Goal: Task Accomplishment & Management: Manage account settings

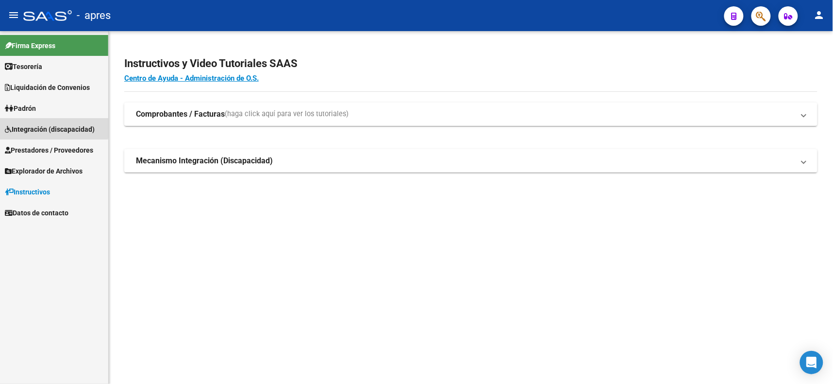
click at [34, 127] on span "Integración (discapacidad)" at bounding box center [50, 129] width 90 height 11
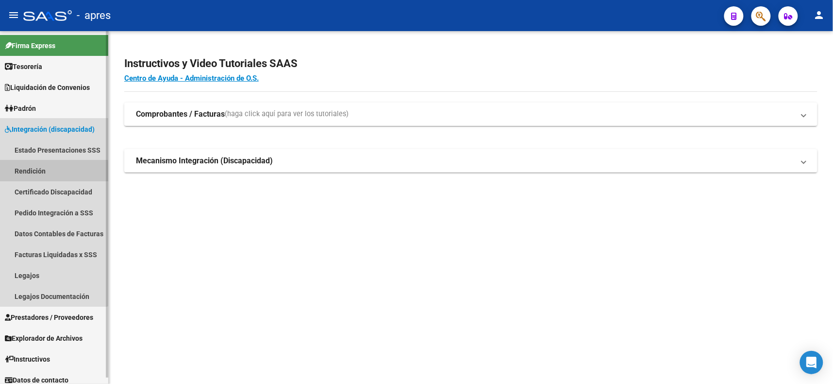
click at [24, 172] on link "Rendición" at bounding box center [54, 170] width 108 height 21
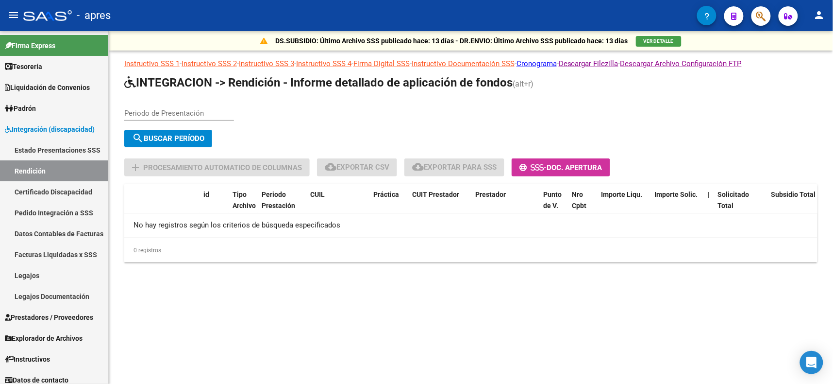
click at [180, 112] on input "Periodo de Presentación" at bounding box center [179, 113] width 110 height 9
type input "202504"
click at [179, 137] on span "search Buscar Período" at bounding box center [168, 138] width 72 height 9
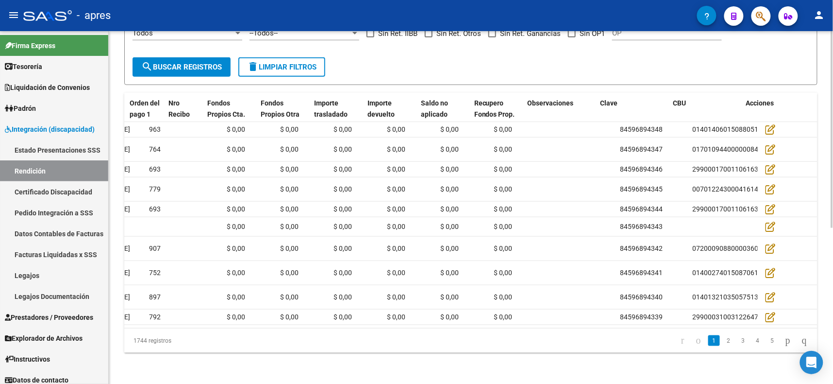
scroll to position [0, 958]
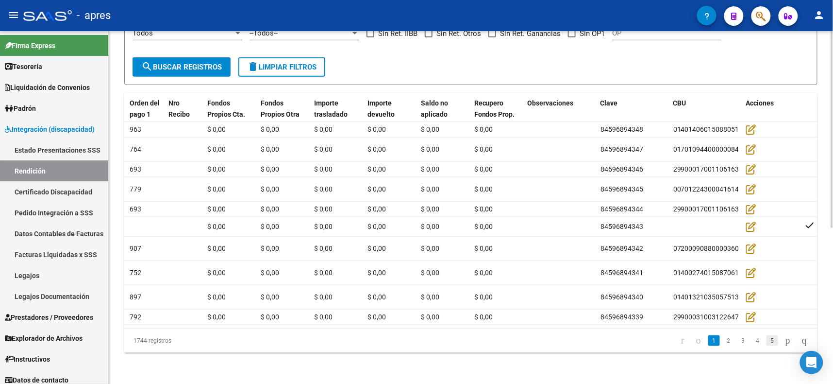
click at [767, 337] on link "5" at bounding box center [773, 340] width 12 height 11
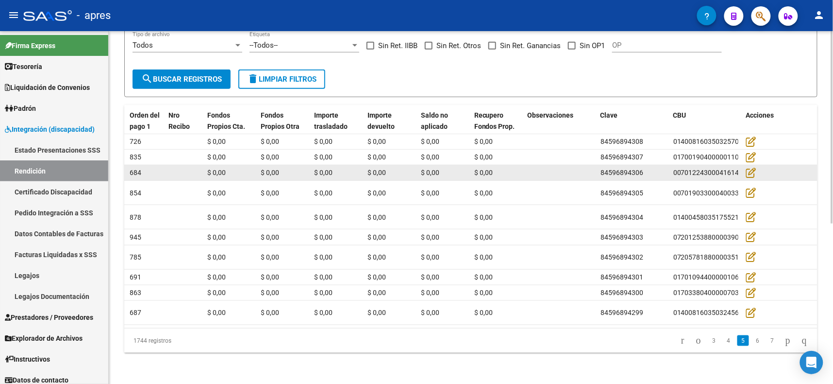
scroll to position [0, 0]
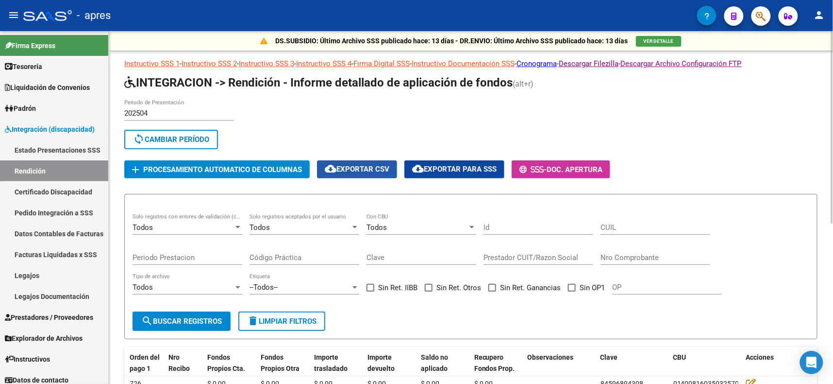
click at [350, 166] on span "cloud_download Exportar CSV" at bounding box center [357, 169] width 65 height 9
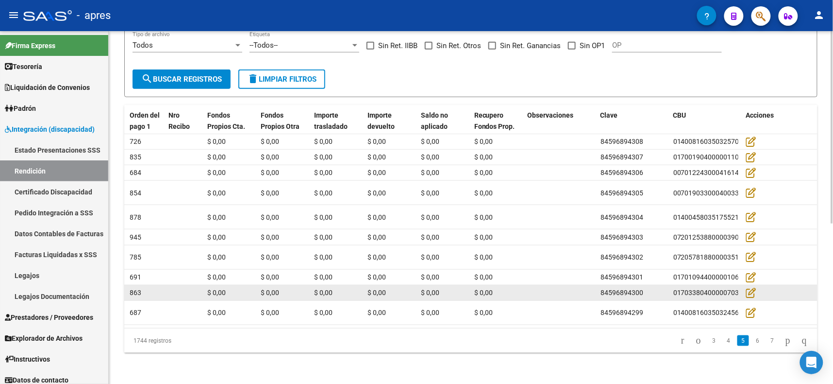
scroll to position [1, 0]
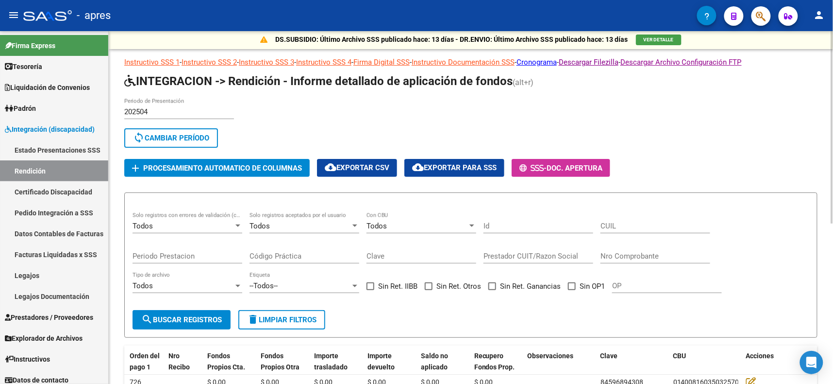
click at [638, 225] on input "CUIL" at bounding box center [656, 225] width 110 height 9
paste input "30715942247"
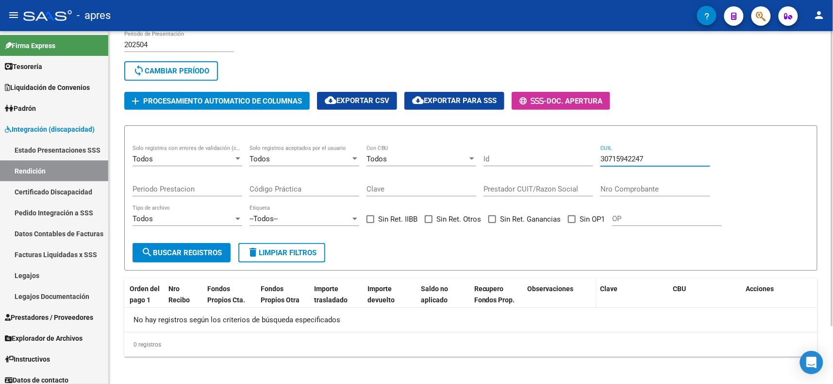
scroll to position [69, 0]
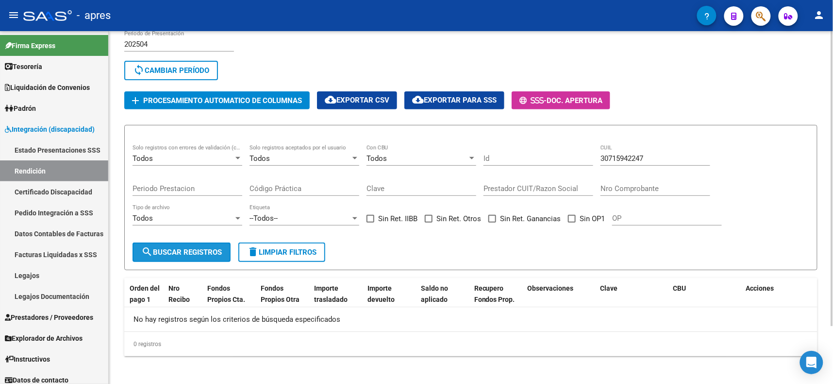
click at [176, 251] on span "search Buscar registros" at bounding box center [181, 252] width 81 height 9
drag, startPoint x: 643, startPoint y: 152, endPoint x: 551, endPoint y: 152, distance: 92.3
click at [551, 152] on div "Todos Solo registros con errores de validación (control 623 instructivo de rend…" at bounding box center [471, 190] width 677 height 90
type input "7"
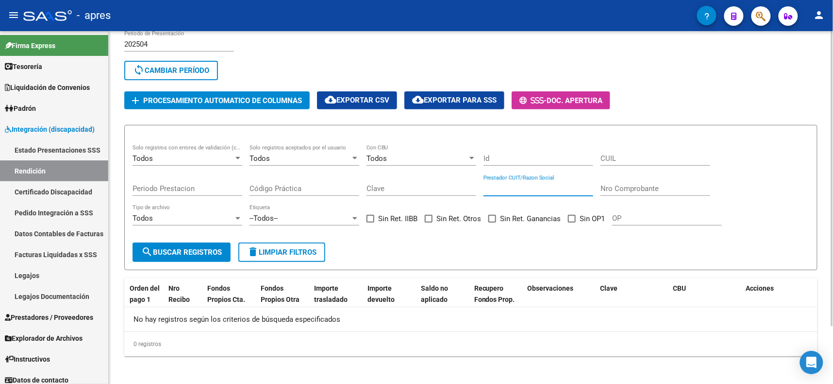
click at [544, 186] on input "Prestador CUIT/Razon Social" at bounding box center [539, 188] width 110 height 9
paste input "30715942247"
type input "30715942247"
click at [173, 248] on span "search Buscar registros" at bounding box center [181, 252] width 81 height 9
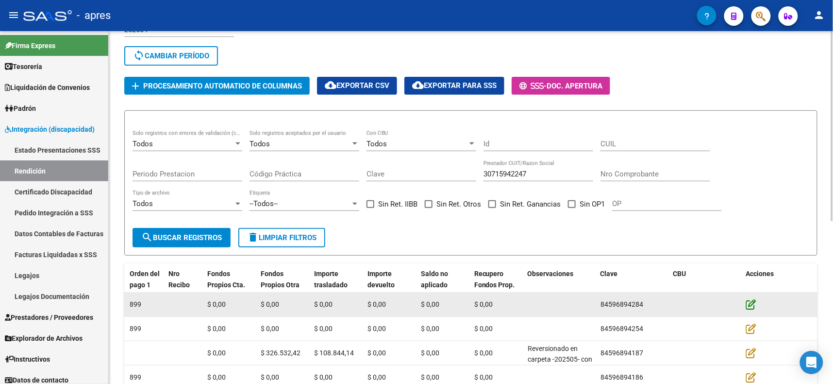
scroll to position [156, 0]
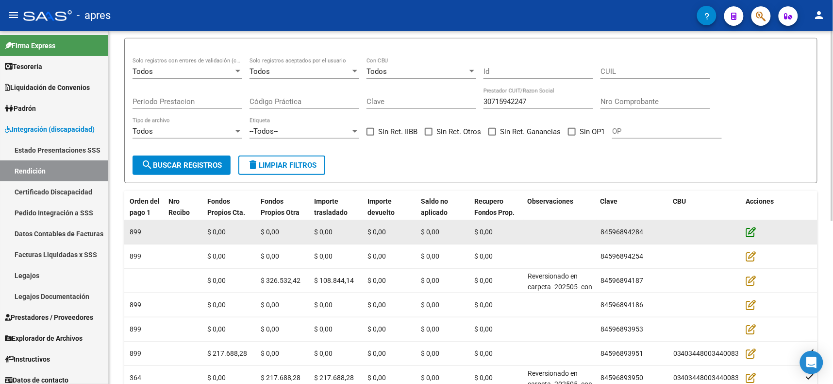
click at [751, 230] on icon at bounding box center [751, 231] width 10 height 11
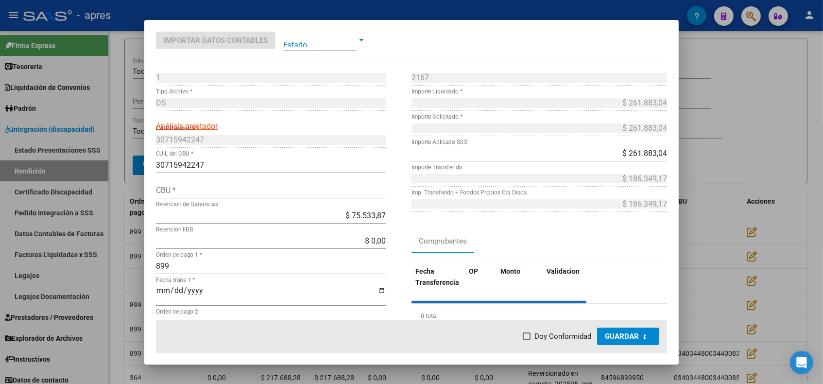
type input "0340344800344008366000"
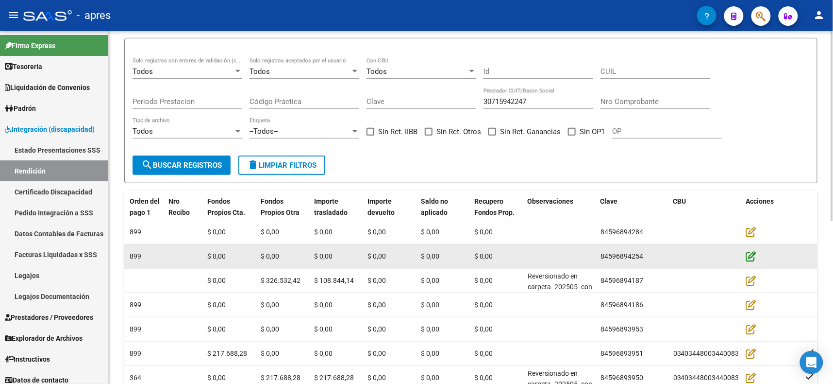
click at [754, 251] on icon at bounding box center [751, 256] width 10 height 11
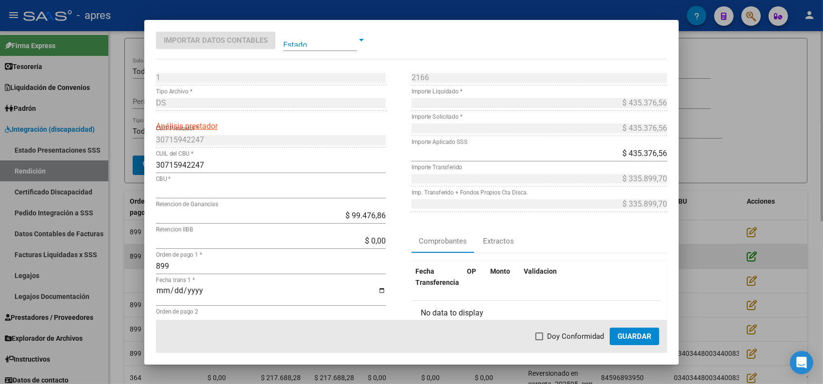
type input "0340344800344008366000"
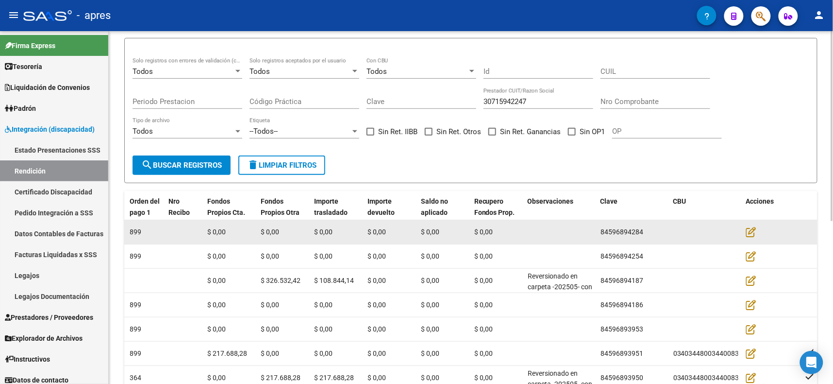
scroll to position [0, 0]
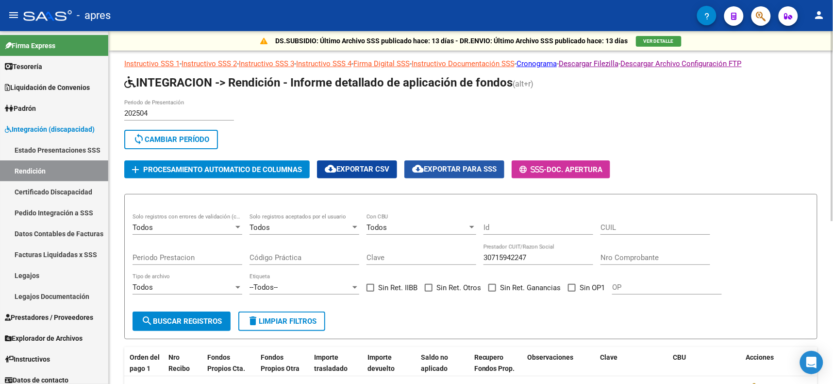
click at [423, 163] on mat-icon "cloud_download" at bounding box center [418, 169] width 12 height 12
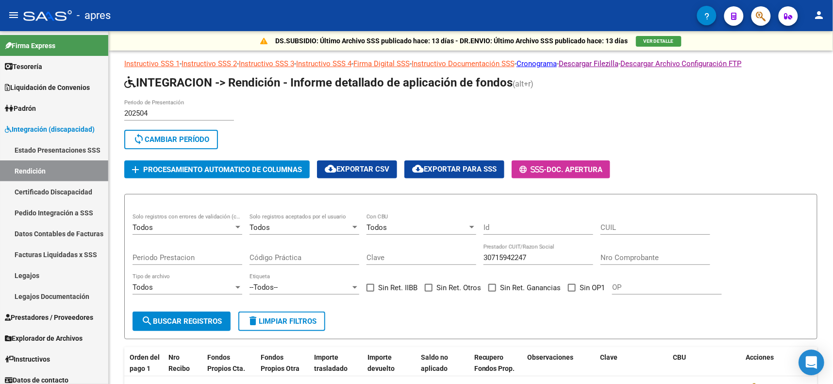
click at [811, 362] on icon "Open Intercom Messenger" at bounding box center [811, 362] width 11 height 13
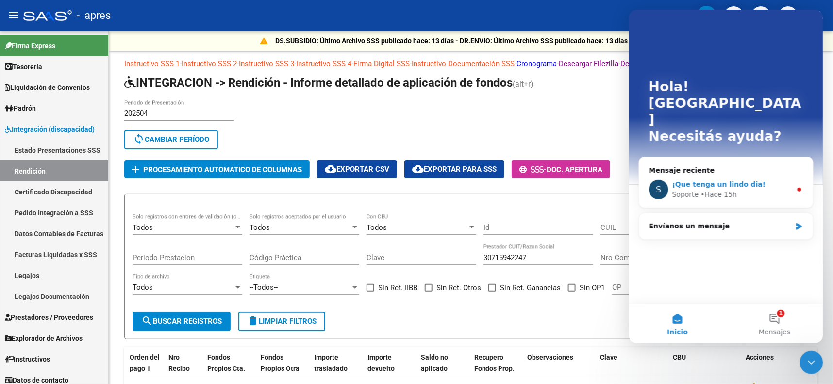
click at [727, 180] on span "¡Que tenga un lindo dia!" at bounding box center [719, 184] width 94 height 8
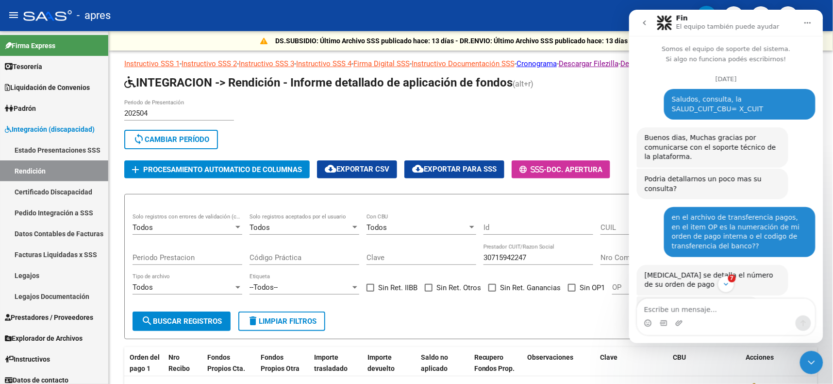
click at [698, 308] on textarea "Escribe un mensaje..." at bounding box center [726, 306] width 178 height 17
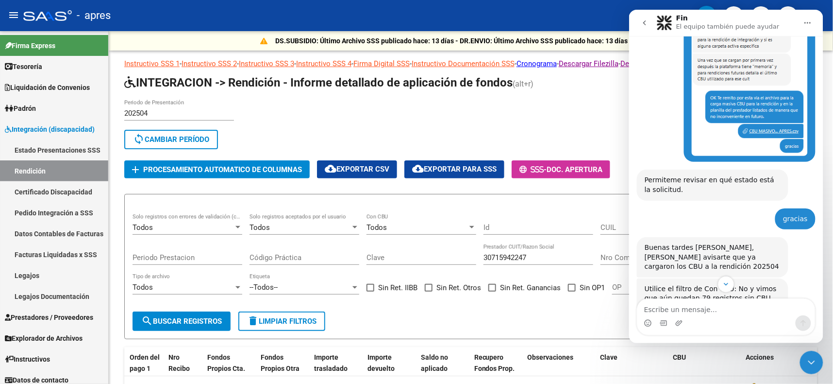
scroll to position [4142, 0]
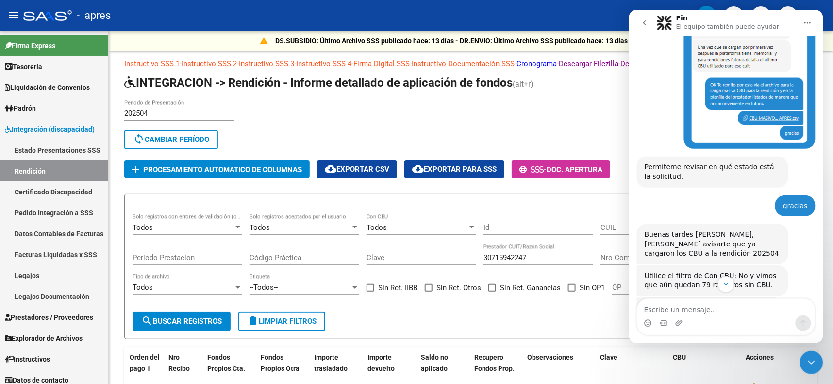
click at [689, 302] on img "Soporte dice…" at bounding box center [709, 336] width 130 height 68
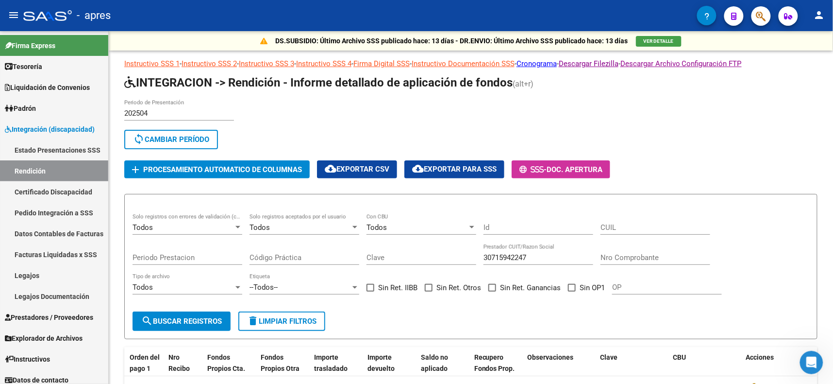
scroll to position [4215, 0]
click at [815, 357] on icon "Abrir Intercom Messenger" at bounding box center [812, 362] width 16 height 16
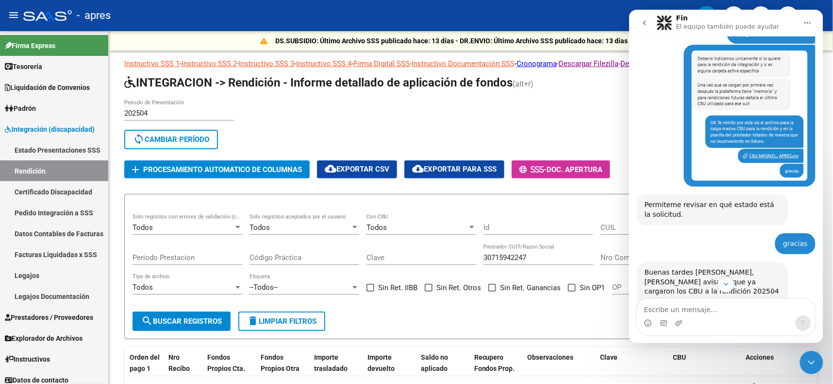
scroll to position [4069, 0]
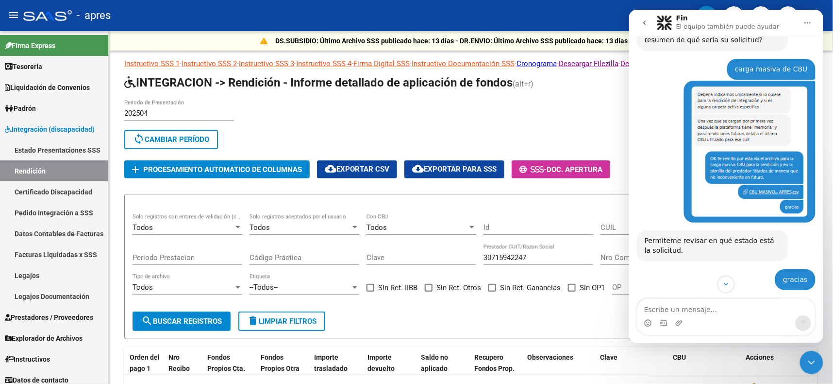
click at [699, 309] on textarea "Escribe un mensaje..." at bounding box center [726, 306] width 178 height 17
type textarea "Hola!!!! buenos días."
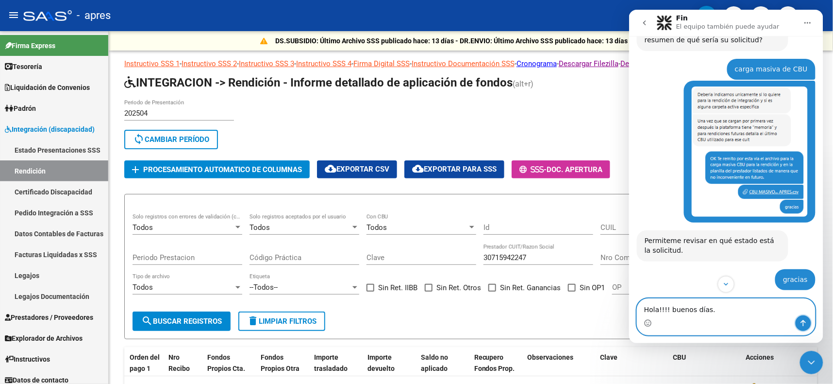
click at [804, 322] on icon "Enviar un mensaje…" at bounding box center [803, 323] width 8 height 8
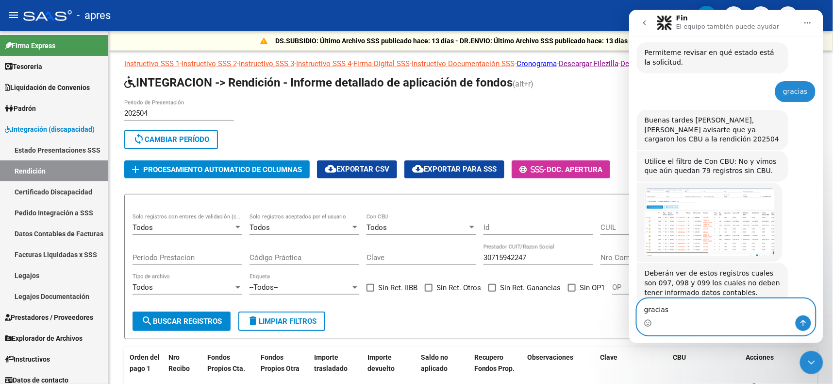
click at [794, 314] on textarea "gracias" at bounding box center [726, 306] width 178 height 17
type textarea "gracias"
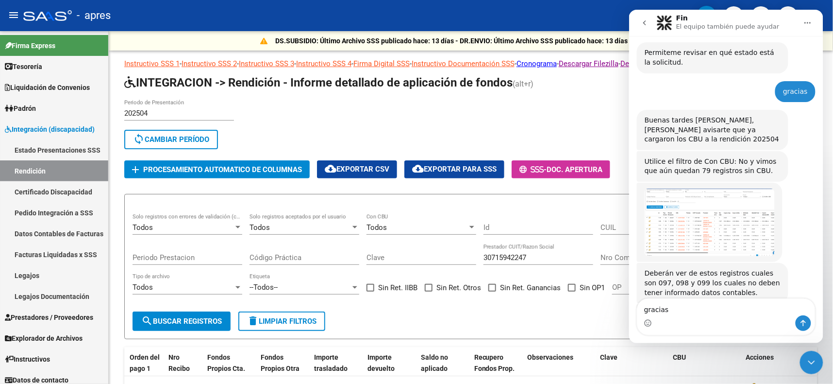
click at [808, 328] on div "Intercom Messenger" at bounding box center [803, 323] width 16 height 16
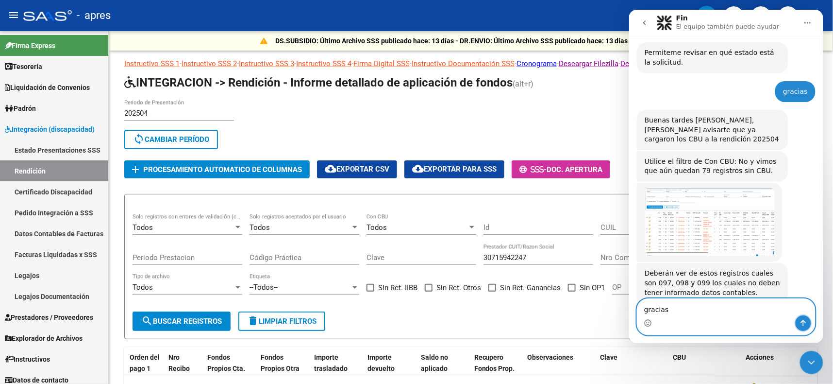
click at [808, 317] on button "Enviar un mensaje…" at bounding box center [803, 323] width 16 height 16
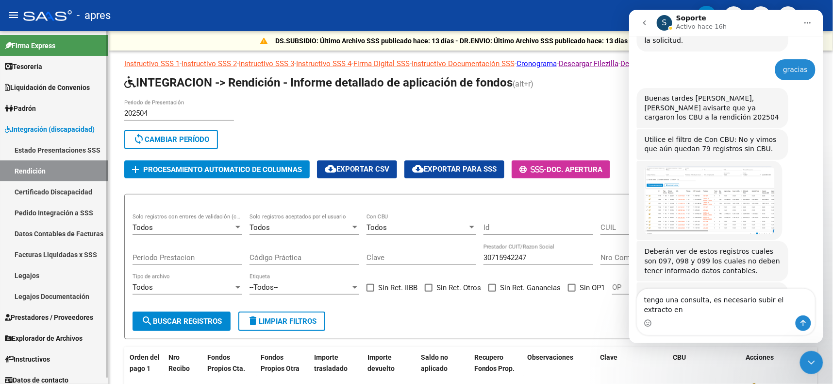
click at [36, 65] on span "Tesorería" at bounding box center [23, 66] width 37 height 11
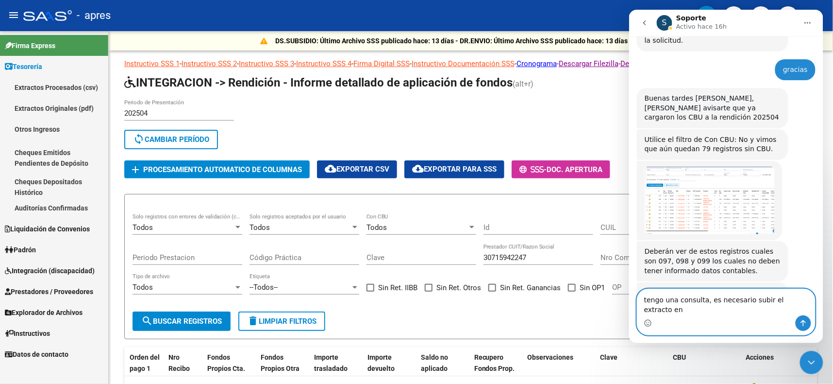
drag, startPoint x: 800, startPoint y: 310, endPoint x: 1453, endPoint y: 336, distance: 653.2
click at [800, 310] on textarea "tengo una consulta, es necesario subir el extracto en" at bounding box center [726, 301] width 178 height 26
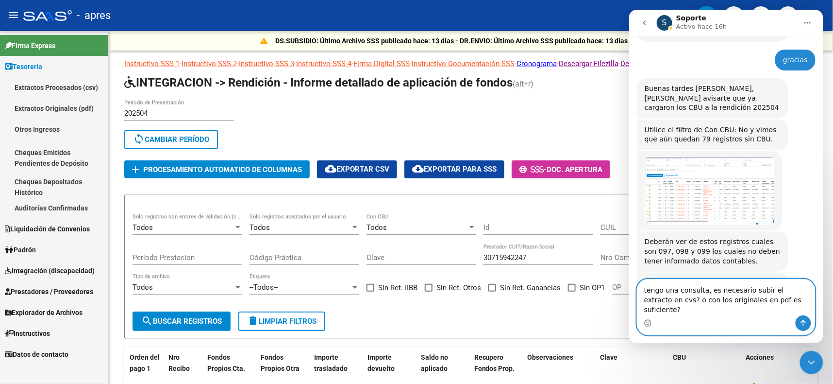
type textarea "tengo una consulta, es necesario subir el extracto en cvs? o con los originales…"
click at [804, 325] on icon "Enviar un mensaje…" at bounding box center [803, 323] width 8 height 8
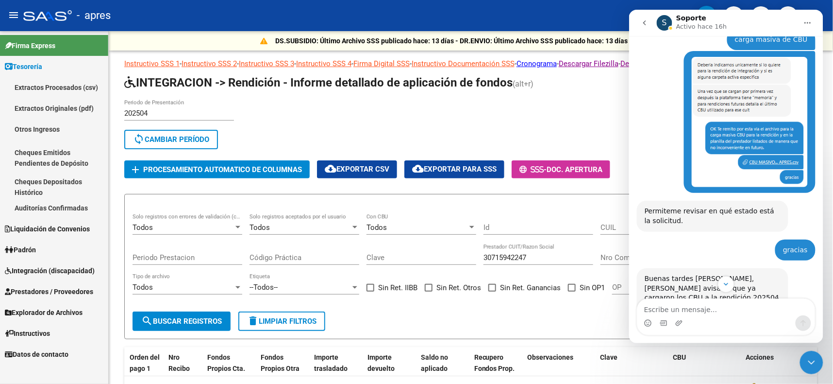
scroll to position [4135, 0]
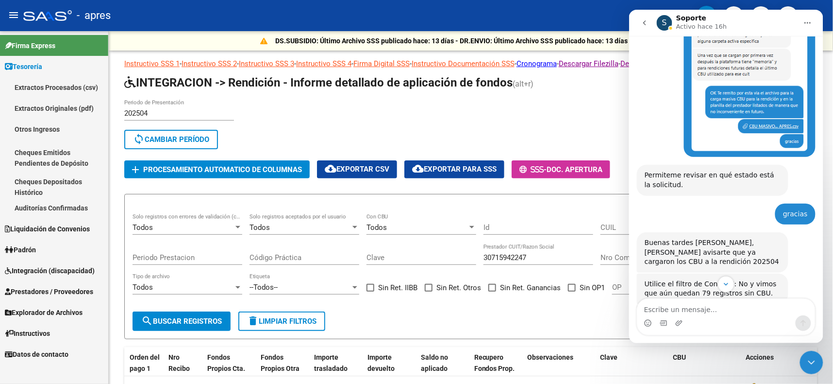
click at [715, 310] on img "Soporte dice…" at bounding box center [709, 344] width 130 height 68
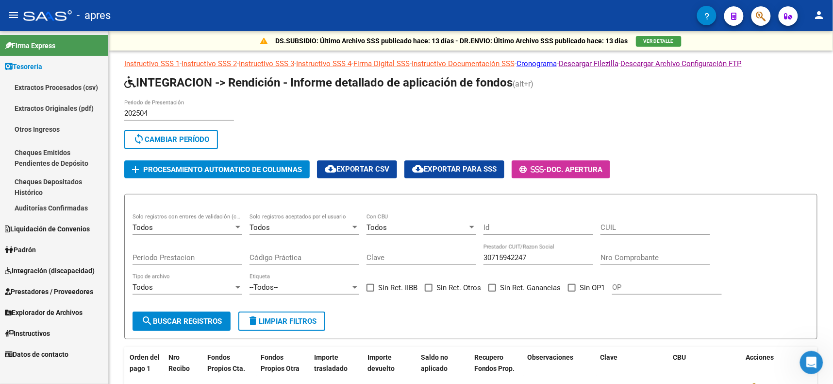
click at [806, 360] on icon "Abrir Intercom Messenger" at bounding box center [812, 362] width 16 height 16
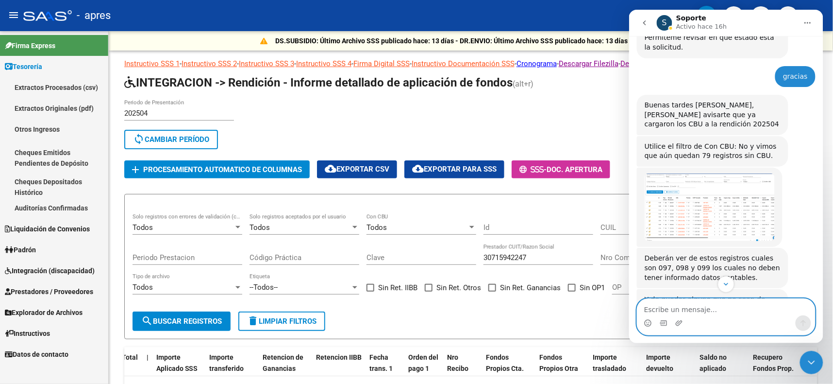
scroll to position [4296, 0]
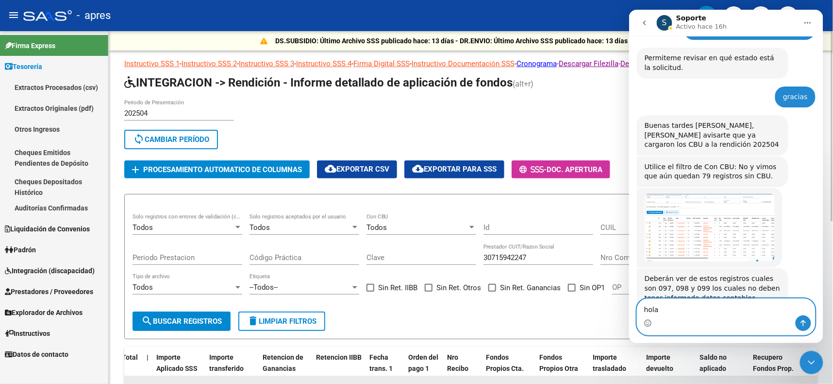
type textarea "hola"
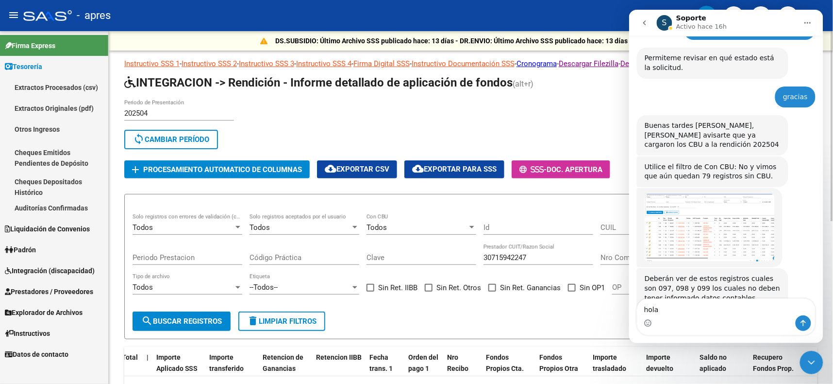
click at [187, 130] on button "sync Cambiar Período" at bounding box center [171, 139] width 94 height 19
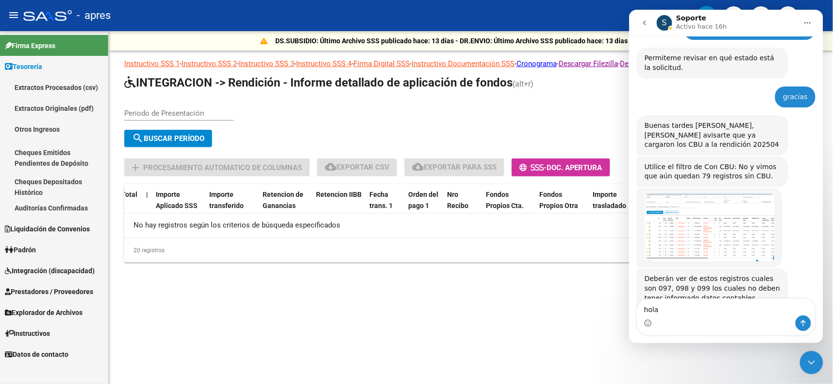
scroll to position [0, 0]
click at [197, 110] on input "Periodo de Presentación" at bounding box center [179, 113] width 110 height 9
type input "202505"
click at [164, 134] on span "search Buscar Período" at bounding box center [168, 138] width 72 height 9
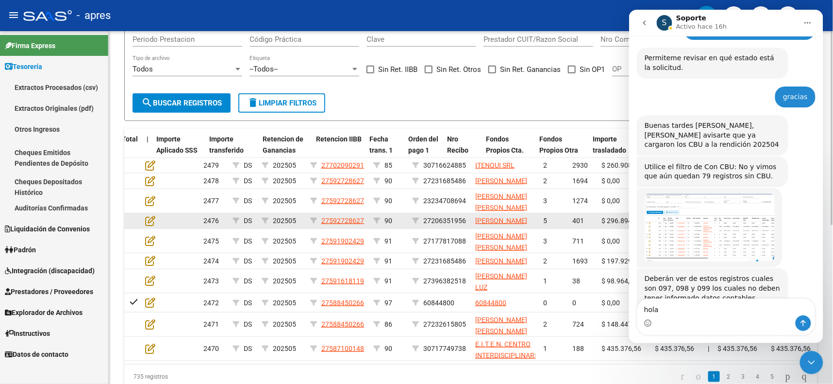
scroll to position [288, 0]
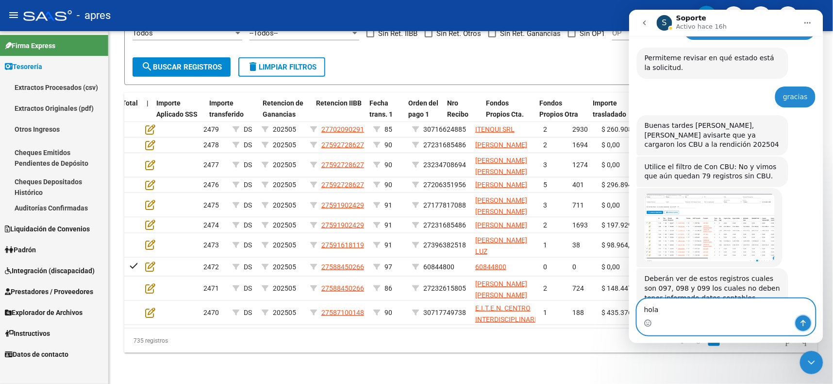
click at [803, 325] on icon "Enviar un mensaje…" at bounding box center [803, 323] width 8 height 8
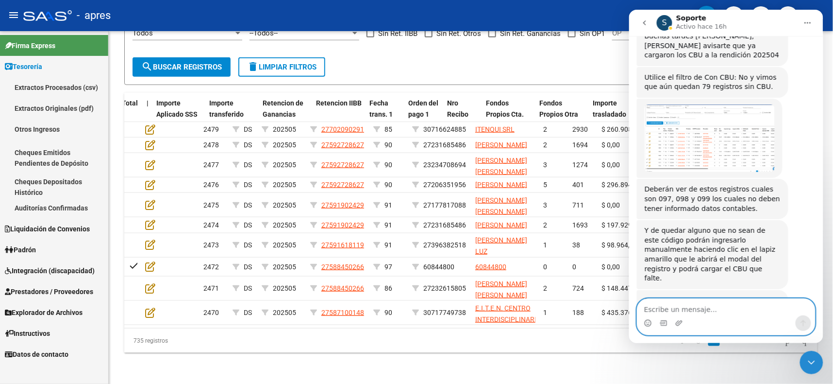
scroll to position [4387, 0]
click at [814, 358] on icon "Cerrar Intercom Messenger" at bounding box center [812, 362] width 12 height 12
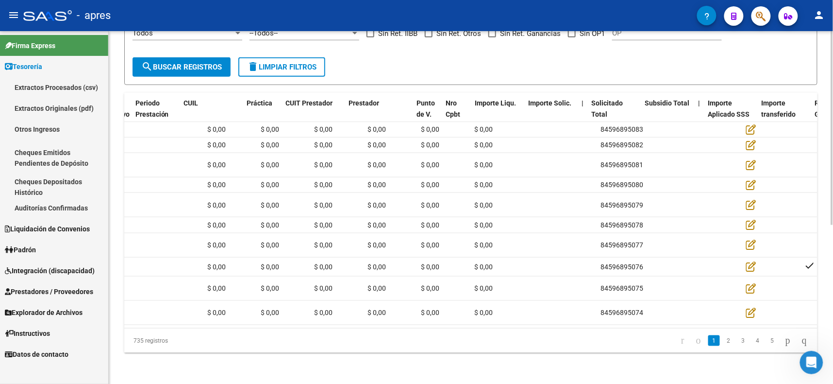
scroll to position [0, 0]
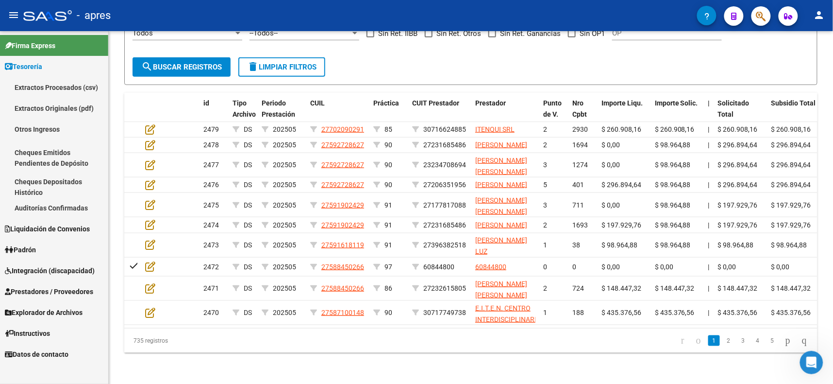
click at [8, 64] on icon at bounding box center [9, 66] width 8 height 7
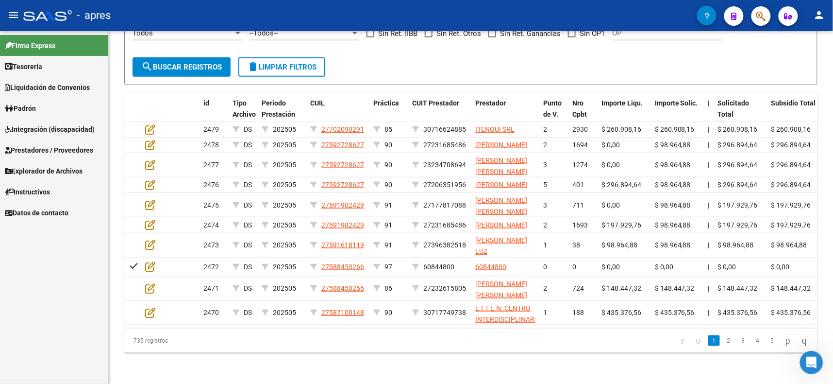
click at [10, 172] on icon at bounding box center [8, 171] width 7 height 7
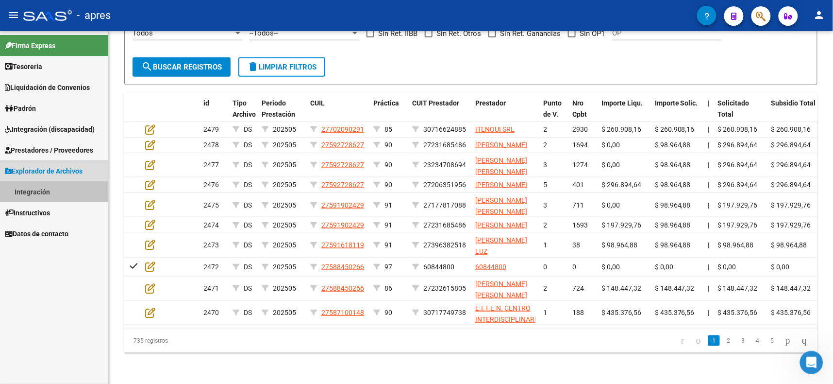
click at [18, 190] on link "Integración" at bounding box center [54, 191] width 108 height 21
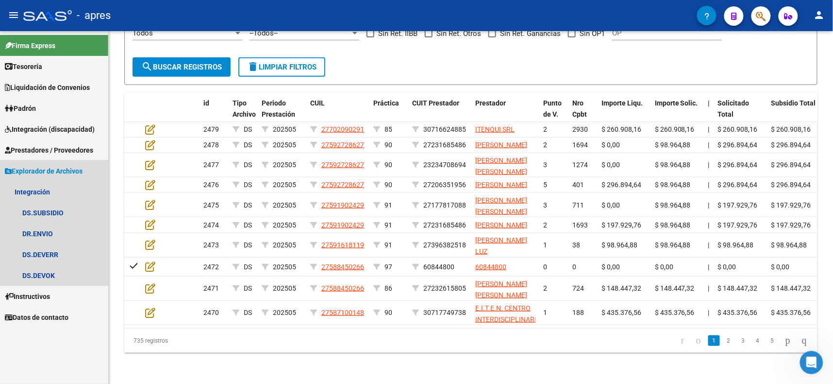
click at [5, 168] on icon at bounding box center [8, 171] width 7 height 7
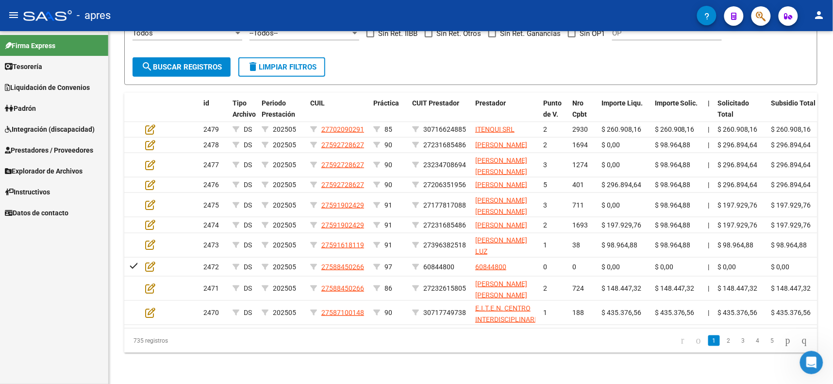
click at [16, 129] on span "Integración (discapacidad)" at bounding box center [50, 129] width 90 height 11
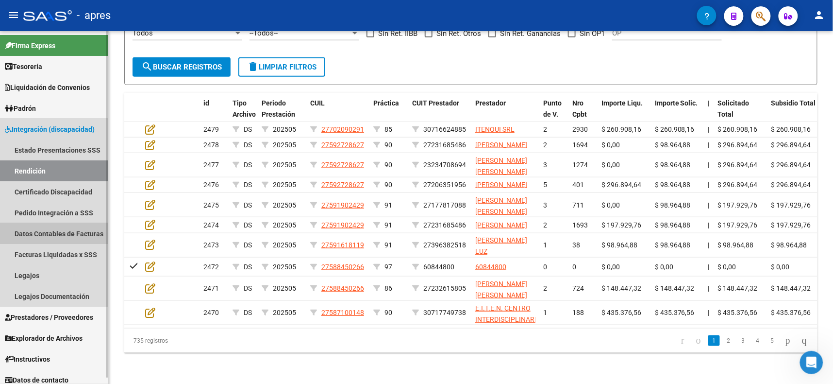
click at [43, 230] on link "Datos Contables de Facturas" at bounding box center [54, 233] width 108 height 21
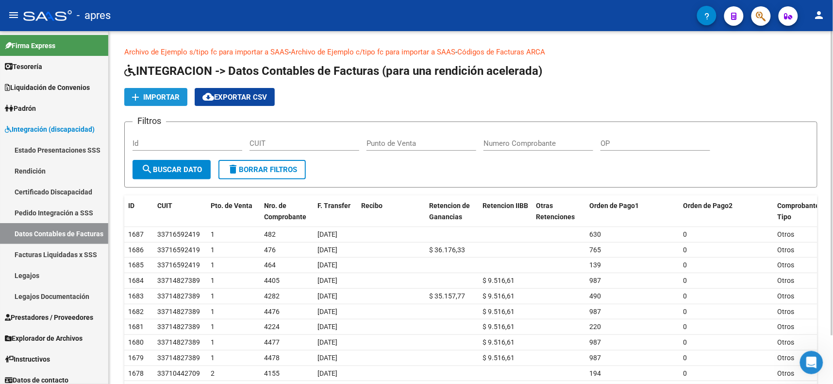
click at [147, 95] on span "Importar" at bounding box center [161, 97] width 36 height 9
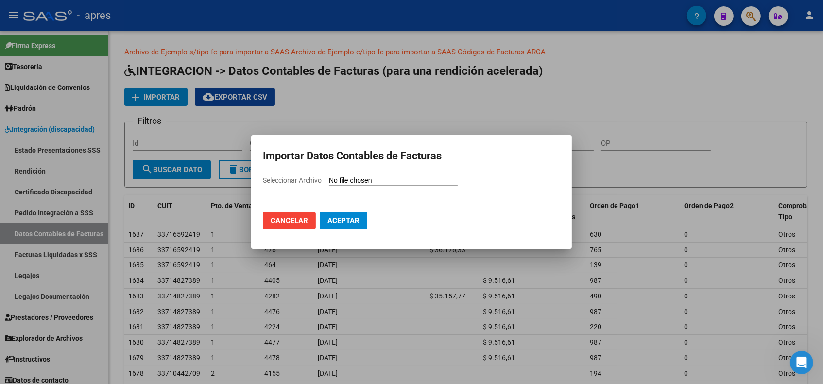
click at [336, 216] on span "Aceptar" at bounding box center [343, 220] width 32 height 9
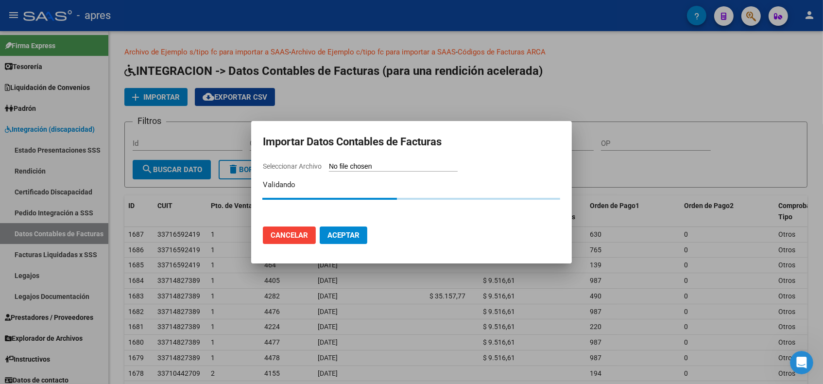
click at [281, 239] on button "Cancelar" at bounding box center [289, 234] width 53 height 17
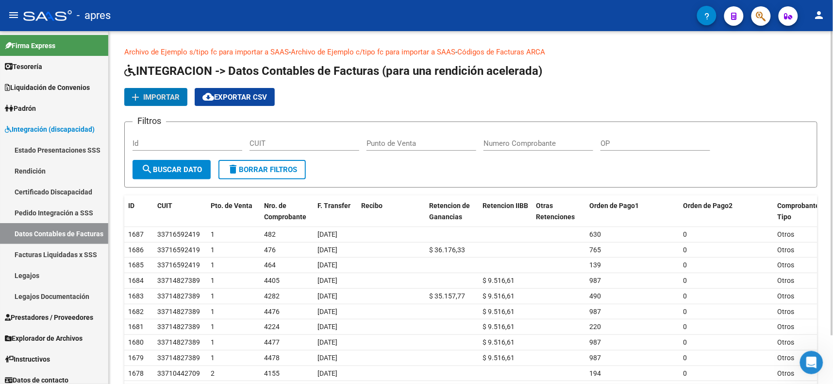
click at [165, 96] on span "Importar" at bounding box center [161, 97] width 36 height 9
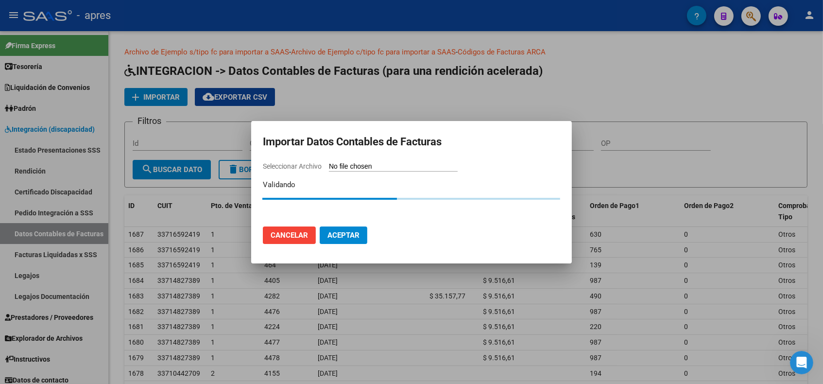
click at [293, 168] on span "Seleccionar Archivo" at bounding box center [292, 166] width 59 height 8
click at [329, 168] on input "Seleccionar Archivo" at bounding box center [393, 166] width 129 height 9
type input "C:\fakepath\DATOSFC_202508151007.xls"
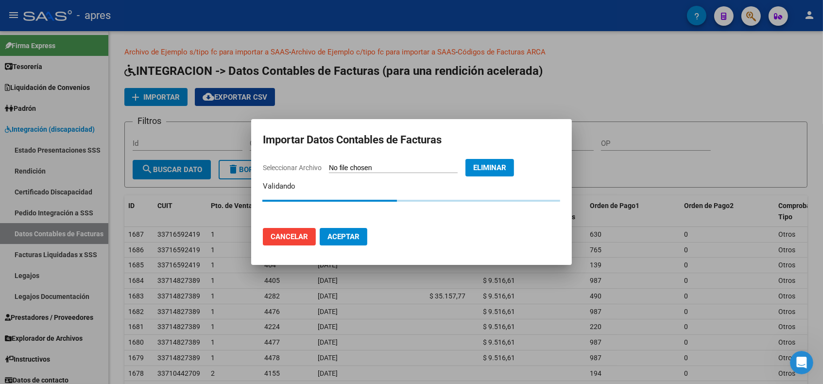
click at [350, 232] on span "Aceptar" at bounding box center [343, 236] width 32 height 9
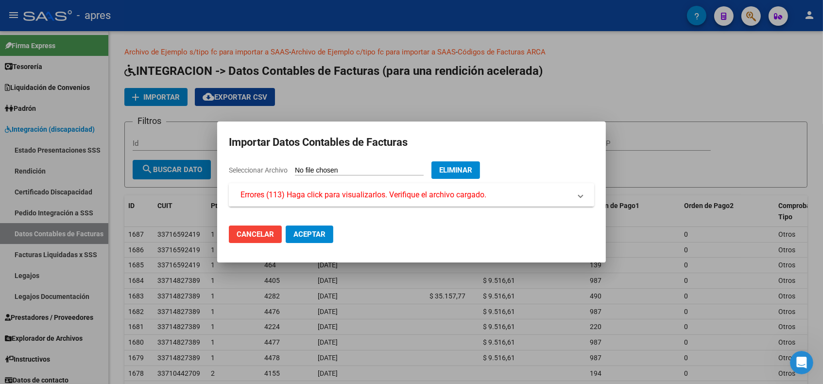
click at [441, 188] on mat-expansion-panel-header "Errores (113) Haga click para visualizarlos. Verifique el archivo cargado." at bounding box center [411, 194] width 365 height 23
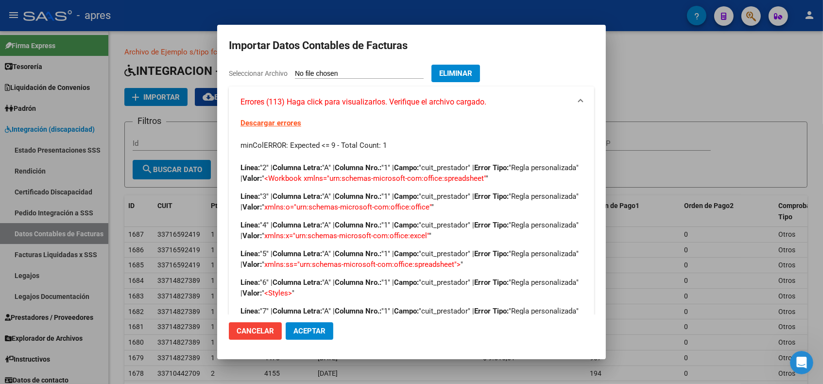
click at [531, 31] on mat-dialog-container "Importar Datos Contables de Facturas Seleccionar Archivo Eliminar Errores (113)…" at bounding box center [411, 192] width 388 height 334
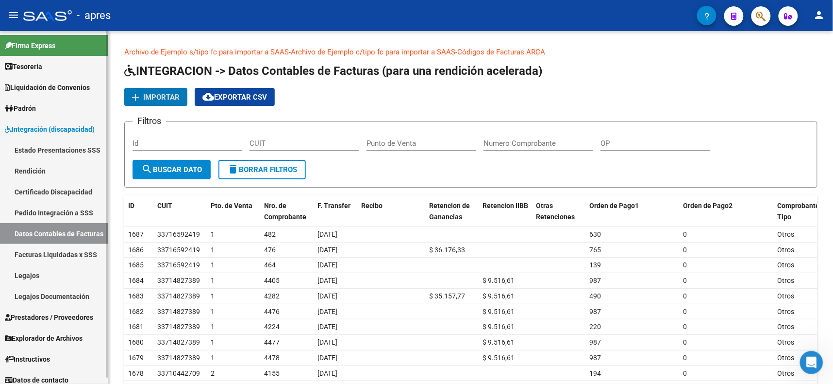
click at [52, 251] on link "Facturas Liquidadas x SSS" at bounding box center [54, 254] width 108 height 21
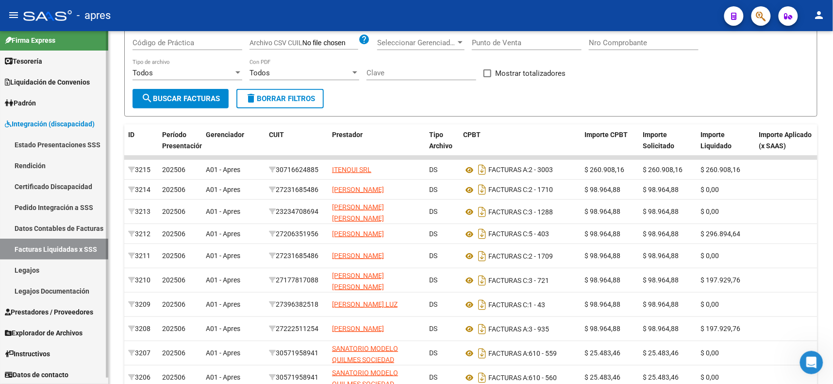
scroll to position [6, 0]
click at [31, 119] on span "Integración (discapacidad)" at bounding box center [50, 123] width 90 height 11
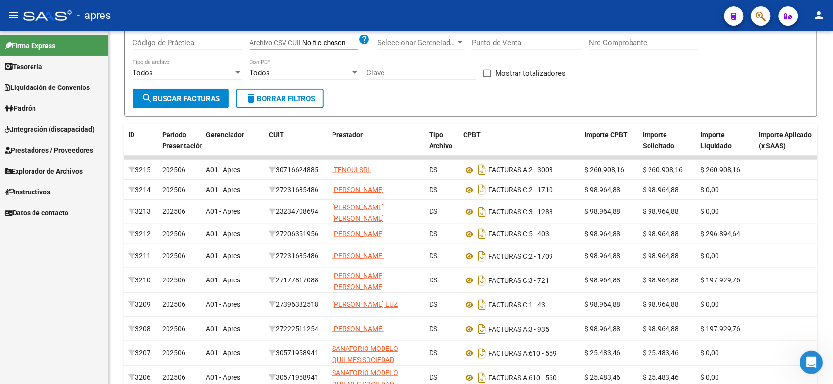
scroll to position [0, 0]
click at [26, 207] on span "Datos de contacto" at bounding box center [37, 212] width 64 height 11
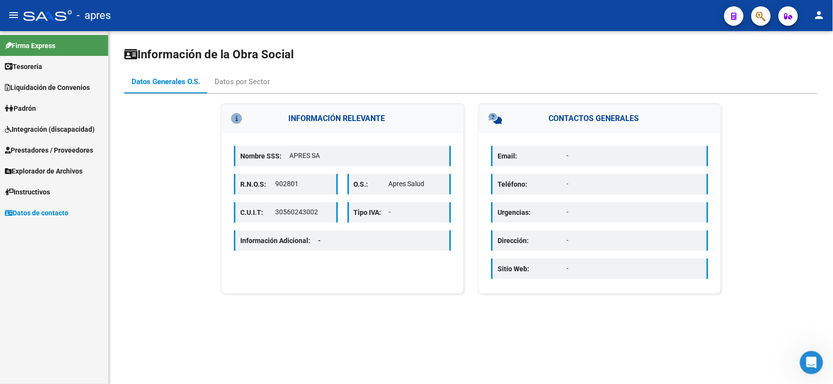
click at [37, 171] on span "Explorador de Archivos" at bounding box center [44, 171] width 78 height 11
click at [36, 186] on link "Integración" at bounding box center [54, 191] width 108 height 21
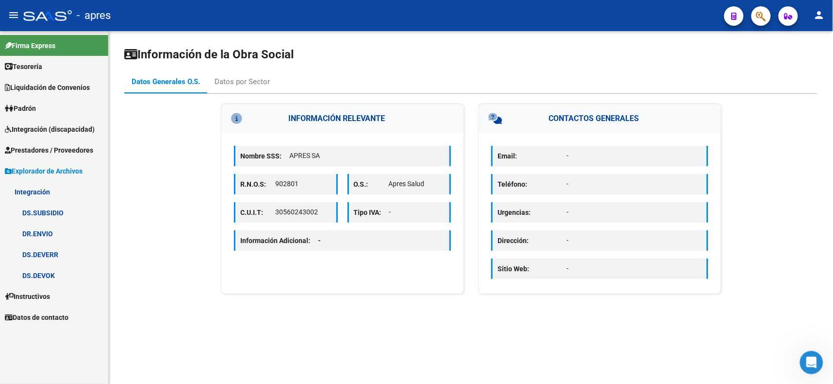
click at [40, 233] on link "DR.ENVIO" at bounding box center [54, 233] width 108 height 21
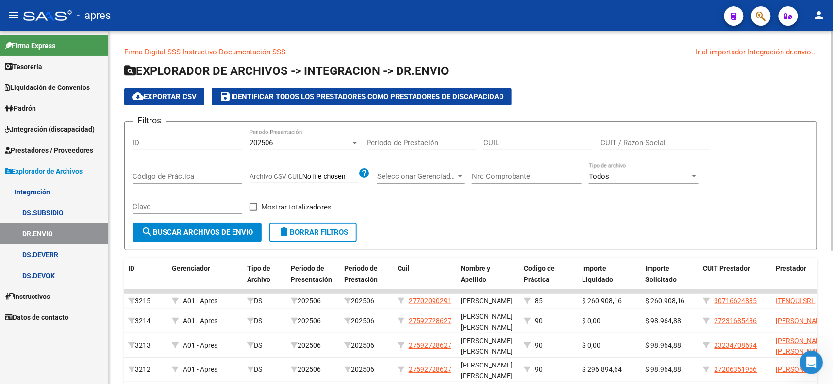
click at [341, 138] on div "202506" at bounding box center [300, 142] width 101 height 9
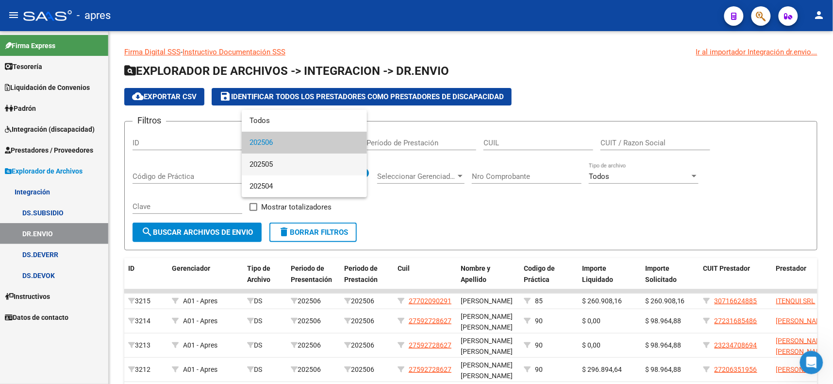
click at [285, 160] on span "202505" at bounding box center [305, 164] width 110 height 22
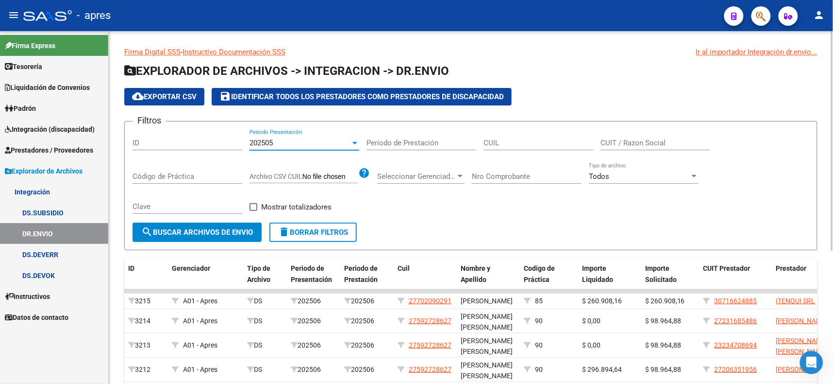
click at [216, 225] on button "search Buscar Archivos de Envio" at bounding box center [197, 231] width 129 height 19
click at [177, 92] on span "cloud_download Exportar CSV" at bounding box center [164, 96] width 65 height 9
click at [39, 130] on span "Integración (discapacidad)" at bounding box center [50, 129] width 90 height 11
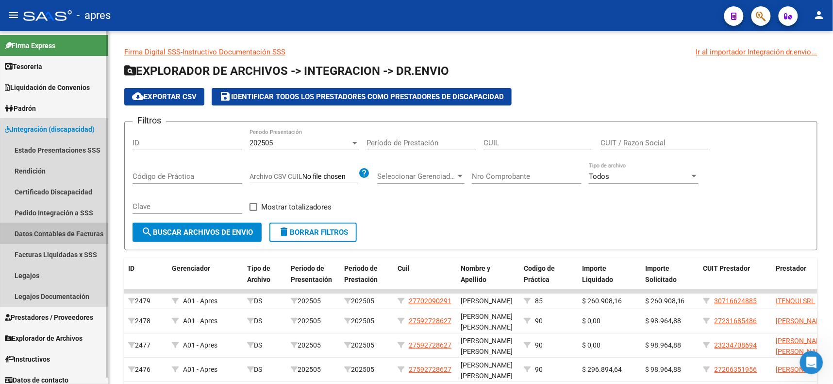
click at [57, 228] on link "Datos Contables de Facturas" at bounding box center [54, 233] width 108 height 21
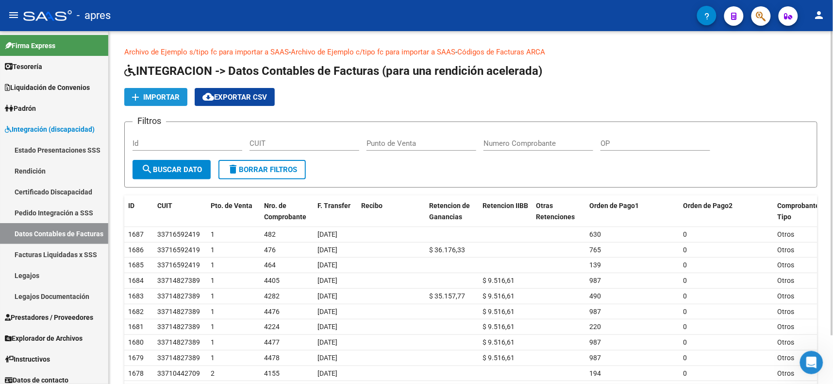
click at [163, 95] on span "Importar" at bounding box center [161, 97] width 36 height 9
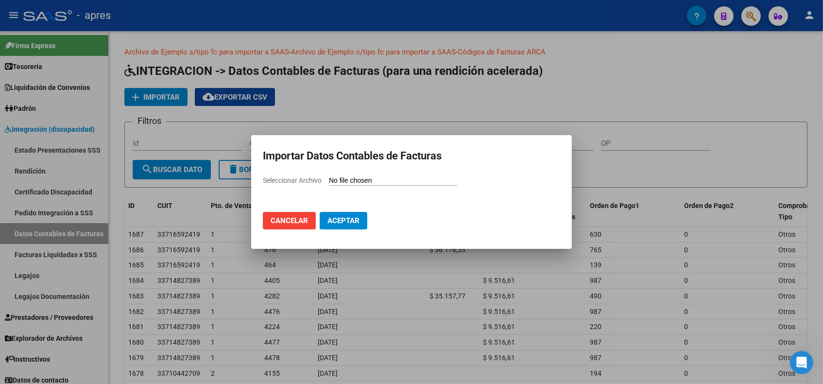
click at [294, 180] on span "Seleccionar Archivo" at bounding box center [292, 180] width 59 height 8
click at [329, 180] on input "Seleccionar Archivo" at bounding box center [393, 180] width 129 height 9
type input "C:\fakepath\DATOS FC 2025.csv"
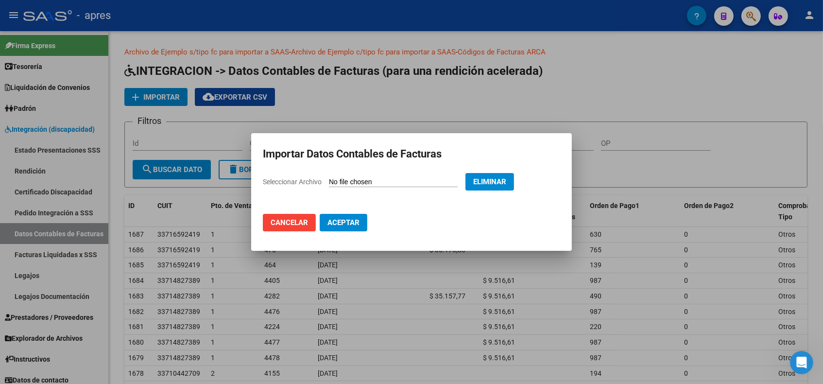
click at [357, 218] on span "Aceptar" at bounding box center [343, 222] width 32 height 9
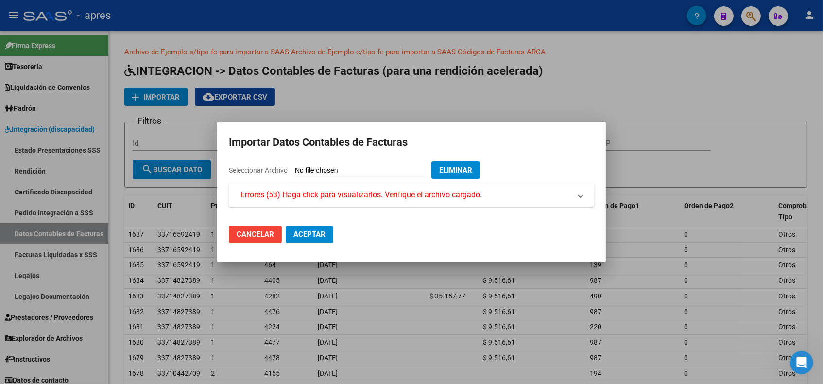
click at [421, 197] on span "Errores (53) Haga click para visualizarlos. Verifique el archivo cargado." at bounding box center [360, 195] width 241 height 12
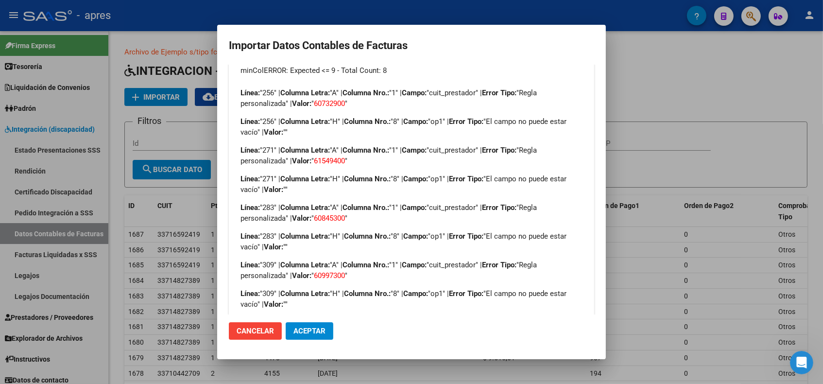
scroll to position [218, 0]
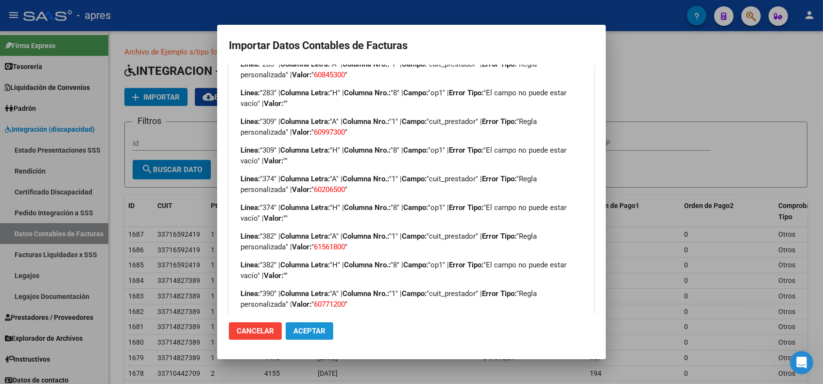
click at [316, 337] on button "Aceptar" at bounding box center [310, 330] width 48 height 17
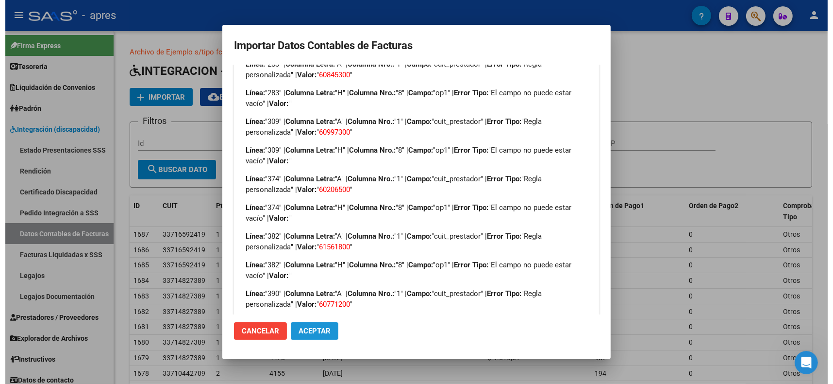
scroll to position [0, 0]
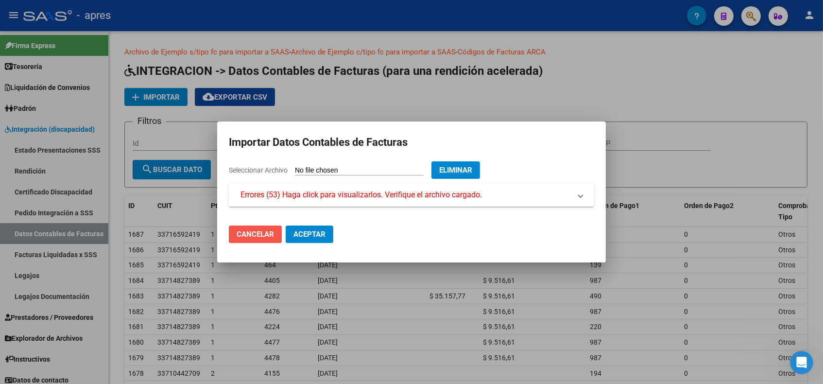
click at [271, 236] on span "Cancelar" at bounding box center [254, 234] width 37 height 9
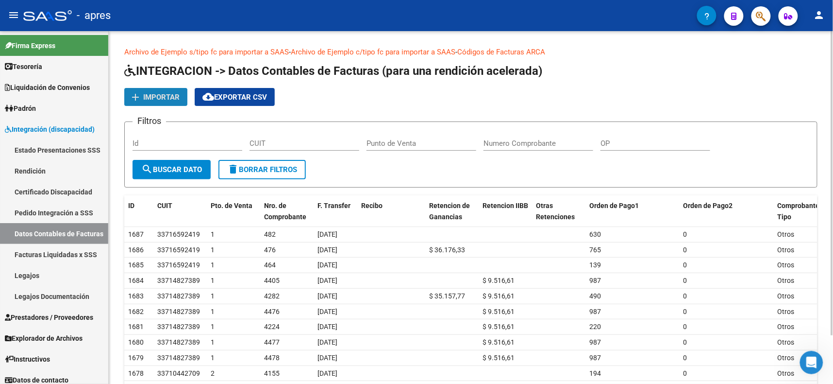
click at [168, 95] on span "Importar" at bounding box center [161, 97] width 36 height 9
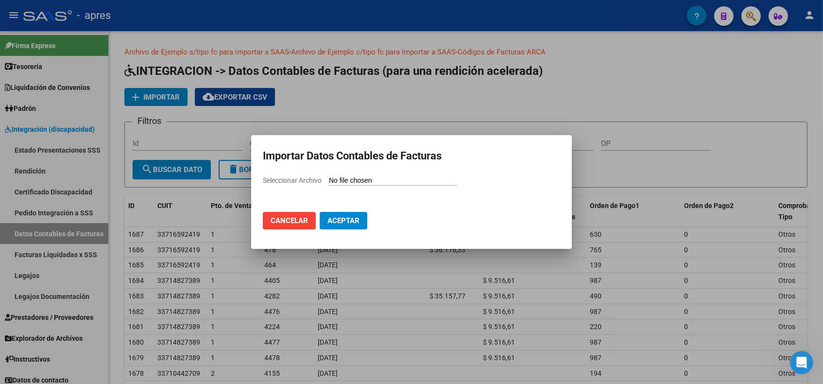
click at [352, 216] on span "Aceptar" at bounding box center [343, 220] width 32 height 9
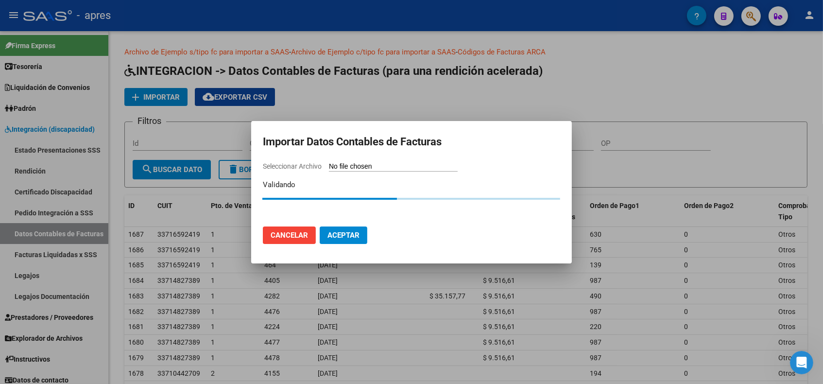
click at [302, 231] on span "Cancelar" at bounding box center [288, 235] width 37 height 9
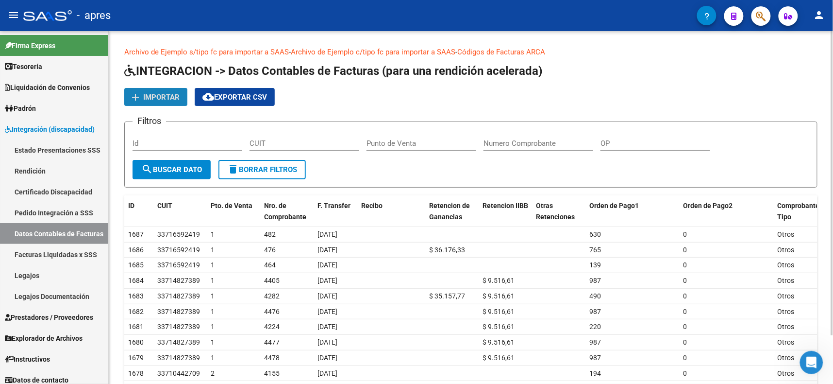
click at [168, 93] on span "Importar" at bounding box center [161, 97] width 36 height 9
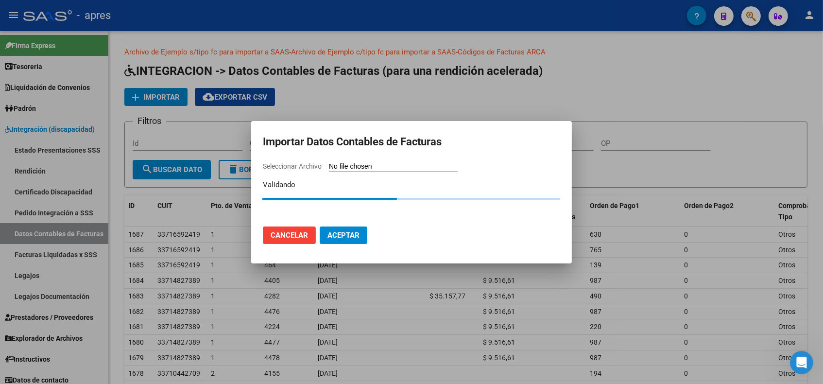
click at [299, 163] on span "Seleccionar Archivo" at bounding box center [292, 166] width 59 height 8
click at [329, 163] on input "Seleccionar Archivo" at bounding box center [393, 166] width 129 height 9
type input "C:\fakepath\DATOS FC 2025.csv"
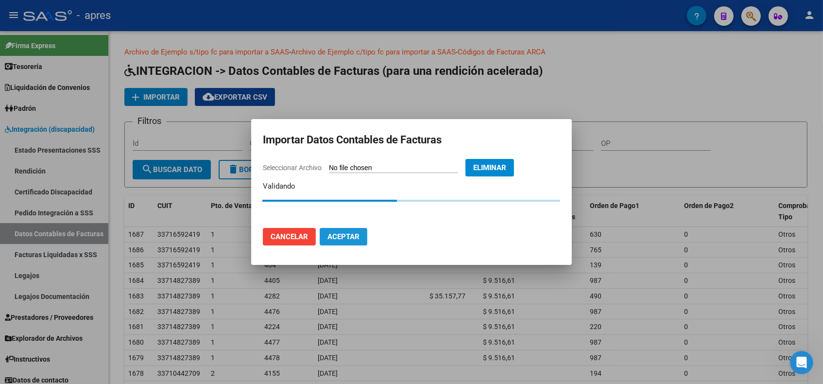
click at [355, 232] on span "Aceptar" at bounding box center [343, 236] width 32 height 9
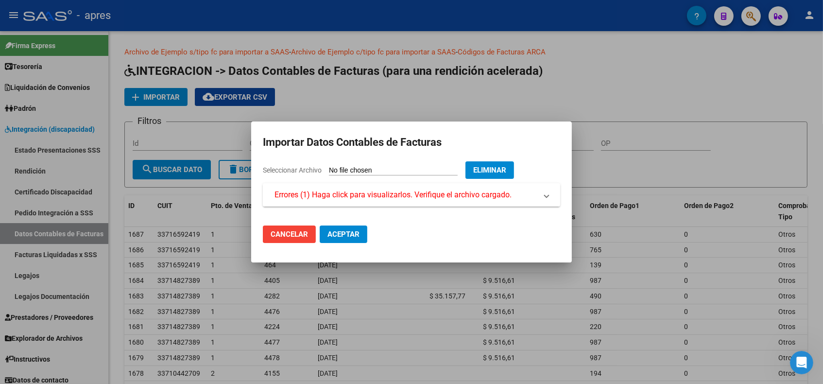
click at [379, 195] on span "Errores (1) Haga click para visualizarlos. Verifique el archivo cargado." at bounding box center [392, 195] width 237 height 12
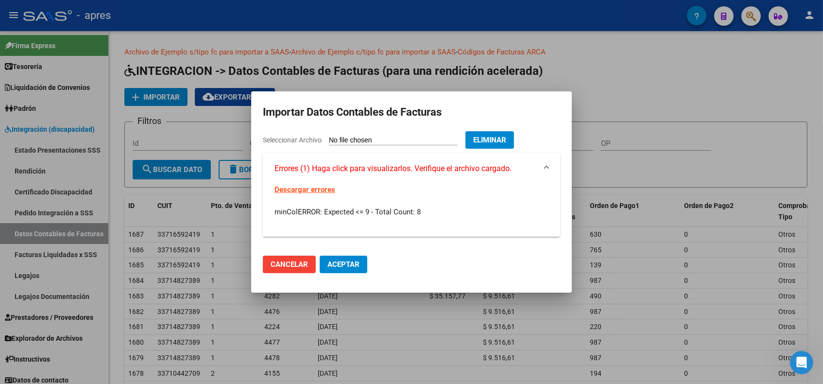
click at [309, 186] on link "Descargar errores" at bounding box center [304, 189] width 61 height 9
click at [277, 264] on span "Cancelar" at bounding box center [288, 264] width 37 height 9
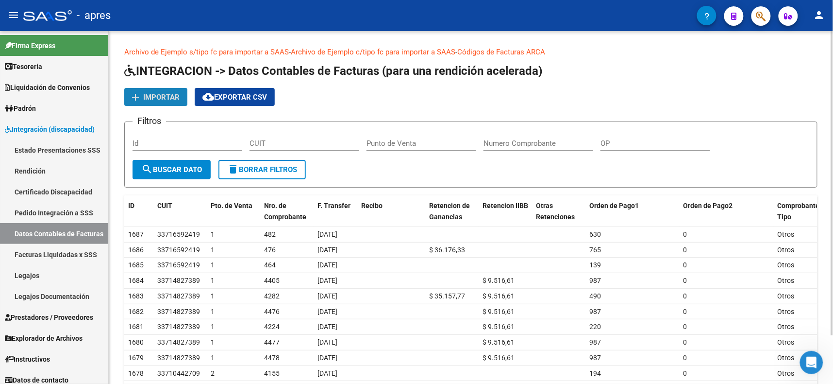
click at [164, 96] on span "Importar" at bounding box center [161, 97] width 36 height 9
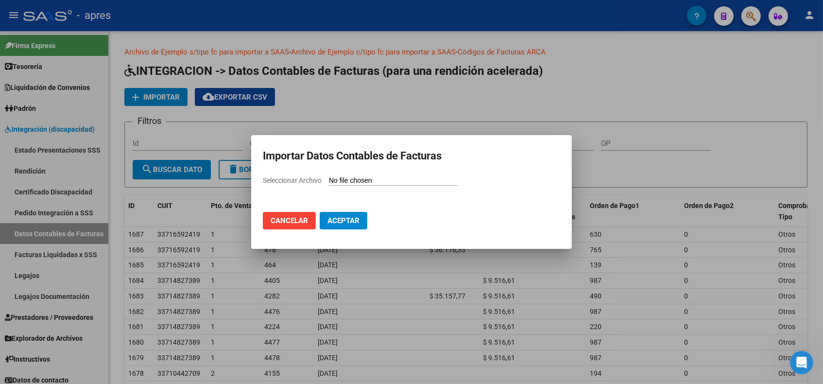
click at [277, 173] on mat-dialog-container "Importar Datos Contables de Facturas Seleccionar Archivo Cancelar Aceptar" at bounding box center [411, 192] width 321 height 114
click at [287, 180] on span "Seleccionar Archivo" at bounding box center [292, 180] width 59 height 8
click at [329, 180] on input "Seleccionar Archivo" at bounding box center [393, 180] width 129 height 9
type input "C:\fakepath\DATOS FC 2025.csv"
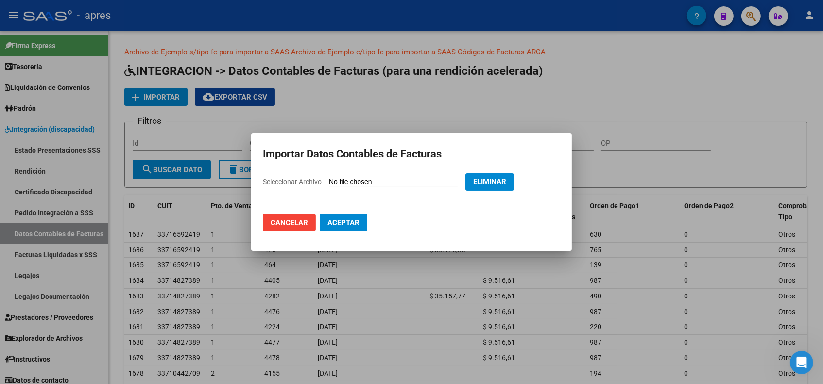
click at [339, 222] on span "Aceptar" at bounding box center [343, 222] width 32 height 9
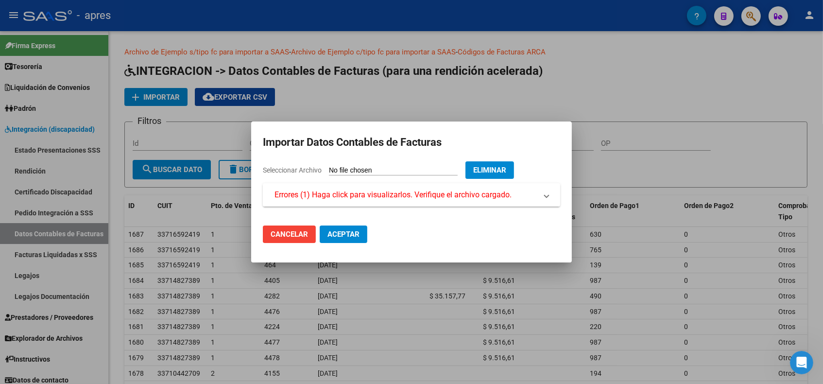
click at [402, 195] on span "Errores (1) Haga click para visualizarlos. Verifique el archivo cargado." at bounding box center [392, 195] width 237 height 12
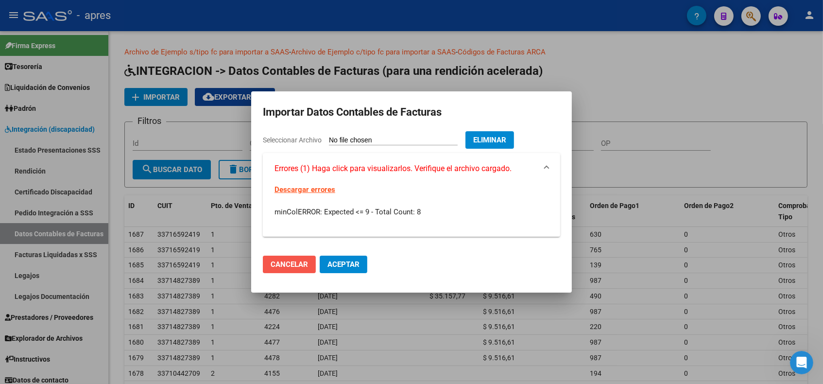
click at [278, 268] on span "Cancelar" at bounding box center [288, 264] width 37 height 9
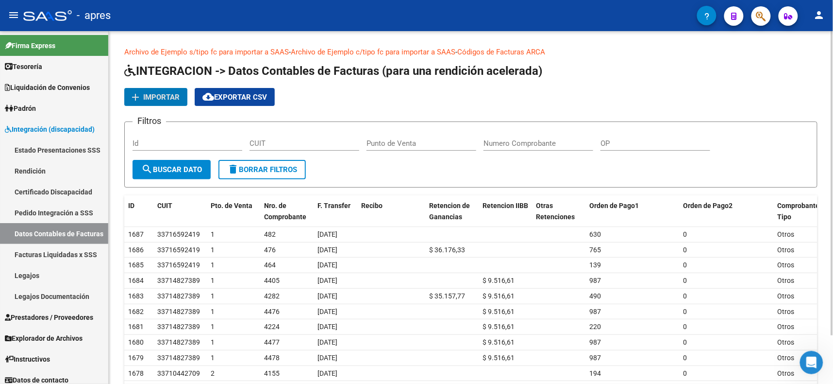
click at [171, 100] on span "Importar" at bounding box center [161, 97] width 36 height 9
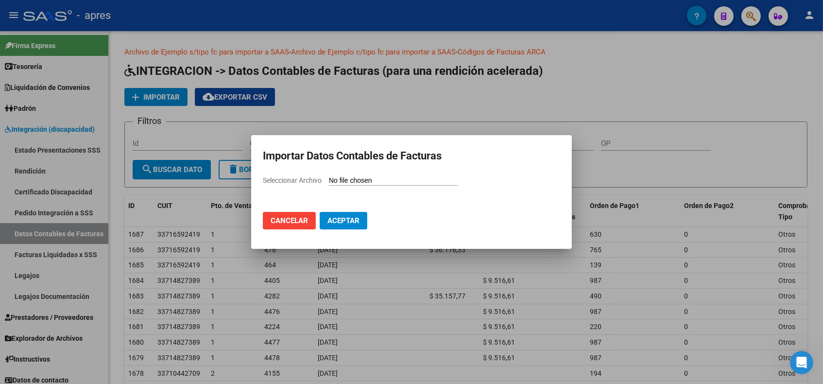
click at [300, 180] on span "Seleccionar Archivo" at bounding box center [292, 180] width 59 height 8
click at [329, 180] on input "Seleccionar Archivo" at bounding box center [393, 180] width 129 height 9
type input "C:\fakepath\DATOS FC 202505.csv"
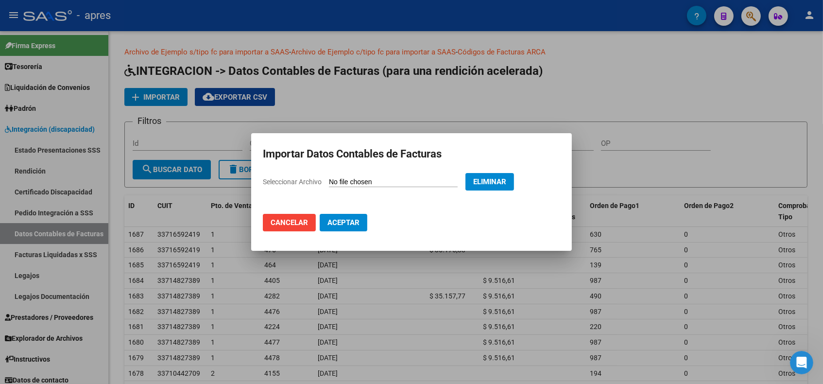
drag, startPoint x: 290, startPoint y: 219, endPoint x: 348, endPoint y: 217, distance: 58.3
click at [348, 217] on mat-dialog-actions "Cancelar Aceptar" at bounding box center [411, 222] width 297 height 33
click at [348, 217] on button "Aceptar" at bounding box center [344, 222] width 48 height 17
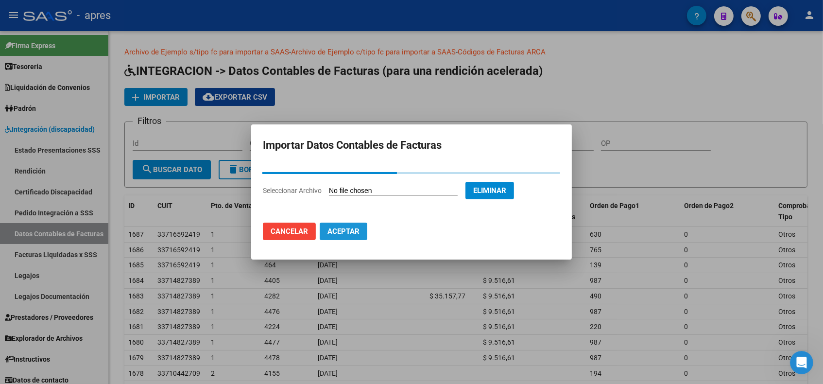
click at [351, 237] on button "Aceptar" at bounding box center [344, 230] width 48 height 17
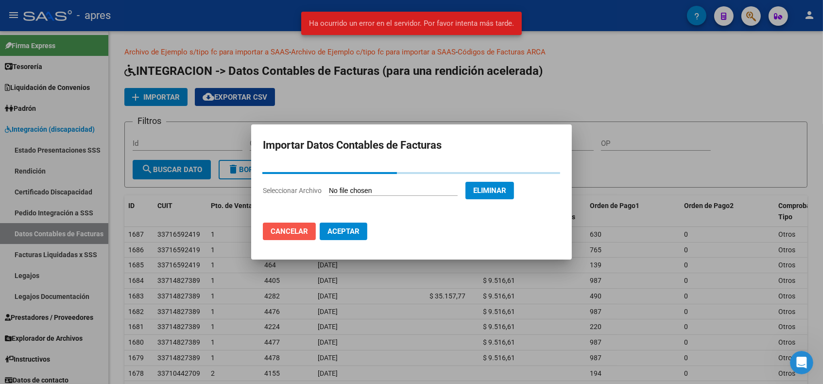
drag, startPoint x: 299, startPoint y: 230, endPoint x: 291, endPoint y: 230, distance: 8.3
click at [294, 230] on span "Cancelar" at bounding box center [288, 231] width 37 height 9
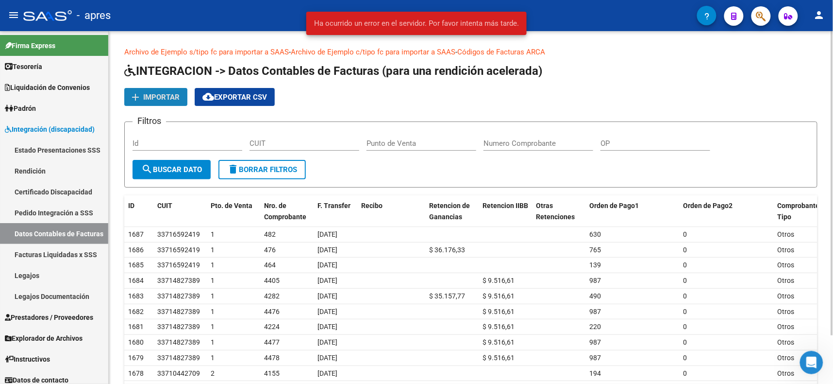
click at [157, 91] on button "add Importar" at bounding box center [155, 97] width 63 height 18
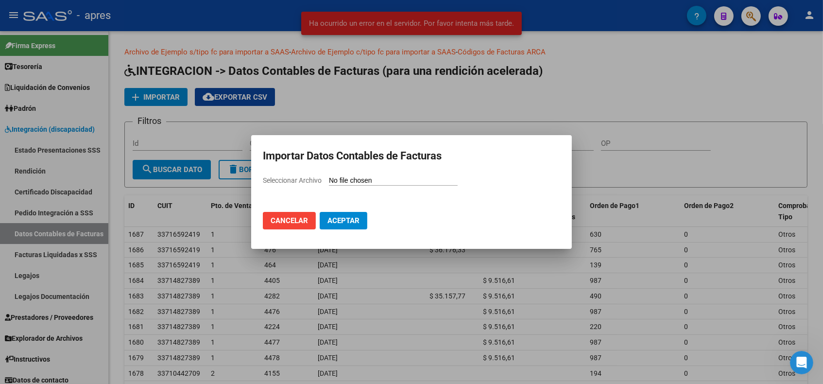
click at [312, 180] on span "Seleccionar Archivo" at bounding box center [292, 180] width 59 height 8
click at [329, 180] on input "Seleccionar Archivo" at bounding box center [393, 180] width 129 height 9
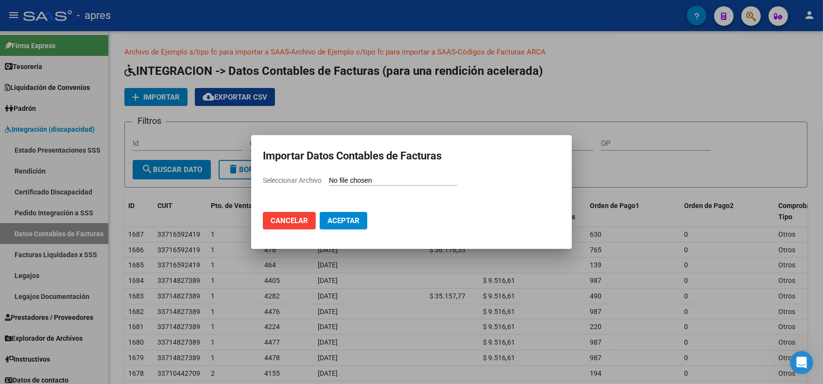
type input "C:\fakepath\DATOS FC 202505.csv"
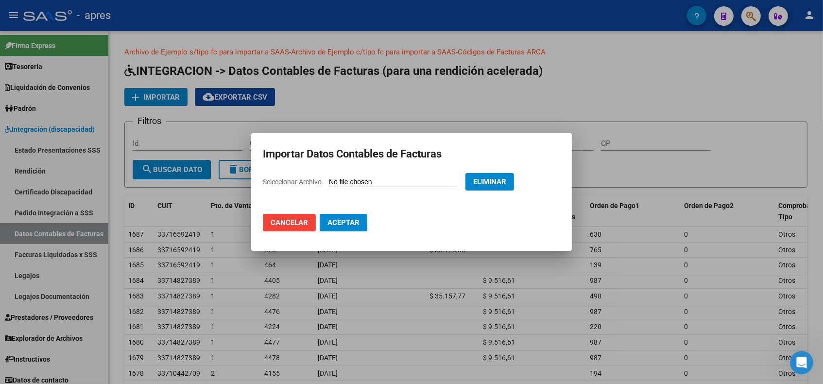
click at [336, 218] on span "Aceptar" at bounding box center [343, 222] width 32 height 9
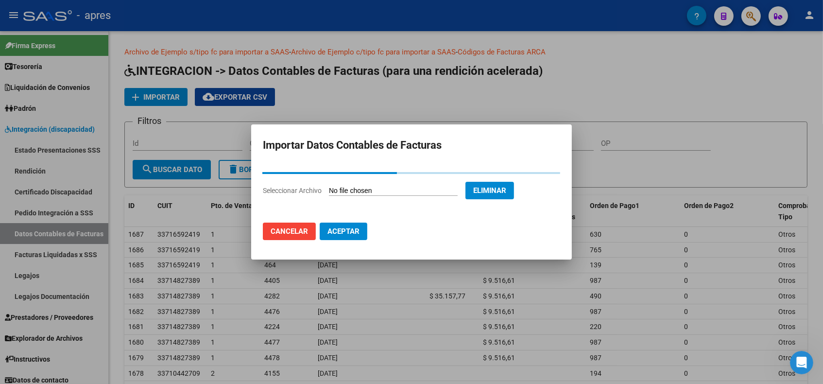
click at [283, 233] on span "Cancelar" at bounding box center [288, 231] width 37 height 9
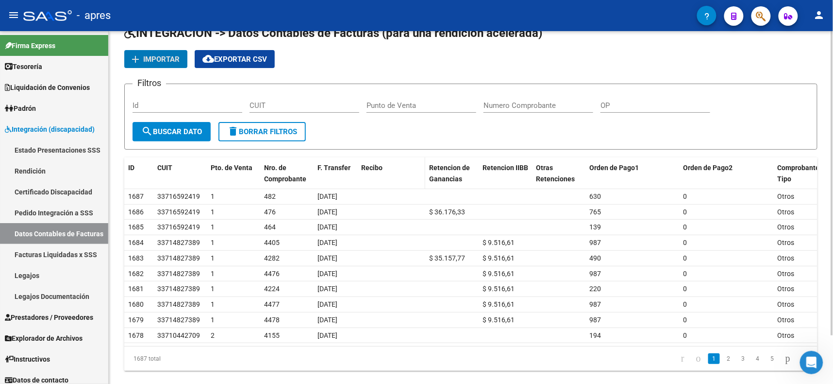
scroll to position [56, 0]
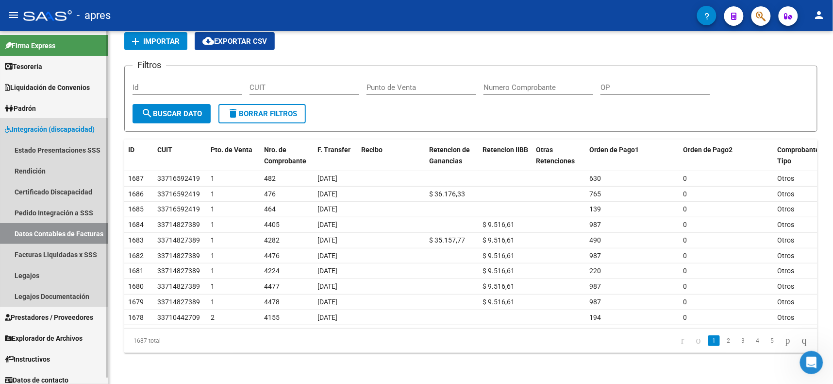
click at [25, 126] on span "Integración (discapacidad)" at bounding box center [50, 129] width 90 height 11
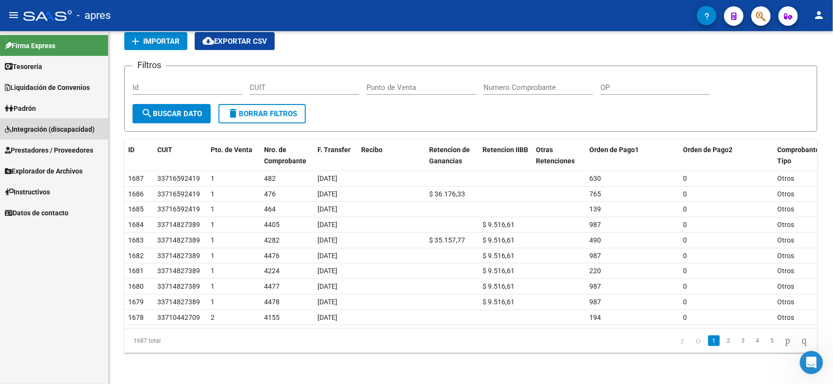
click at [27, 119] on link "Integración (discapacidad)" at bounding box center [54, 128] width 108 height 21
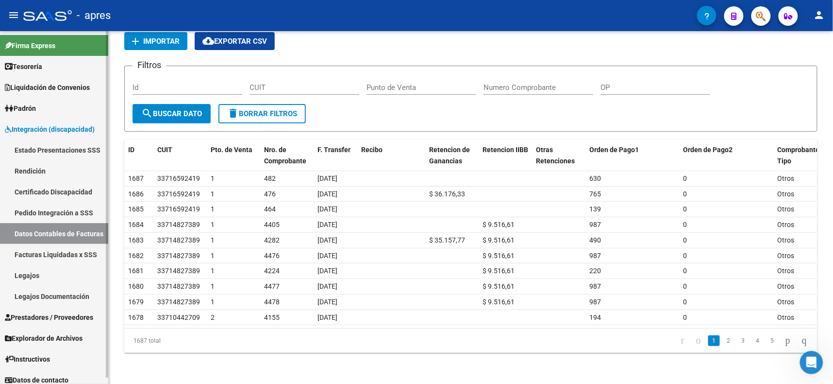
click at [27, 167] on link "Rendición" at bounding box center [54, 170] width 108 height 21
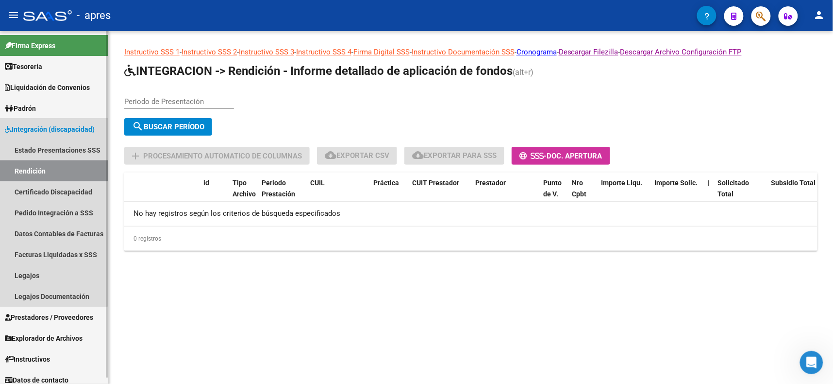
click at [27, 167] on link "Rendición" at bounding box center [54, 170] width 108 height 21
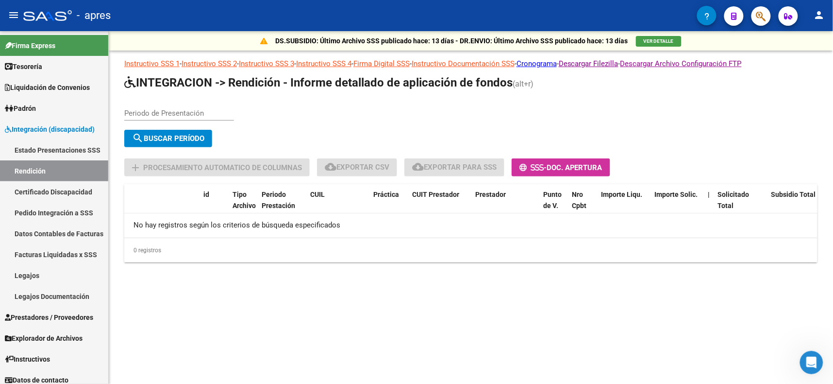
click at [143, 112] on input "Periodo de Presentación" at bounding box center [179, 113] width 110 height 9
type input "202505"
click at [160, 130] on button "search Buscar Período" at bounding box center [168, 138] width 88 height 17
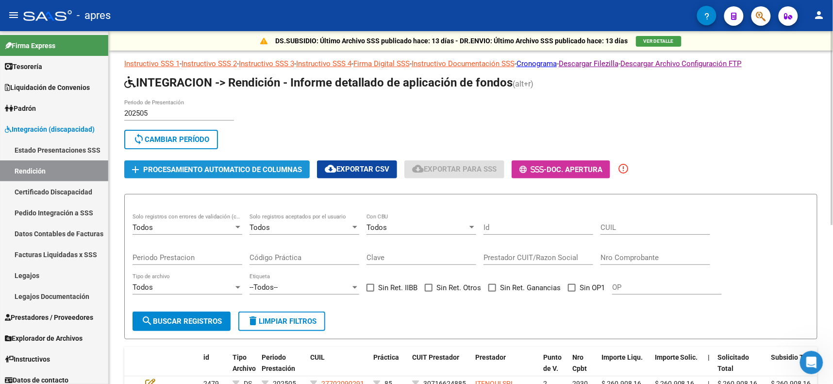
click at [231, 169] on span "Procesamiento automatico de columnas" at bounding box center [222, 169] width 159 height 9
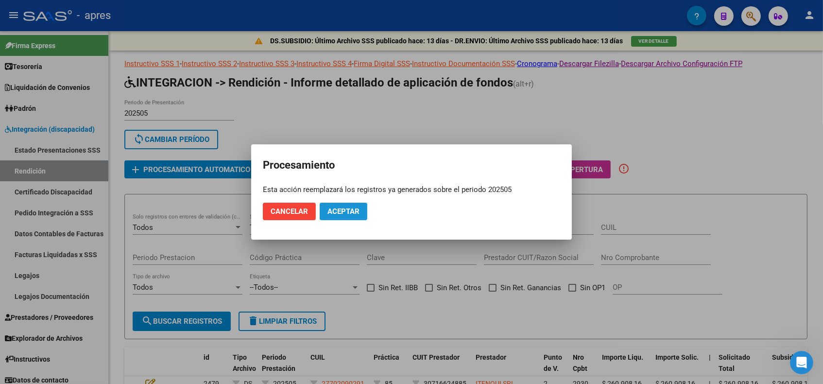
click at [331, 215] on span "Aceptar" at bounding box center [343, 211] width 32 height 9
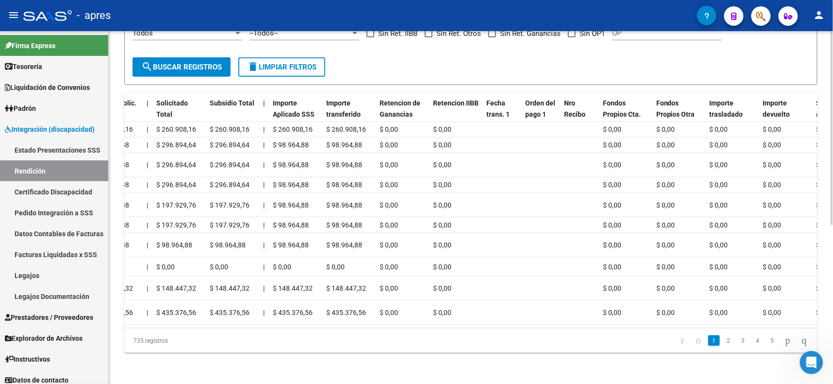
scroll to position [0, 574]
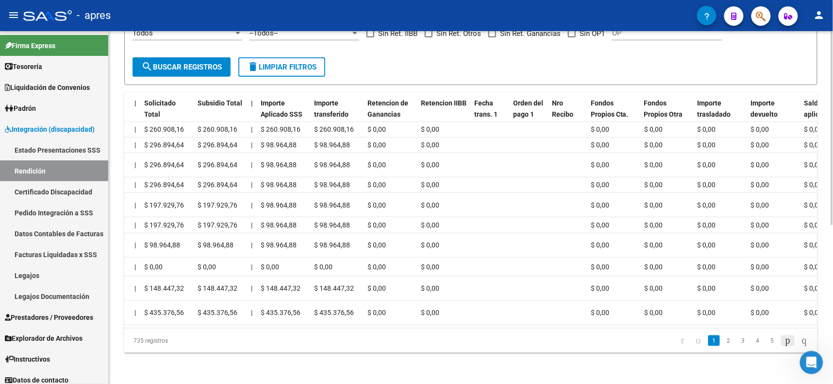
click at [784, 337] on icon "go to next page" at bounding box center [788, 340] width 8 height 12
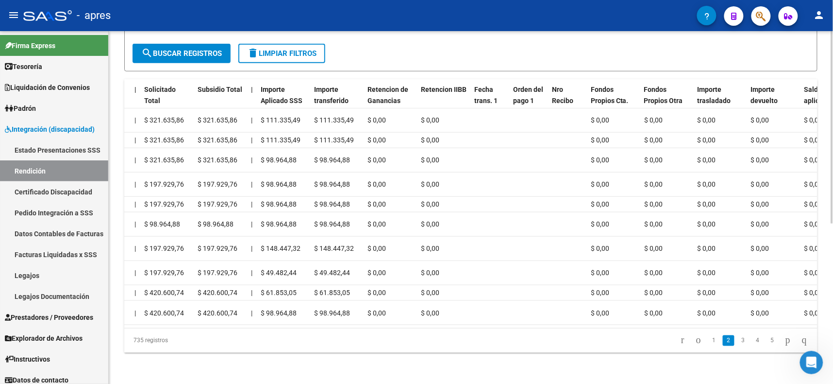
click at [780, 337] on li at bounding box center [788, 340] width 17 height 17
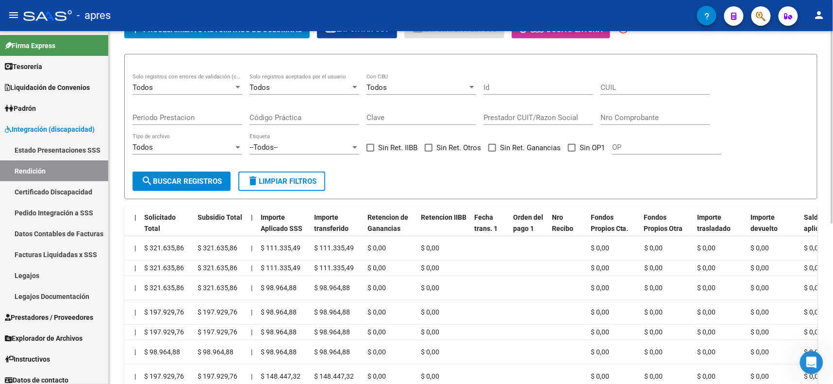
scroll to position [146, 0]
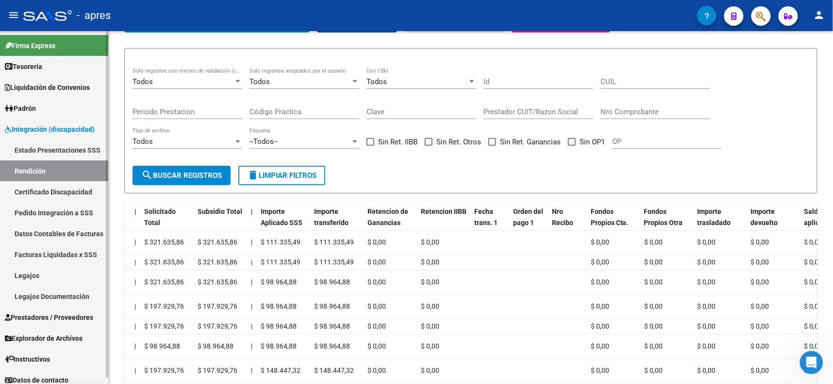
click at [49, 231] on link "Datos Contables de Facturas" at bounding box center [54, 233] width 108 height 21
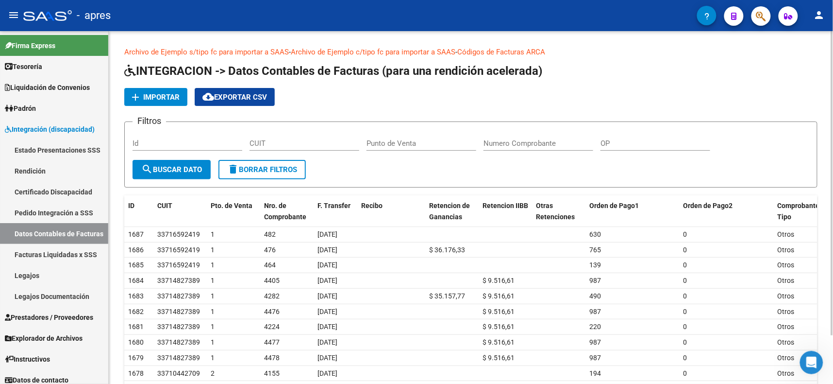
click at [161, 93] on span "Importar" at bounding box center [161, 97] width 36 height 9
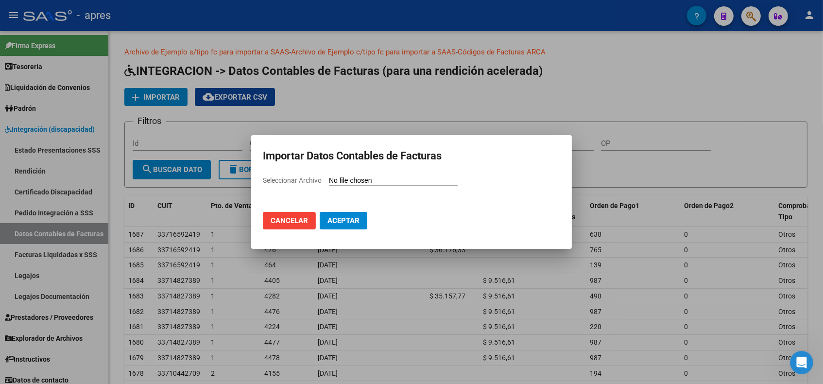
click at [290, 178] on span "Seleccionar Archivo" at bounding box center [292, 180] width 59 height 8
click at [329, 178] on input "Seleccionar Archivo" at bounding box center [393, 180] width 129 height 9
type input "C:\fakepath\DATOS FC 202505.csv"
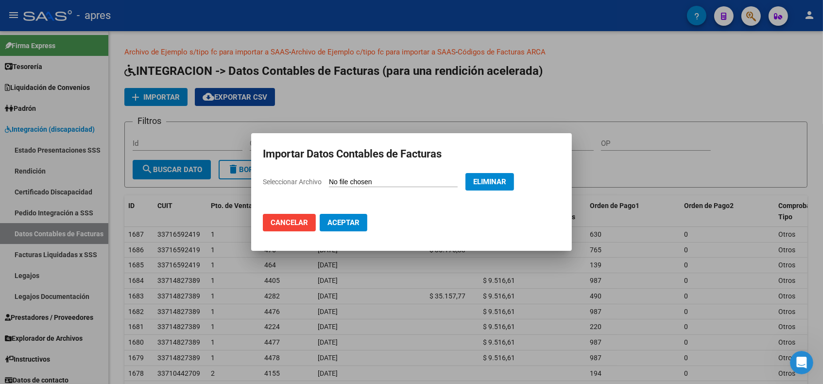
click at [346, 219] on span "Aceptar" at bounding box center [343, 222] width 32 height 9
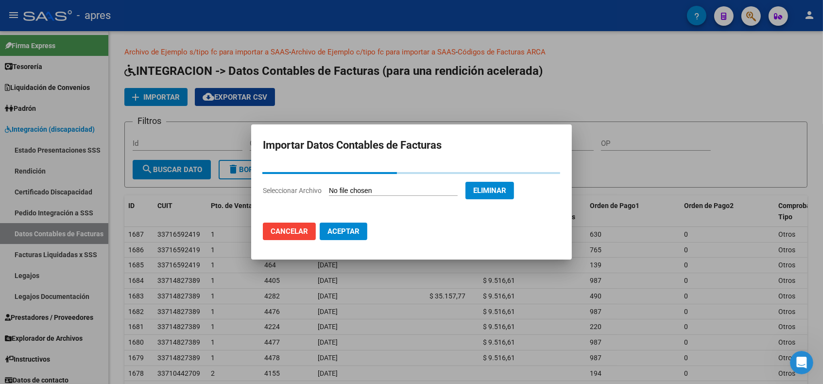
click at [160, 144] on div at bounding box center [411, 192] width 823 height 384
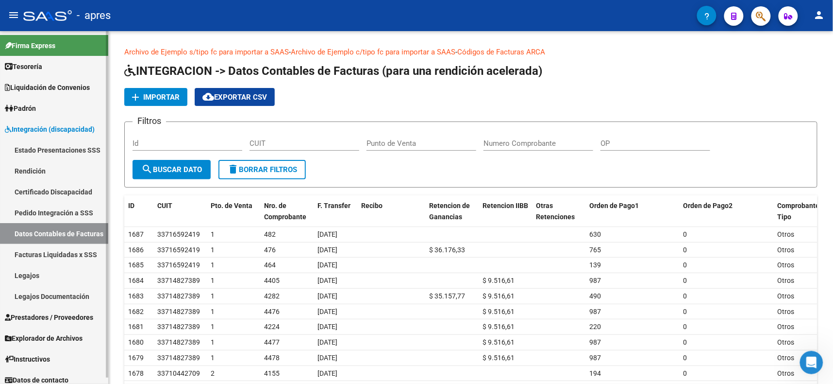
click at [26, 166] on link "Rendición" at bounding box center [54, 170] width 108 height 21
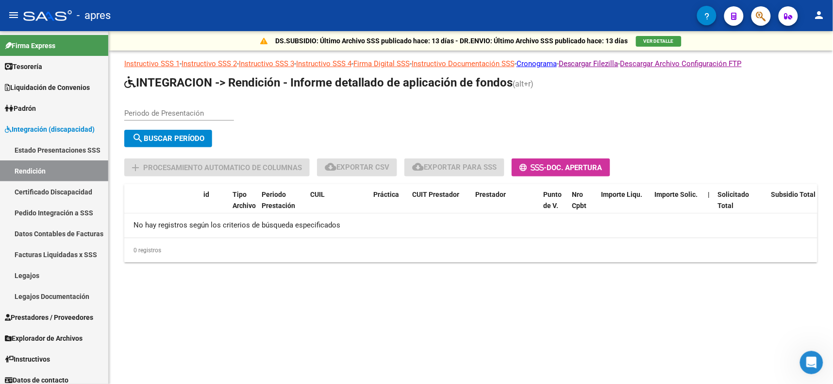
click at [175, 110] on input "Periodo de Presentación" at bounding box center [179, 113] width 110 height 9
type input "202505"
click at [174, 136] on span "search Buscar Período" at bounding box center [168, 138] width 72 height 9
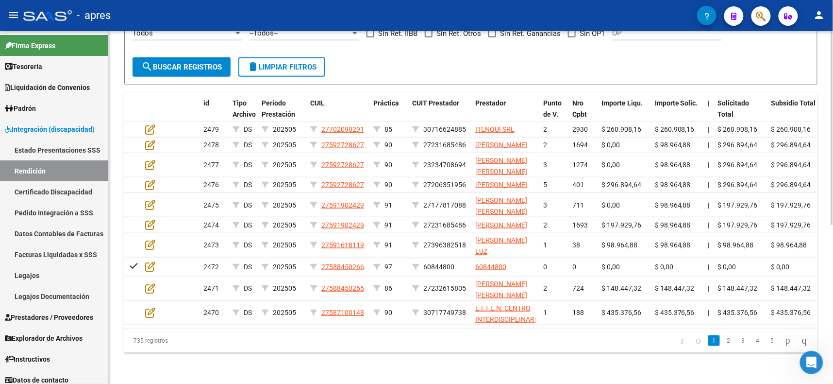
scroll to position [70, 0]
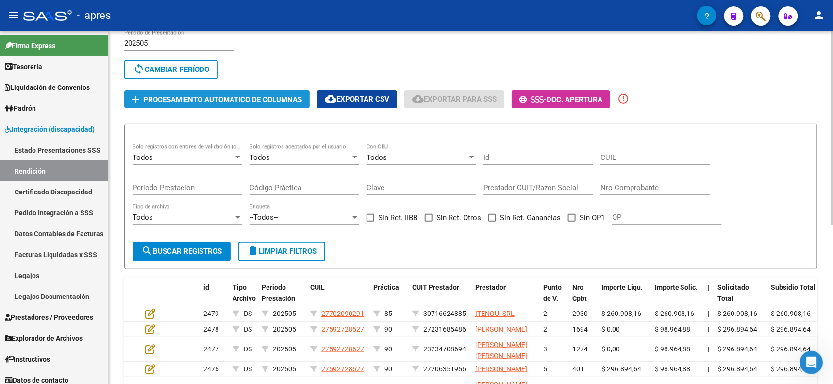
click at [258, 101] on span "Procesamiento automatico de columnas" at bounding box center [222, 99] width 159 height 9
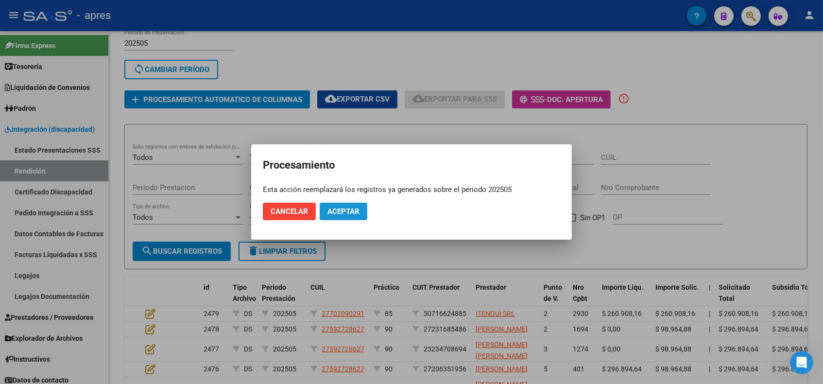
click at [329, 208] on span "Aceptar" at bounding box center [343, 211] width 32 height 9
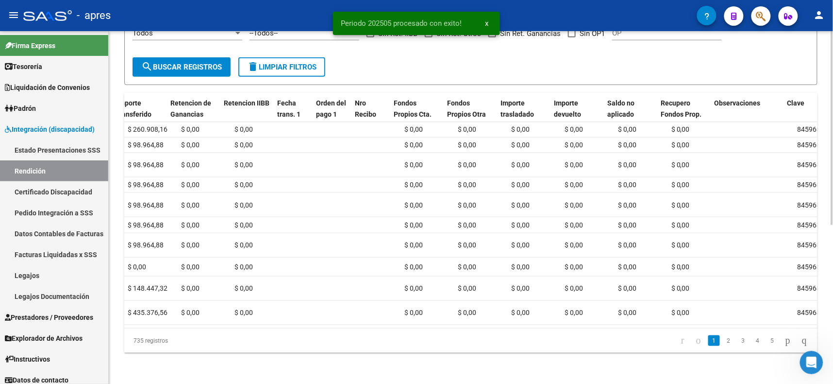
scroll to position [0, 801]
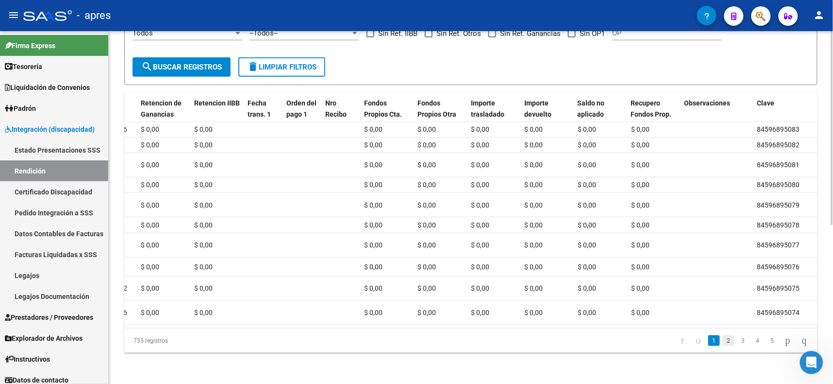
click at [723, 339] on link "2" at bounding box center [729, 340] width 12 height 11
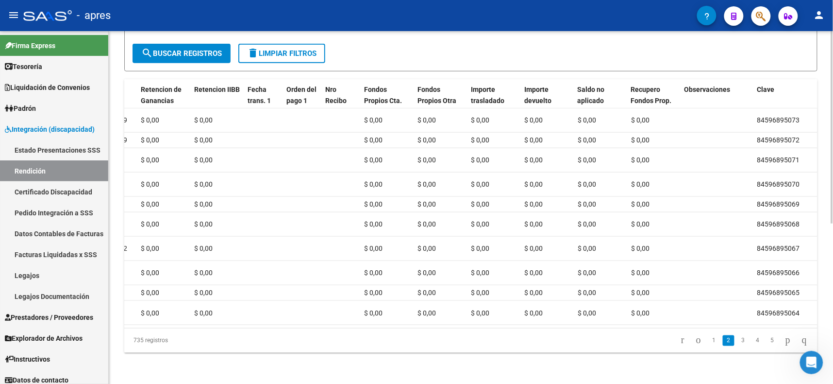
click at [738, 340] on link "3" at bounding box center [744, 340] width 12 height 11
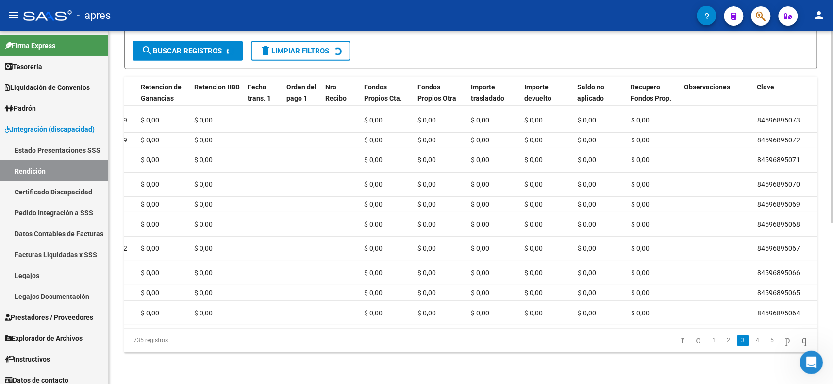
scroll to position [289, 0]
click at [752, 345] on div "735 registros 1 2 3 4 5" at bounding box center [470, 340] width 693 height 24
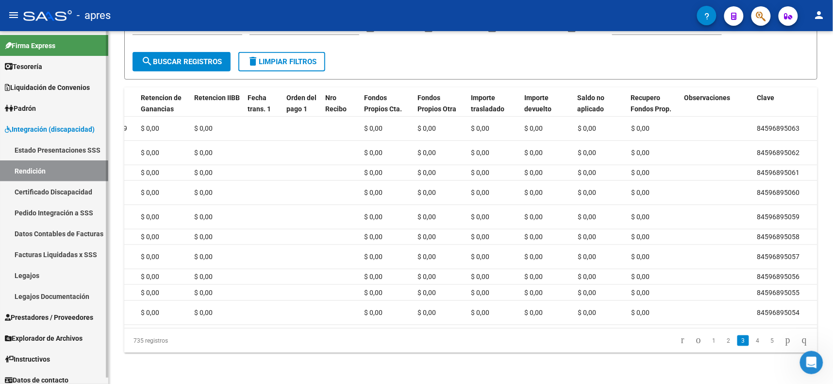
click at [47, 233] on link "Datos Contables de Facturas" at bounding box center [54, 233] width 108 height 21
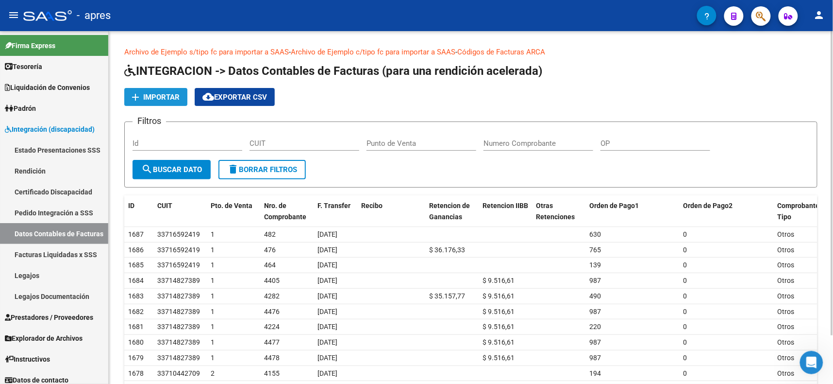
click at [155, 95] on span "Importar" at bounding box center [161, 97] width 36 height 9
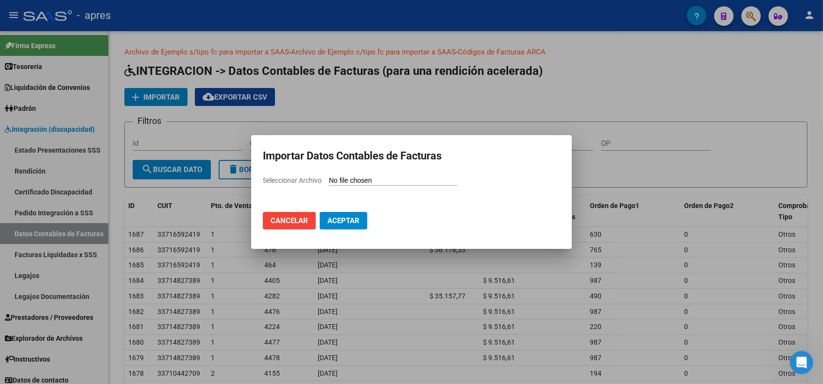
click at [285, 173] on mat-dialog-container "Importar Datos Contables de Facturas Seleccionar Archivo Cancelar Aceptar" at bounding box center [411, 192] width 321 height 114
click at [281, 182] on span "Seleccionar Archivo" at bounding box center [292, 180] width 59 height 8
click at [329, 182] on input "Seleccionar Archivo" at bounding box center [393, 180] width 129 height 9
type input "C:\fakepath\DATOS FC 202505.csv"
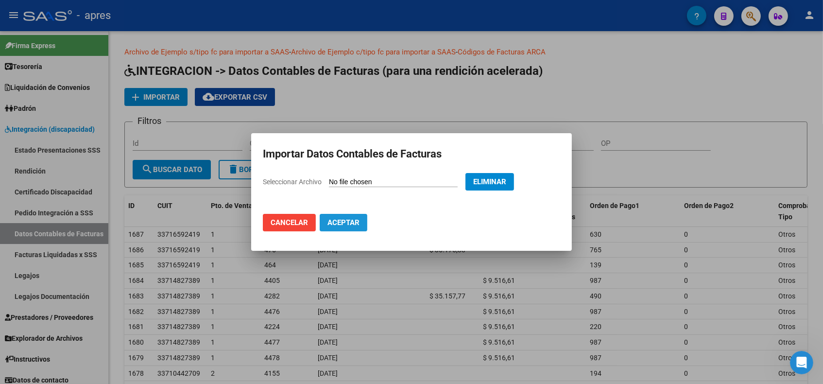
click at [340, 218] on span "Aceptar" at bounding box center [343, 222] width 32 height 9
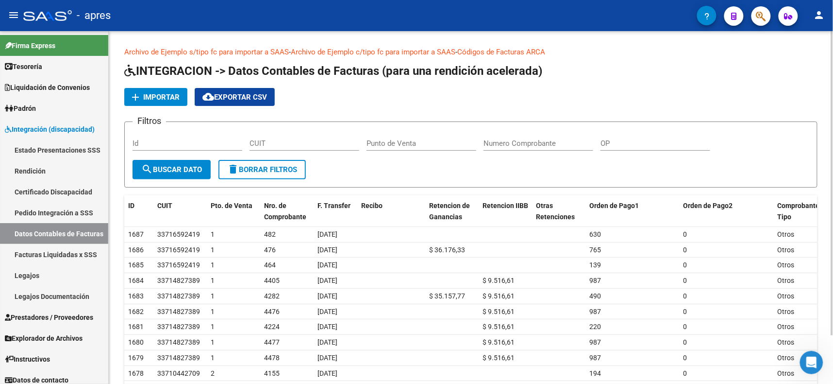
click at [117, 136] on div "Archivo de Ejemplo s/tipo fc para importar a SAAS - Archivo de Ejemplo c/tipo f…" at bounding box center [471, 235] width 725 height 408
click at [226, 96] on span "cloud_download Exportar CSV" at bounding box center [235, 97] width 65 height 9
click at [158, 93] on span "Importar" at bounding box center [161, 97] width 36 height 9
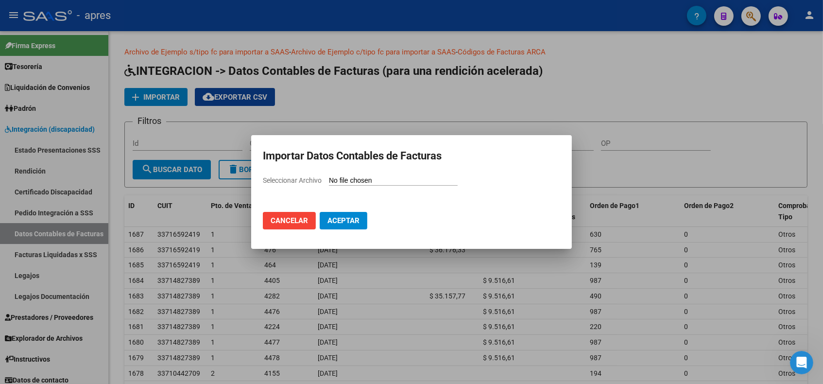
click at [293, 172] on mat-dialog-container "Importar Datos Contables de Facturas Seleccionar Archivo Cancelar Aceptar" at bounding box center [411, 192] width 321 height 114
click at [292, 177] on span "Seleccionar Archivo" at bounding box center [292, 180] width 59 height 8
click at [329, 177] on input "Seleccionar Archivo" at bounding box center [393, 180] width 129 height 9
type input "C:\fakepath\A2025.csv"
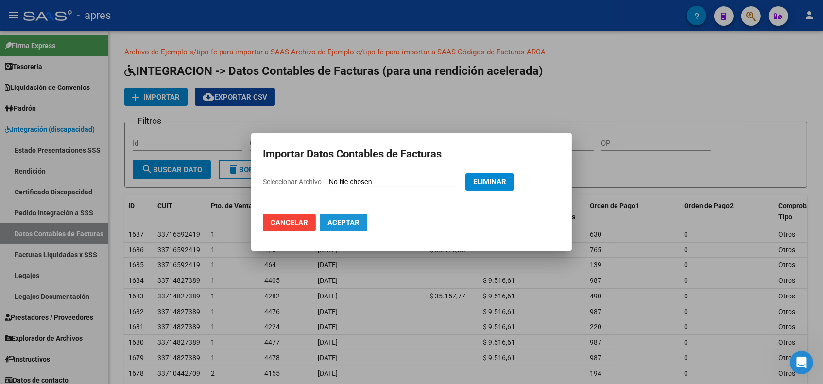
click at [335, 216] on button "Aceptar" at bounding box center [344, 222] width 48 height 17
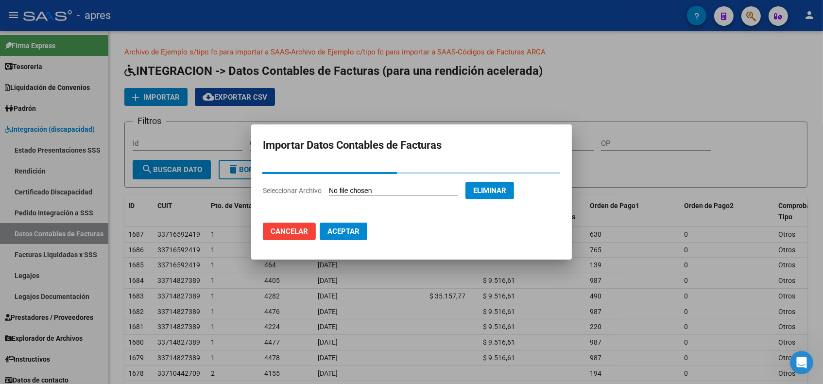
click at [301, 231] on span "Cancelar" at bounding box center [288, 231] width 37 height 9
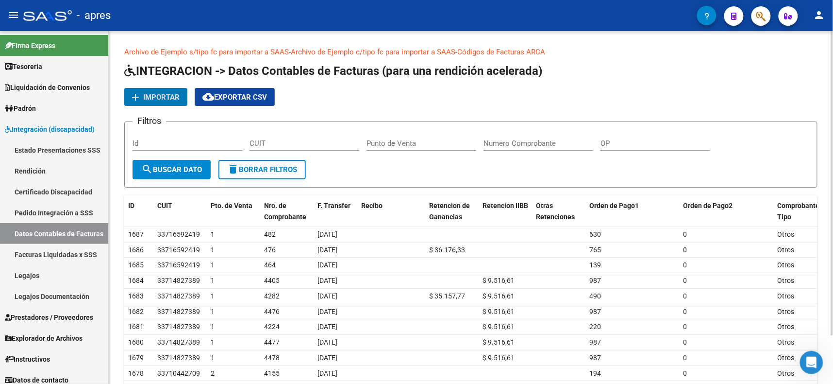
click at [172, 96] on span "Importar" at bounding box center [161, 97] width 36 height 9
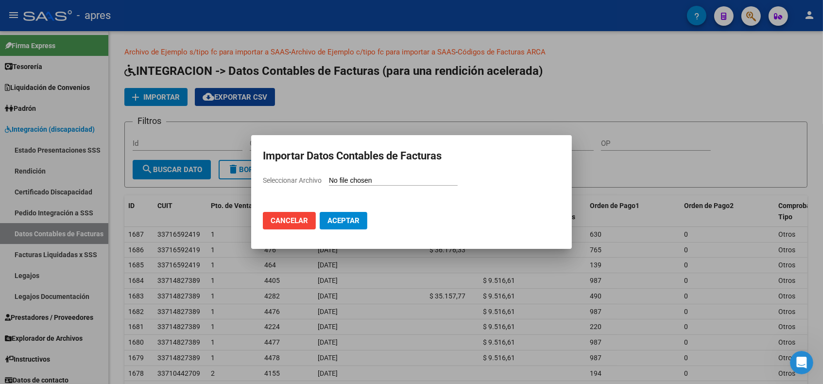
click at [309, 179] on span "Seleccionar Archivo" at bounding box center [292, 180] width 59 height 8
click at [329, 179] on input "Seleccionar Archivo" at bounding box center [393, 180] width 129 height 9
type input "C:\fakepath\202505.csv"
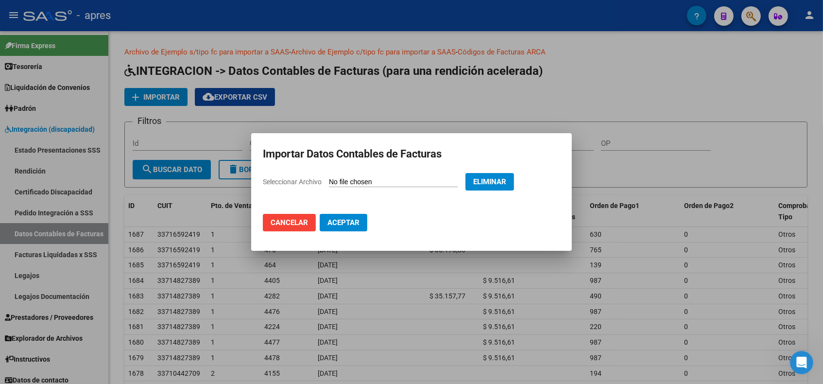
click at [344, 221] on span "Aceptar" at bounding box center [343, 222] width 32 height 9
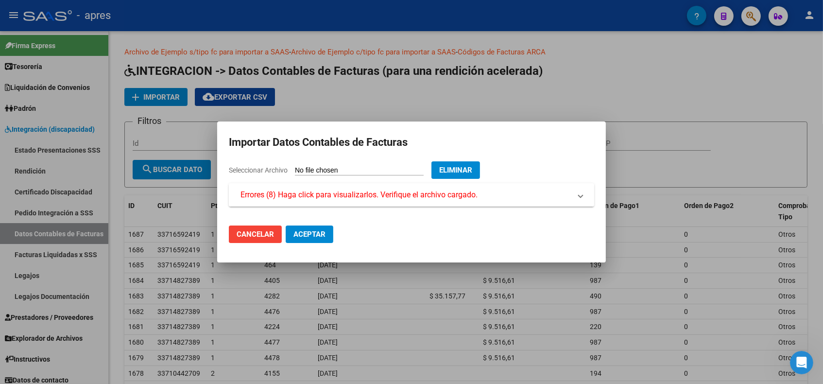
click at [442, 195] on span "Errores (8) Haga click para visualizarlos. Verifique el archivo cargado." at bounding box center [358, 195] width 237 height 12
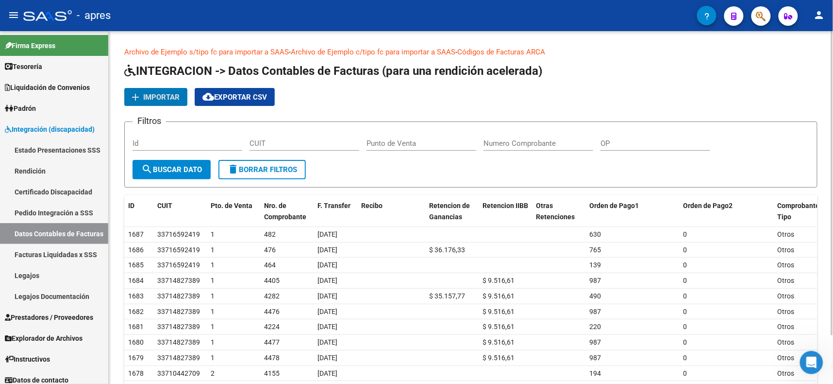
click at [151, 93] on span "Importar" at bounding box center [161, 97] width 36 height 9
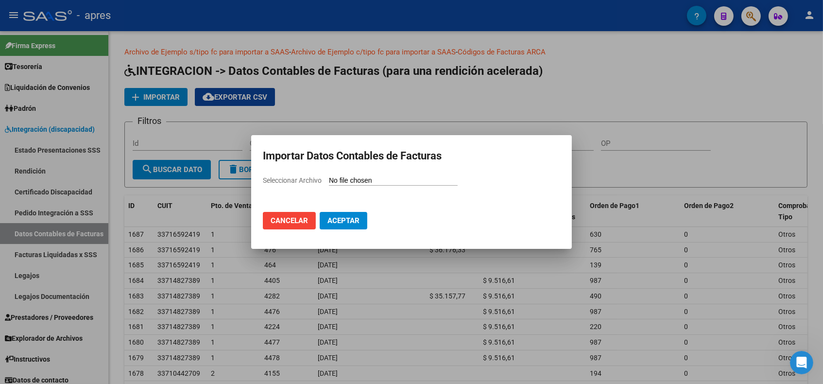
click at [297, 181] on span "Seleccionar Archivo" at bounding box center [292, 180] width 59 height 8
click at [329, 181] on input "Seleccionar Archivo" at bounding box center [393, 180] width 129 height 9
type input "C:\fakepath\A202505.csv"
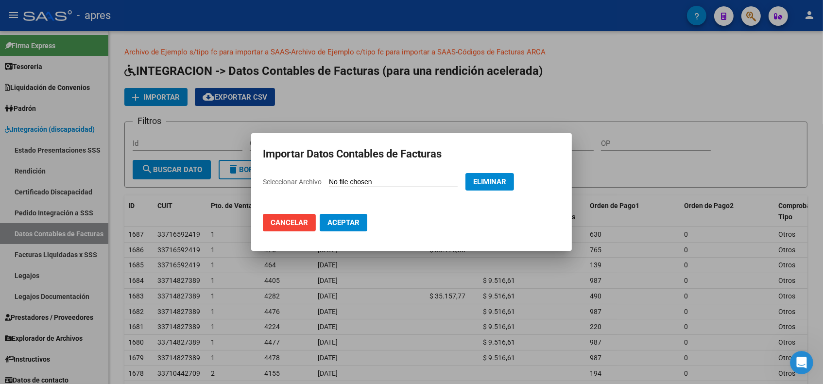
click at [353, 222] on span "Aceptar" at bounding box center [343, 222] width 32 height 9
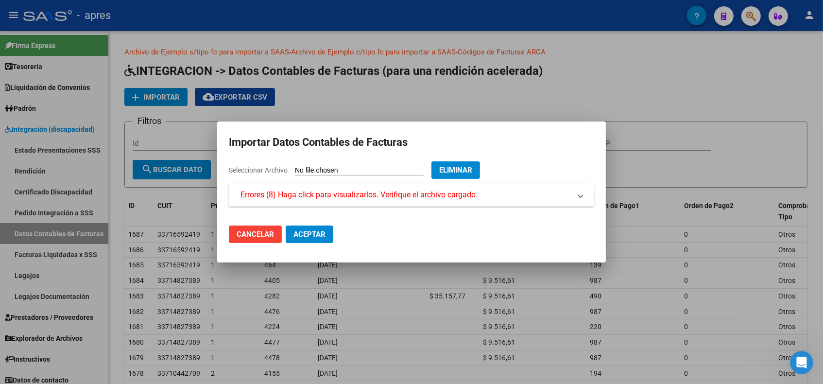
click at [365, 187] on mat-expansion-panel-header "Errores (8) Haga click para visualizarlos. Verifique el archivo cargado." at bounding box center [411, 194] width 365 height 23
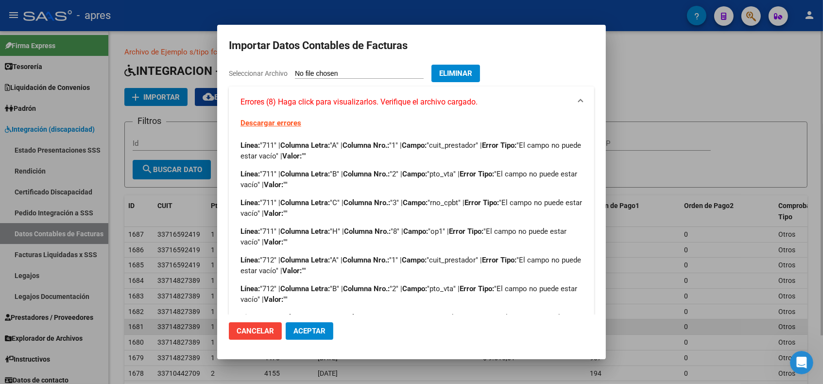
click at [262, 329] on span "Cancelar" at bounding box center [254, 330] width 37 height 9
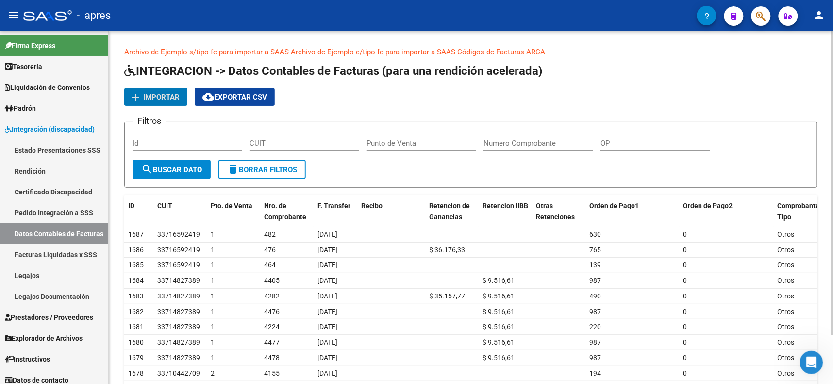
click at [160, 93] on span "Importar" at bounding box center [161, 97] width 36 height 9
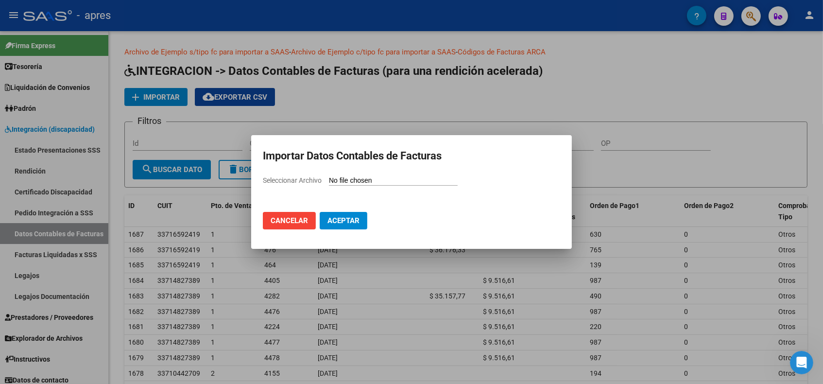
click at [310, 175] on div "Seleccionar Archivo" at bounding box center [411, 184] width 297 height 18
click at [302, 178] on span "Seleccionar Archivo" at bounding box center [292, 180] width 59 height 8
click at [329, 178] on input "Seleccionar Archivo" at bounding box center [393, 180] width 129 height 9
type input "C:\fakepath\A202505.csv"
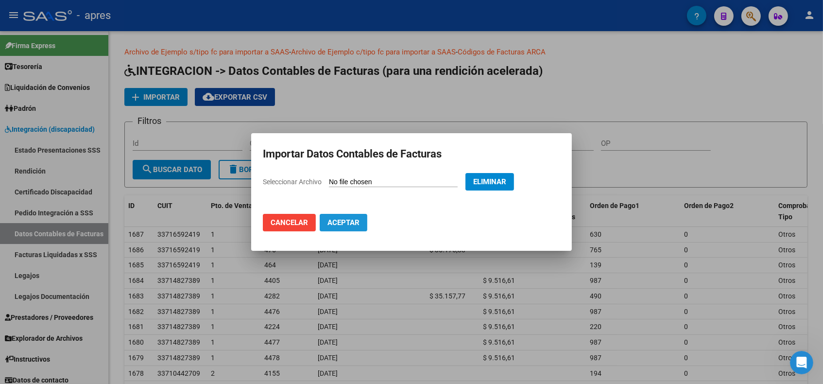
click at [336, 220] on span "Aceptar" at bounding box center [343, 222] width 32 height 9
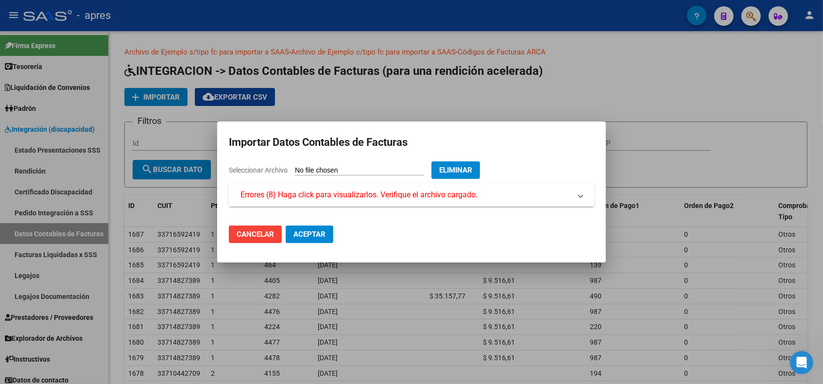
click at [406, 192] on span "Errores (8) Haga click para visualizarlos. Verifique el archivo cargado." at bounding box center [358, 195] width 237 height 12
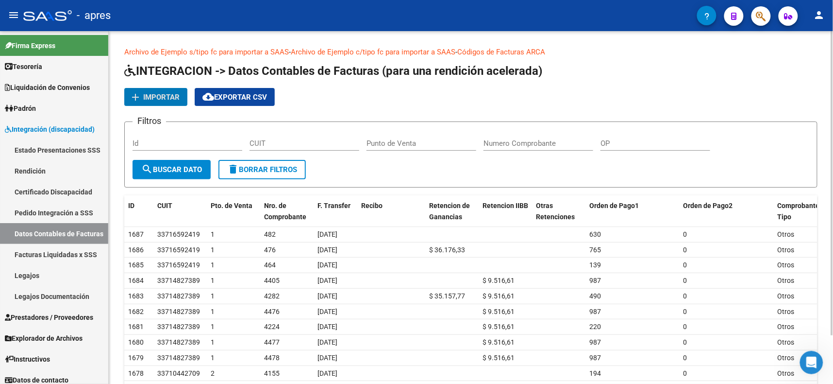
click at [159, 100] on span "Importar" at bounding box center [161, 97] width 36 height 9
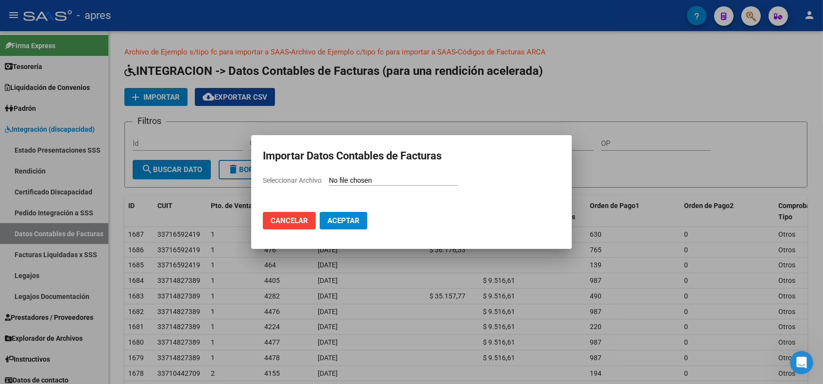
click at [290, 184] on div "Seleccionar Archivo" at bounding box center [411, 184] width 297 height 18
click at [303, 178] on span "Seleccionar Archivo" at bounding box center [292, 180] width 59 height 8
click at [329, 178] on input "Seleccionar Archivo" at bounding box center [393, 180] width 129 height 9
type input "C:\fakepath\A202505.csv"
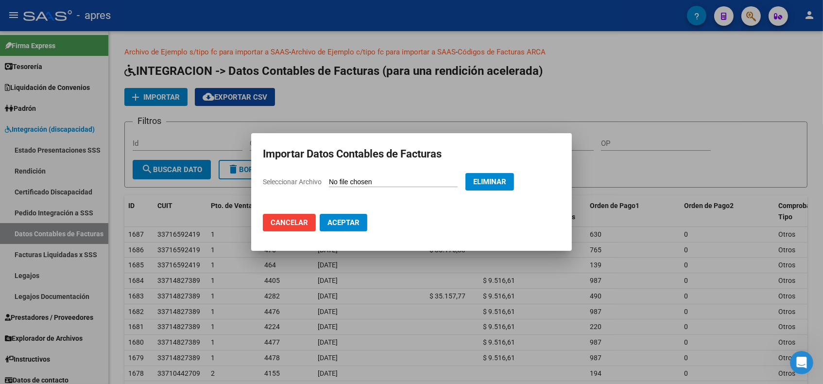
click at [344, 219] on span "Aceptar" at bounding box center [343, 222] width 32 height 9
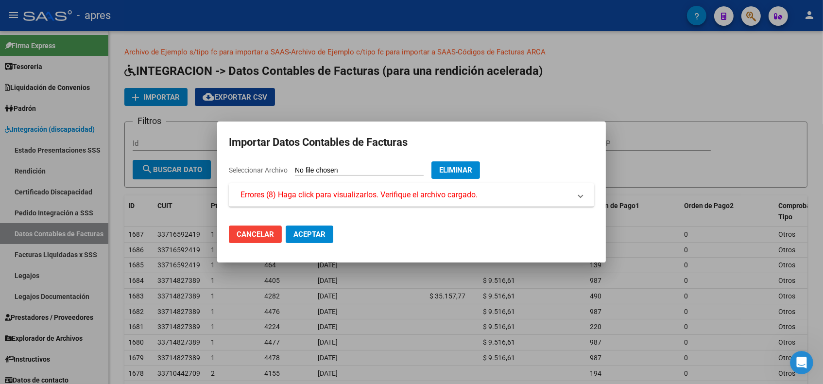
click at [389, 129] on mat-dialog-container "Importar Datos Contables de Facturas Seleccionar Archivo Eliminar Errores (8) H…" at bounding box center [411, 191] width 388 height 141
click at [368, 186] on mat-expansion-panel-header "Errores (8) Haga click para visualizarlos. Verifique el archivo cargado." at bounding box center [411, 194] width 365 height 23
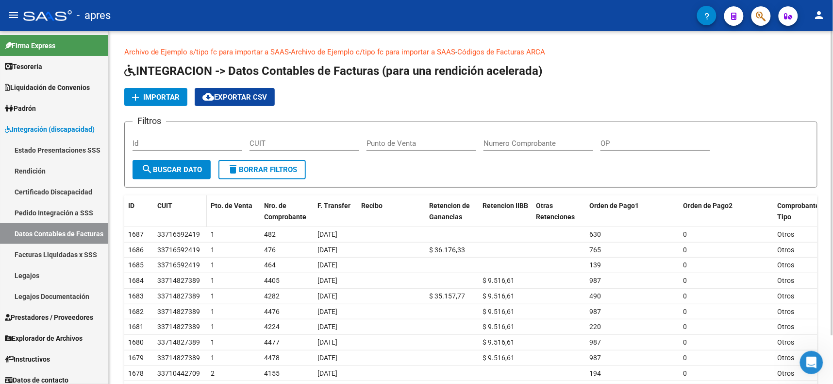
click at [163, 206] on span "CUIT" at bounding box center [164, 206] width 15 height 8
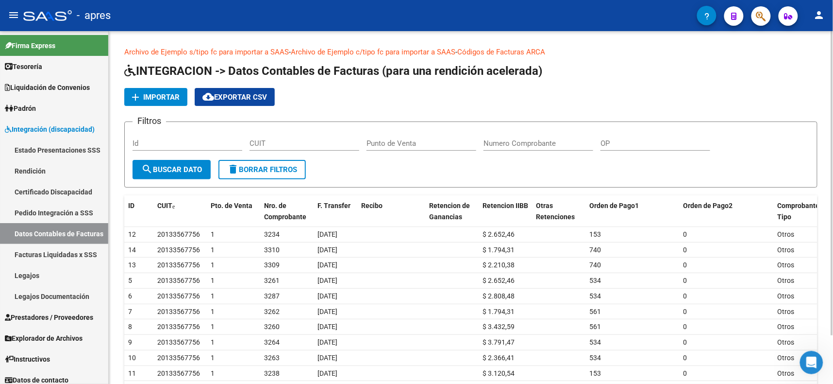
click at [148, 93] on span "Importar" at bounding box center [161, 97] width 36 height 9
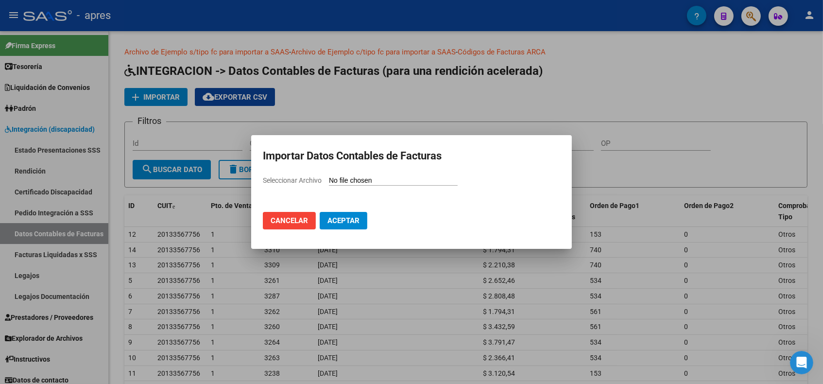
click at [301, 182] on span "Seleccionar Archivo" at bounding box center [292, 180] width 59 height 8
click at [329, 182] on input "Seleccionar Archivo" at bounding box center [393, 180] width 129 height 9
type input "C:\fakepath\A202505.csv"
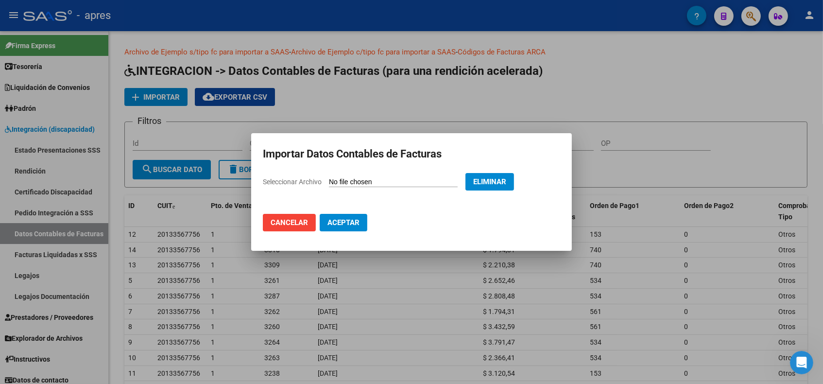
click at [342, 218] on span "Aceptar" at bounding box center [343, 222] width 32 height 9
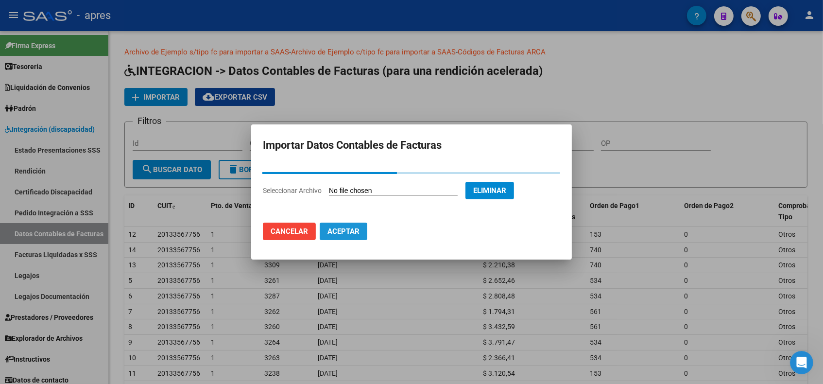
click at [355, 231] on span "Aceptar" at bounding box center [343, 231] width 32 height 9
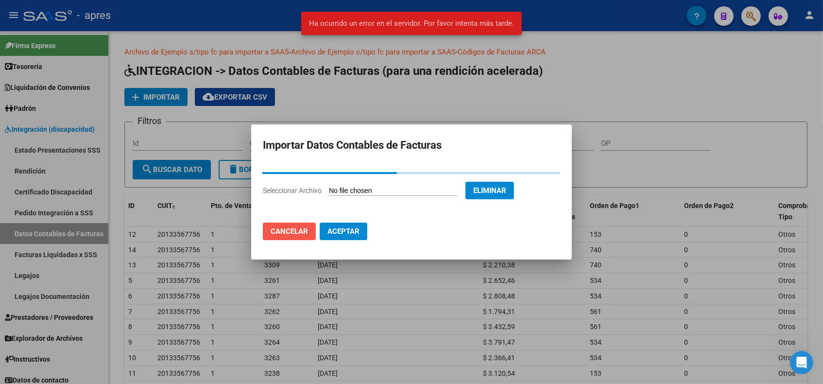
click at [276, 228] on span "Cancelar" at bounding box center [288, 231] width 37 height 9
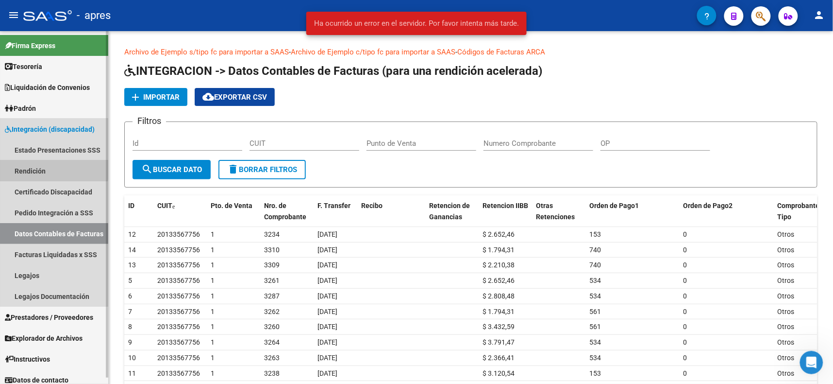
click at [35, 163] on link "Rendición" at bounding box center [54, 170] width 108 height 21
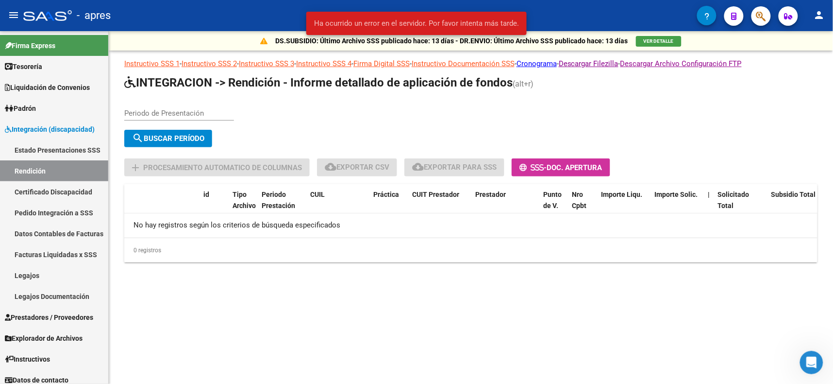
click at [187, 101] on div "Periodo de Presentación" at bounding box center [179, 110] width 110 height 21
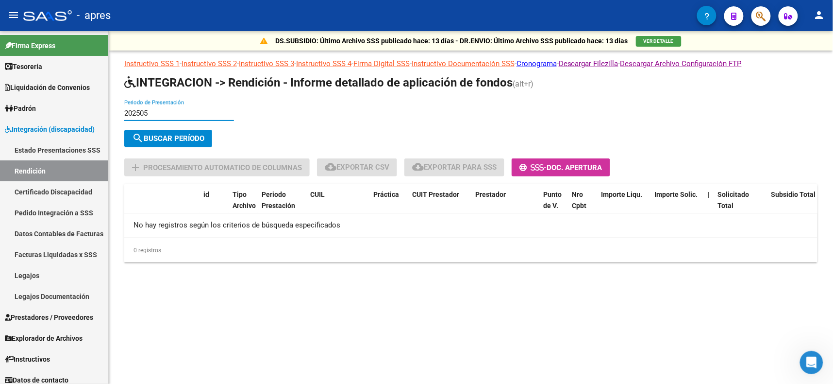
type input "202505"
click at [204, 134] on span "search Buscar Período" at bounding box center [168, 138] width 72 height 9
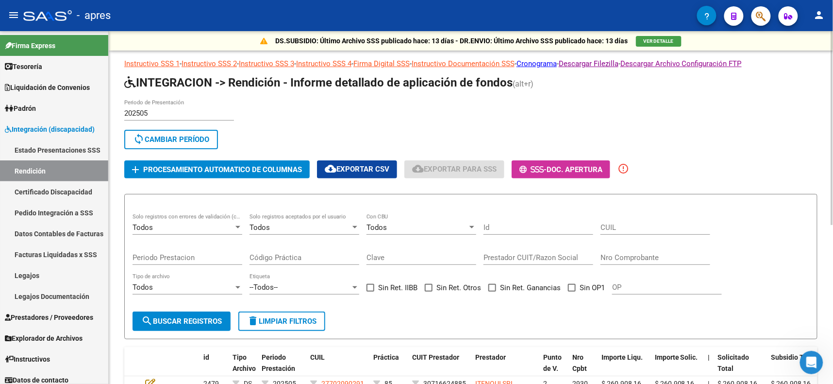
click at [216, 167] on span "Procesamiento automatico de columnas" at bounding box center [222, 169] width 159 height 9
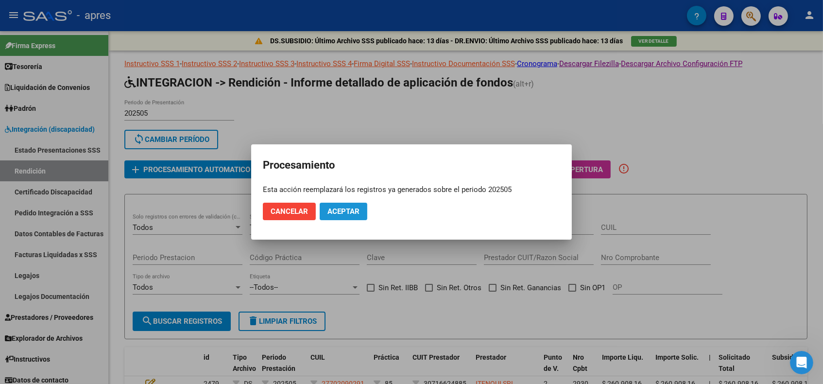
click at [344, 218] on button "Aceptar" at bounding box center [344, 211] width 48 height 17
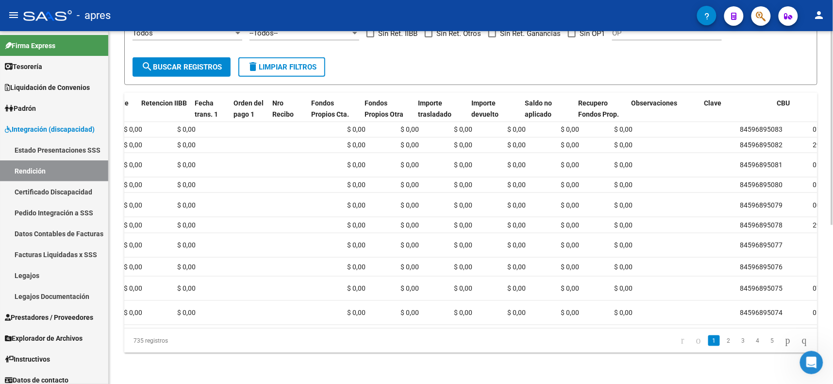
scroll to position [0, 854]
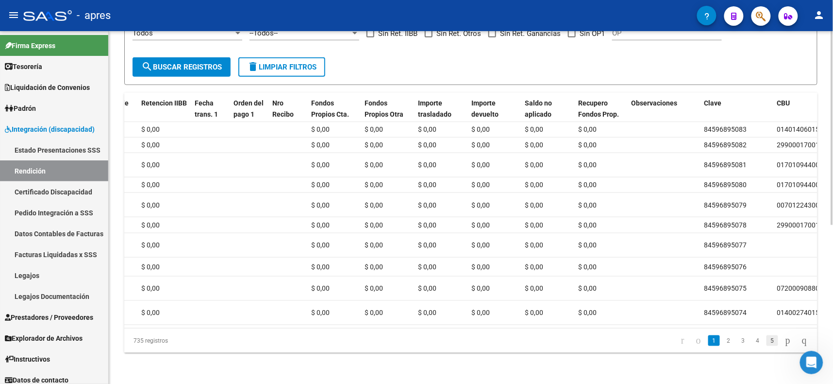
click at [767, 344] on link "5" at bounding box center [773, 340] width 12 height 11
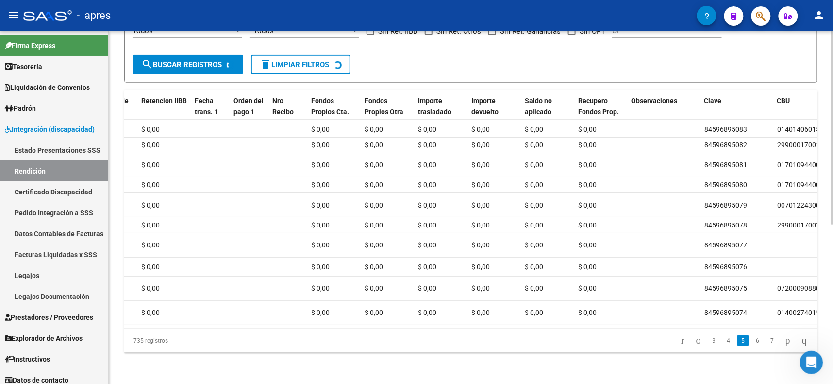
click at [765, 344] on div "735 registros 3 4 5 6 7" at bounding box center [470, 340] width 693 height 24
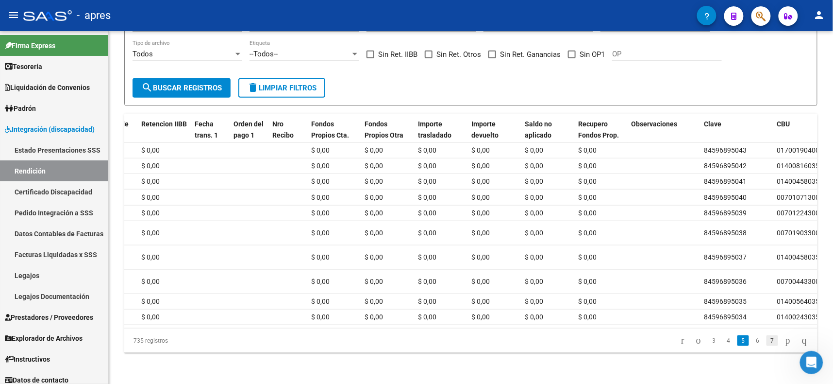
click at [767, 344] on link "7" at bounding box center [773, 340] width 12 height 11
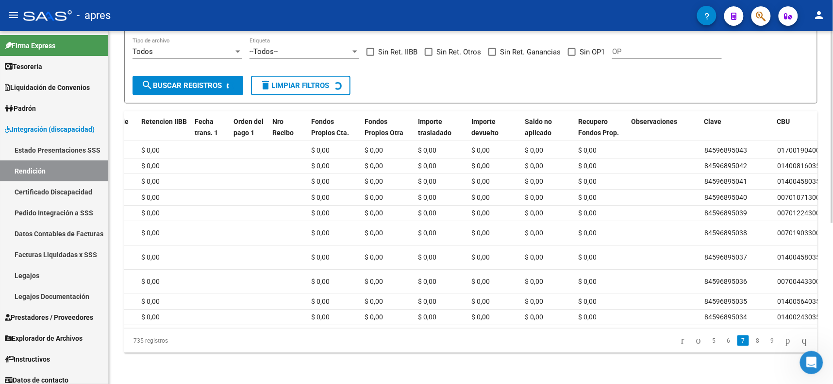
click at [761, 346] on div "735 registros 5 6 7 8 9" at bounding box center [470, 340] width 693 height 24
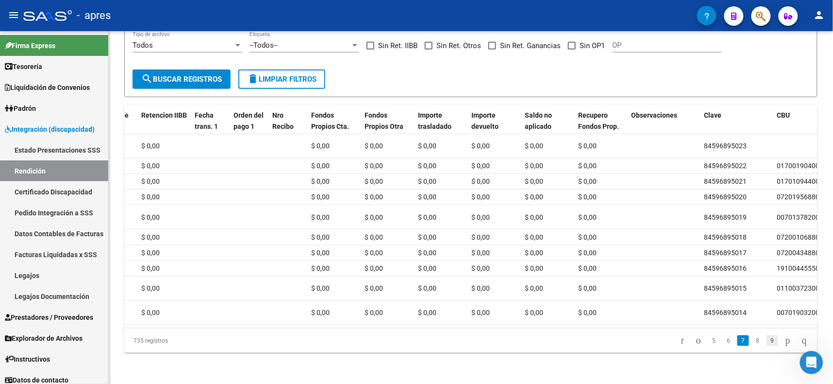
click at [767, 346] on link "9" at bounding box center [773, 340] width 12 height 11
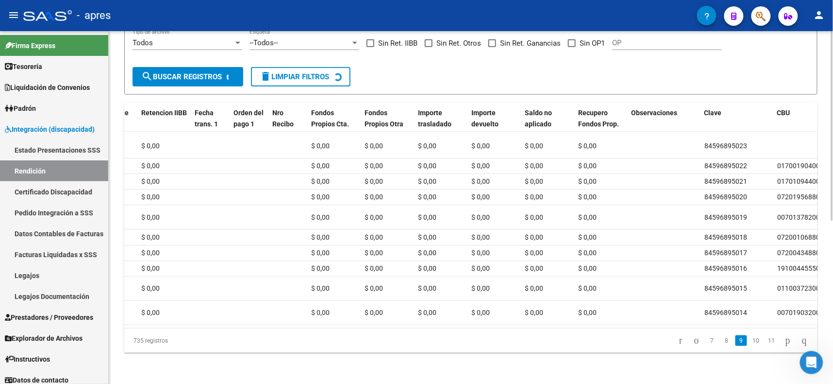
click at [765, 350] on div "735 registros 7 8 9 10 11" at bounding box center [470, 340] width 693 height 24
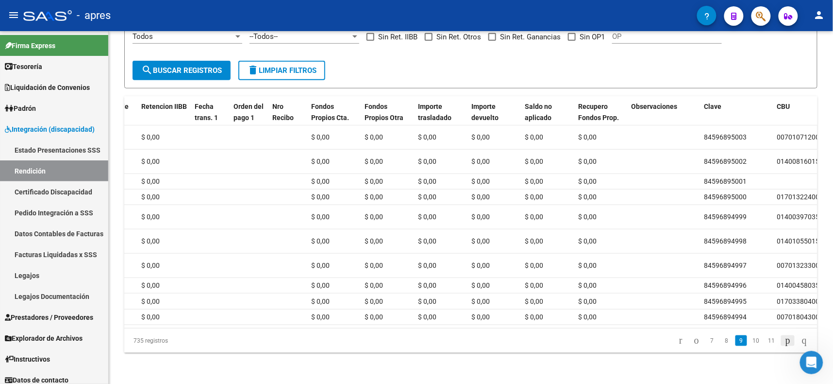
click at [784, 339] on icon "go to next page" at bounding box center [788, 340] width 8 height 12
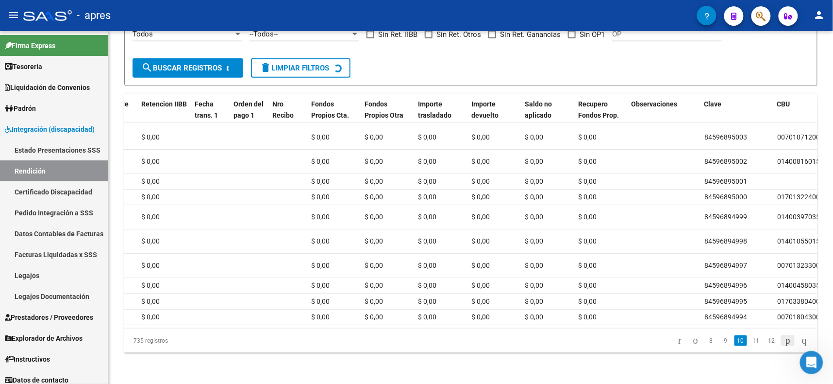
scroll to position [285, 0]
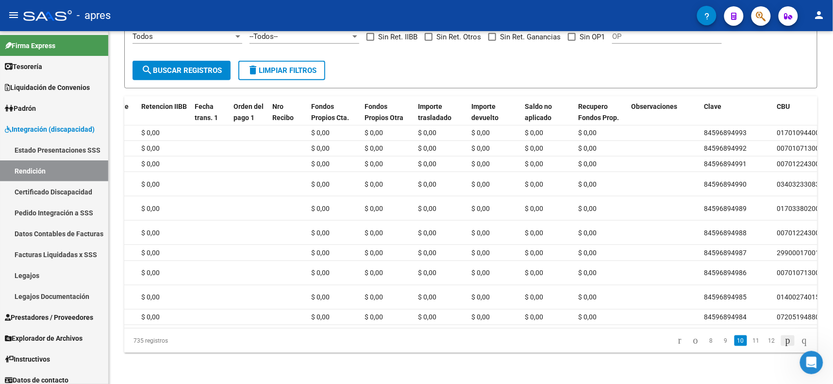
click at [782, 339] on li at bounding box center [788, 340] width 17 height 17
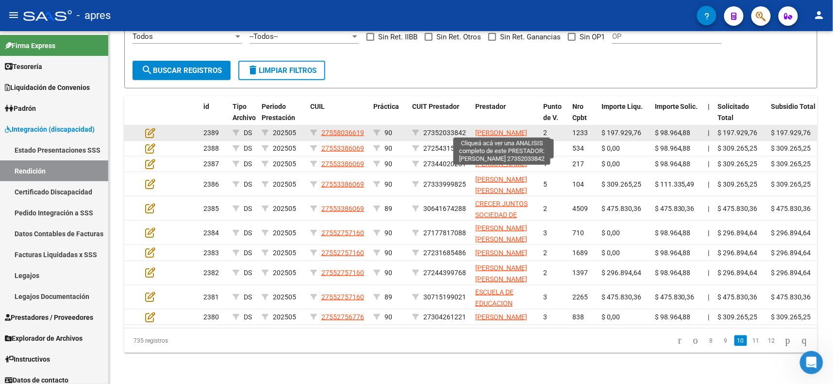
scroll to position [0, 0]
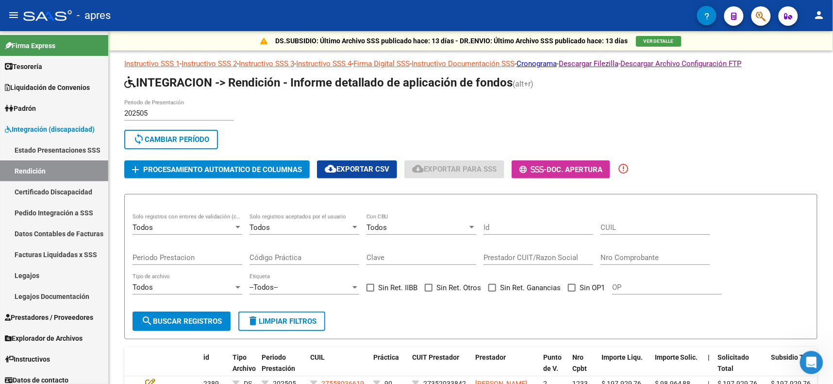
click at [556, 247] on div "Prestador CUIT/Razon Social" at bounding box center [539, 254] width 110 height 21
paste input "30571958941"
type input "30571958941"
click at [192, 317] on span "search Buscar registros" at bounding box center [181, 321] width 81 height 9
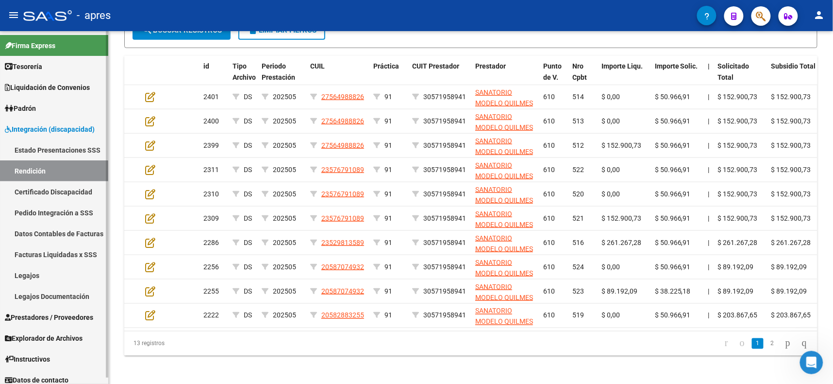
click at [56, 233] on link "Datos Contables de Facturas" at bounding box center [54, 233] width 108 height 21
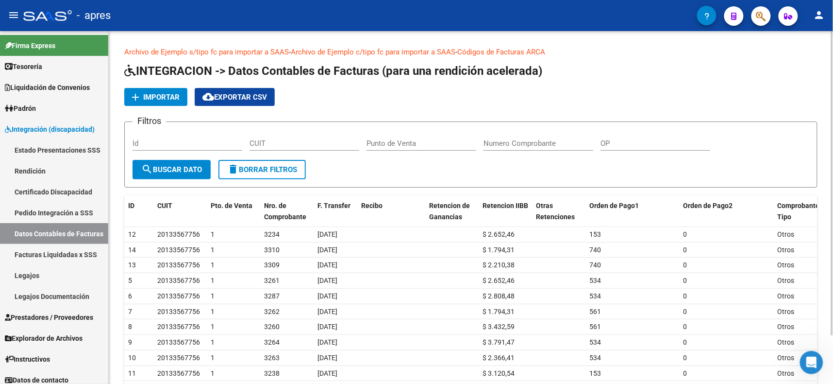
click at [151, 93] on span "Importar" at bounding box center [161, 97] width 36 height 9
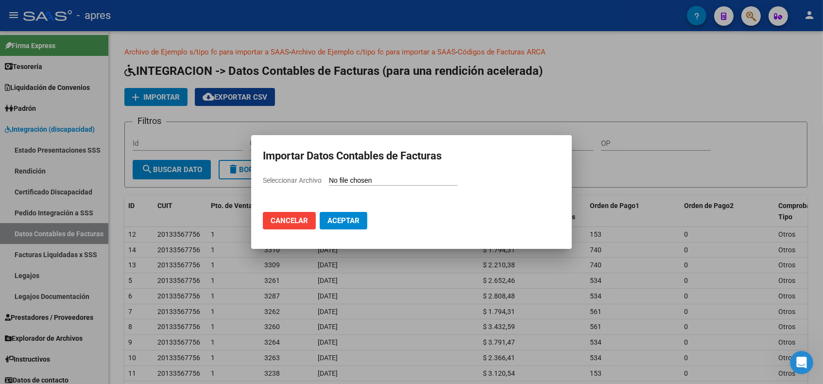
click at [307, 176] on span "Seleccionar Archivo" at bounding box center [292, 180] width 59 height 8
click at [329, 176] on input "Seleccionar Archivo" at bounding box center [393, 180] width 129 height 9
type input "C:\fakepath\CARPETA 202505.csv"
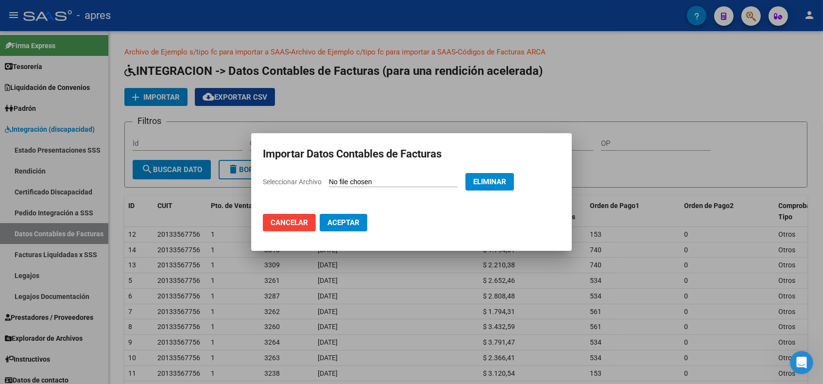
click at [341, 220] on span "Aceptar" at bounding box center [343, 222] width 32 height 9
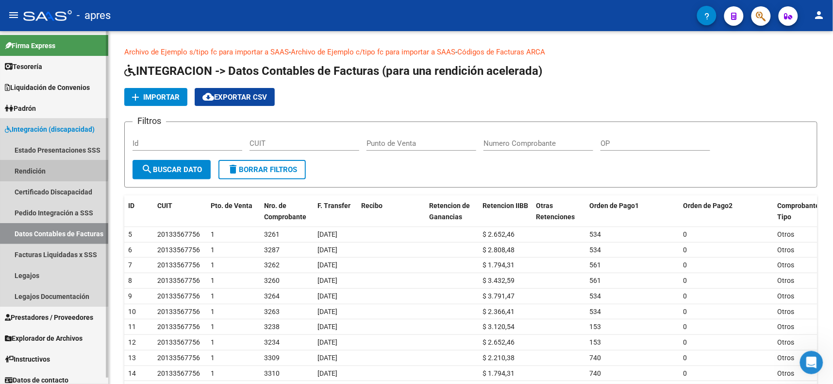
click at [31, 168] on link "Rendición" at bounding box center [54, 170] width 108 height 21
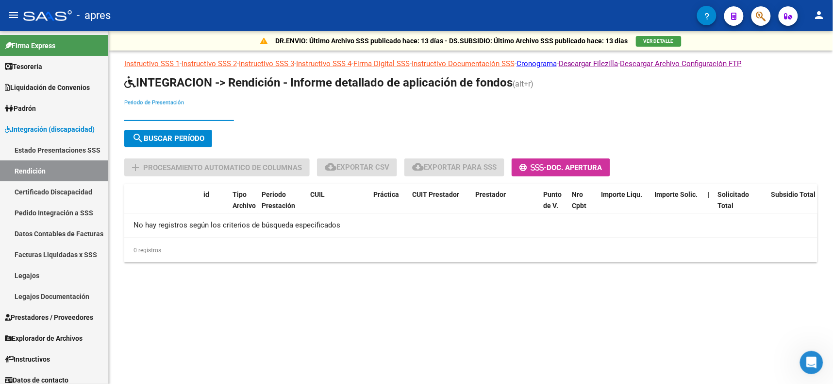
click at [140, 113] on input "Periodo de Presentación" at bounding box center [179, 113] width 110 height 9
type input "202505"
click at [175, 137] on span "search Buscar Período" at bounding box center [168, 138] width 72 height 9
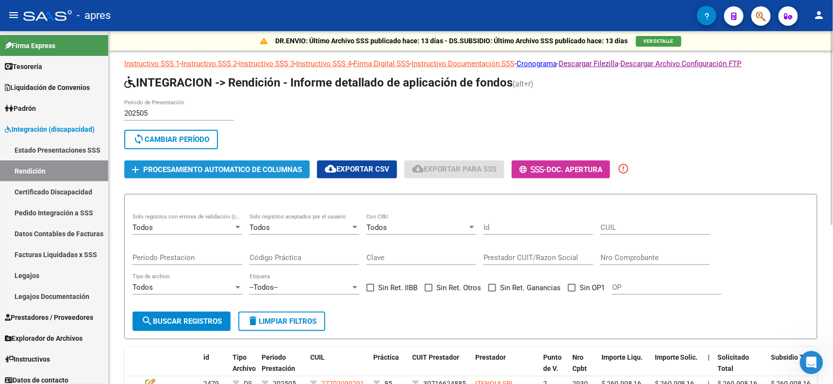
click at [234, 170] on span "Procesamiento automatico de columnas" at bounding box center [222, 169] width 159 height 9
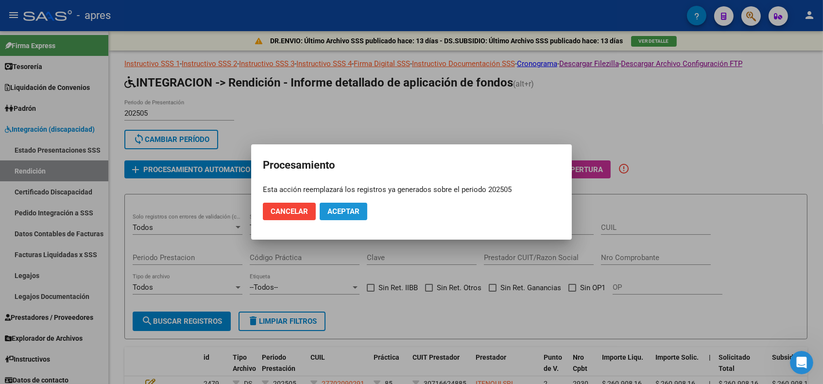
click at [351, 212] on span "Aceptar" at bounding box center [343, 211] width 32 height 9
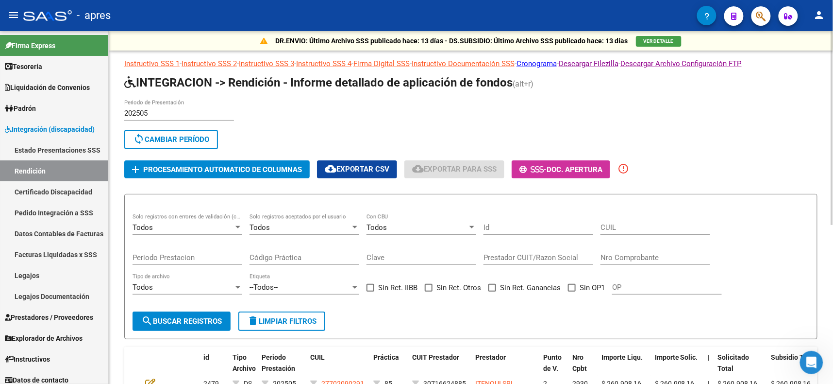
click at [180, 219] on div "Todos Solo registros con errores de validación (control 623 instructivo de rend…" at bounding box center [188, 224] width 110 height 21
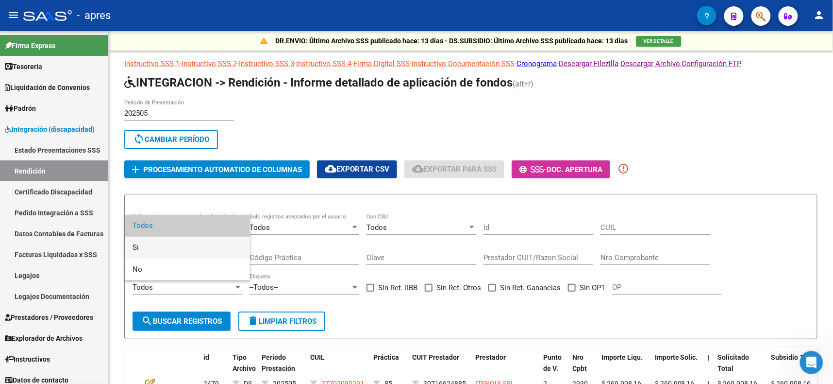
click at [151, 242] on span "Si" at bounding box center [188, 247] width 110 height 22
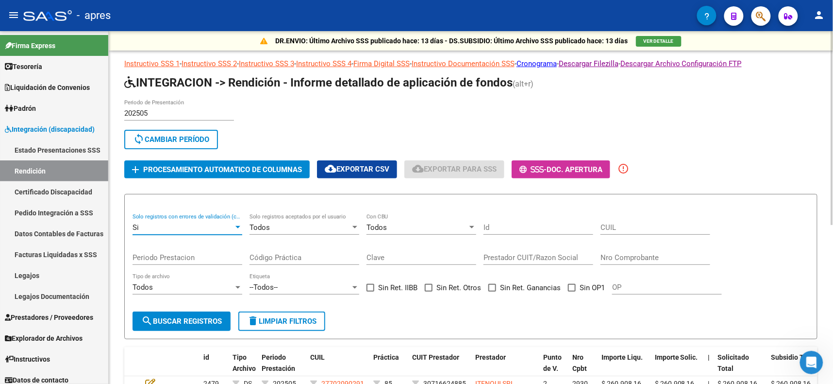
drag, startPoint x: 190, startPoint y: 315, endPoint x: 193, endPoint y: 308, distance: 7.2
click at [189, 317] on span "search Buscar registros" at bounding box center [181, 321] width 81 height 9
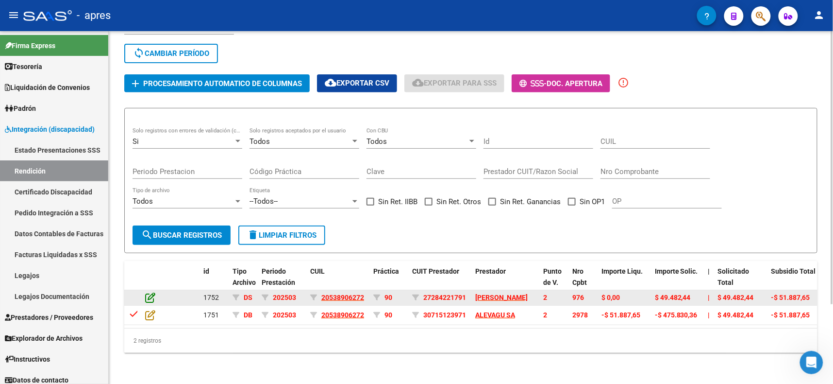
click at [148, 292] on icon at bounding box center [150, 297] width 10 height 11
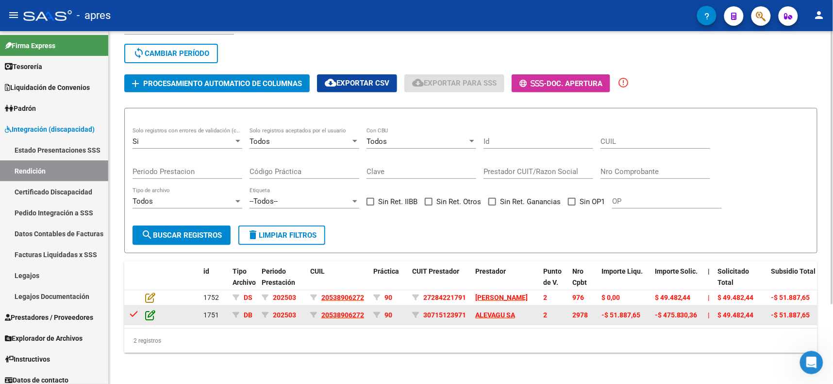
click at [151, 309] on icon at bounding box center [150, 314] width 10 height 11
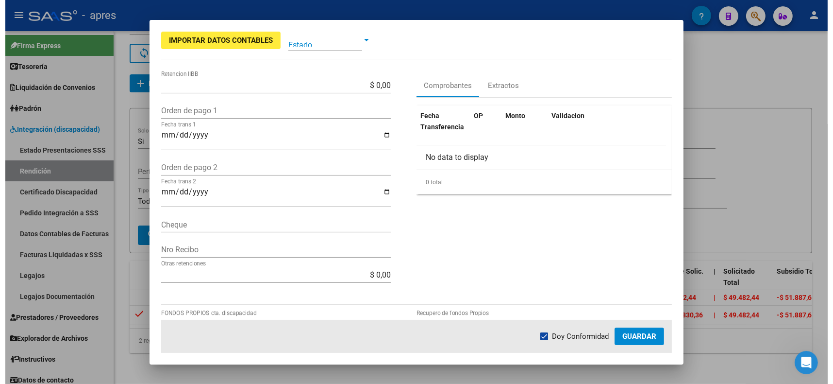
scroll to position [244, 0]
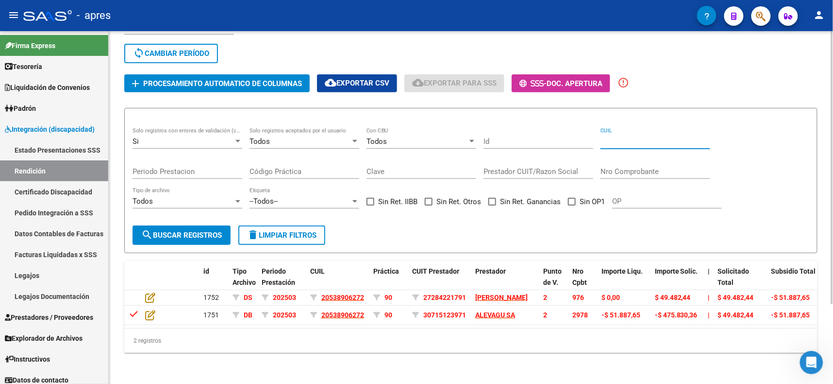
click at [633, 137] on input "CUIL" at bounding box center [656, 141] width 110 height 9
type input "2053890672"
click at [180, 231] on span "search Buscar registros" at bounding box center [181, 235] width 81 height 9
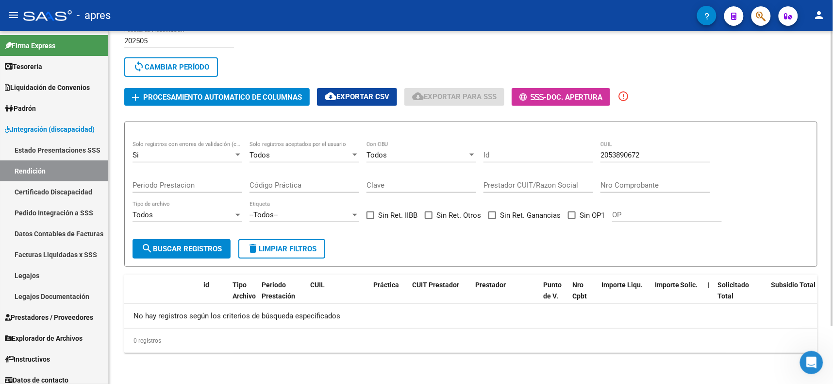
scroll to position [69, 0]
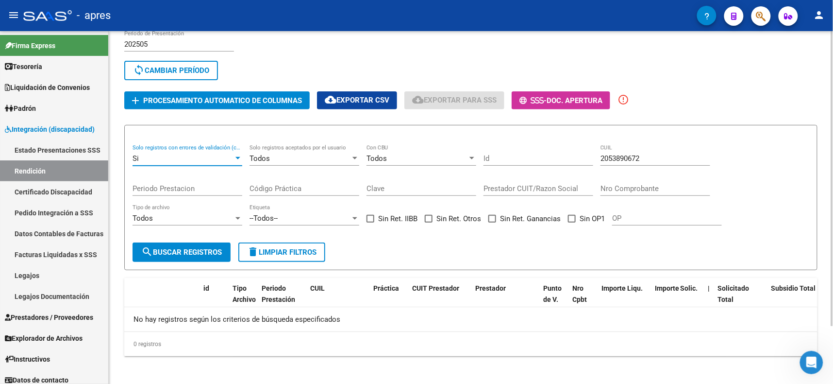
click at [239, 158] on div at bounding box center [238, 158] width 9 height 8
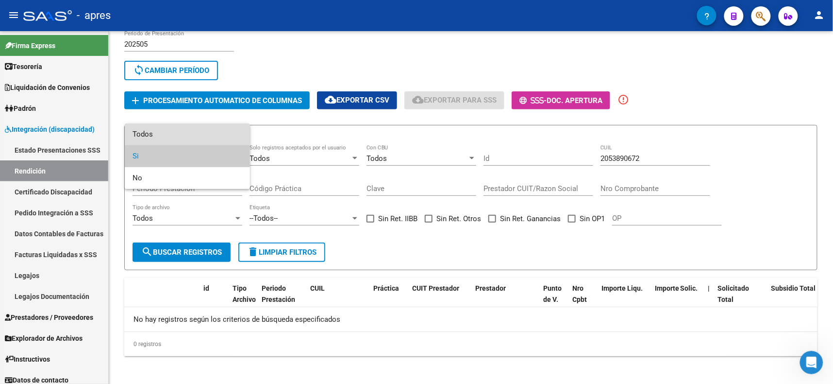
click at [178, 131] on span "Todos" at bounding box center [188, 134] width 110 height 22
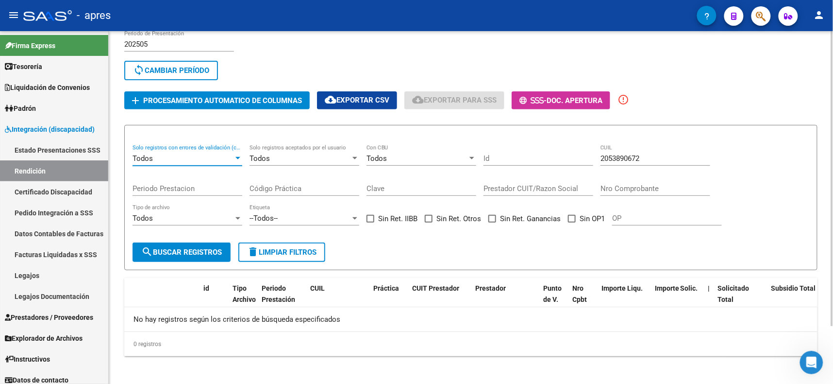
click at [663, 150] on div "2053890672 CUIL" at bounding box center [656, 155] width 110 height 21
click at [199, 248] on span "search Buscar registros" at bounding box center [181, 252] width 81 height 9
drag, startPoint x: 650, startPoint y: 155, endPoint x: 485, endPoint y: 155, distance: 164.6
click at [485, 155] on div "Todos Solo registros con errores de validación (control 623 instructivo de rend…" at bounding box center [471, 190] width 677 height 90
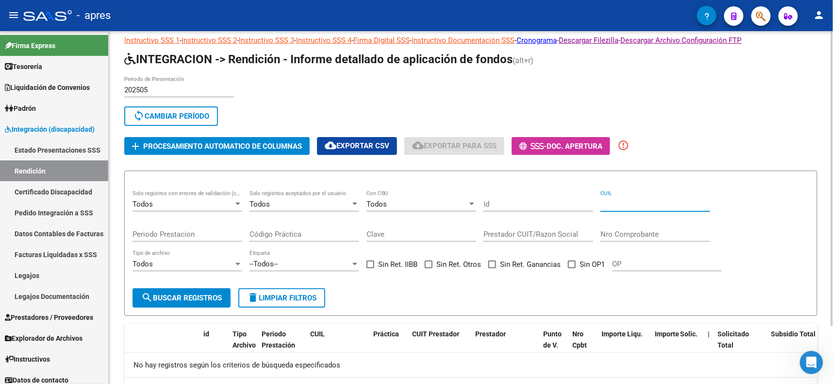
scroll to position [0, 0]
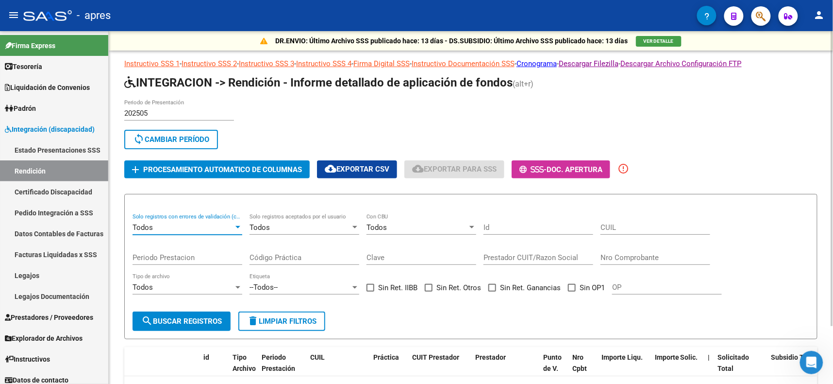
click at [190, 228] on div "Todos" at bounding box center [183, 227] width 101 height 9
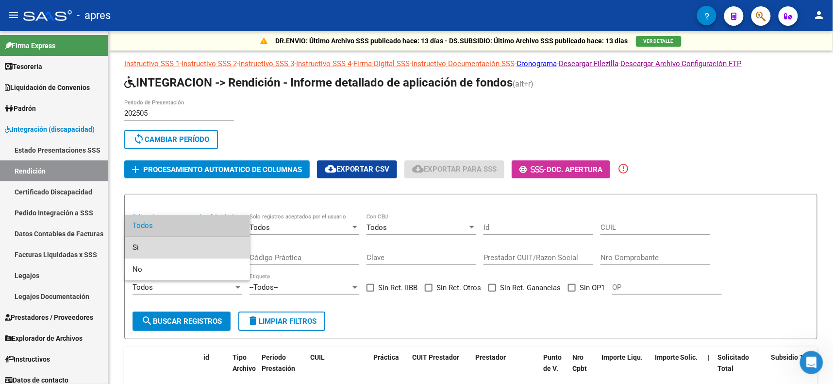
click at [135, 247] on span "Si" at bounding box center [188, 247] width 110 height 22
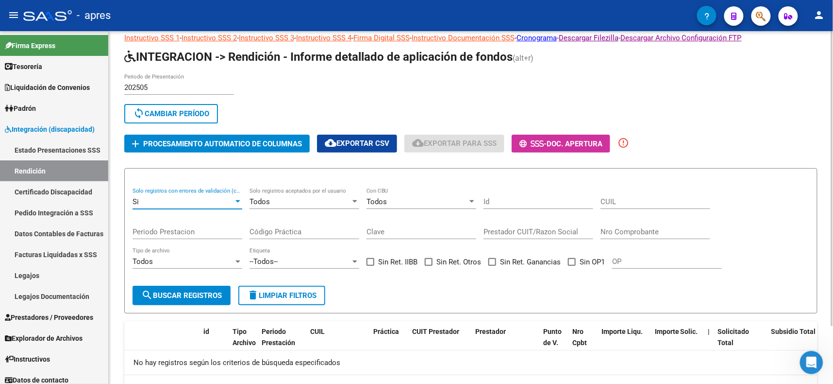
scroll to position [69, 0]
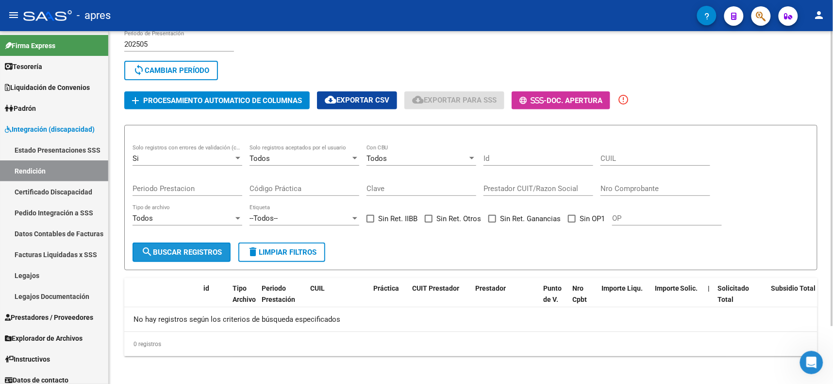
click at [184, 248] on span "search Buscar registros" at bounding box center [181, 252] width 81 height 9
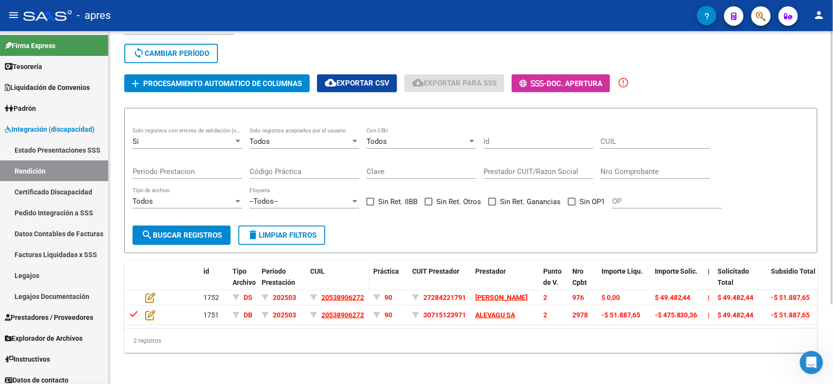
scroll to position [102, 0]
click at [616, 128] on div "CUIL" at bounding box center [656, 138] width 110 height 21
click at [616, 137] on input "CUIL" at bounding box center [656, 141] width 110 height 9
type input "20538906272"
click at [191, 137] on div "Si" at bounding box center [183, 141] width 101 height 9
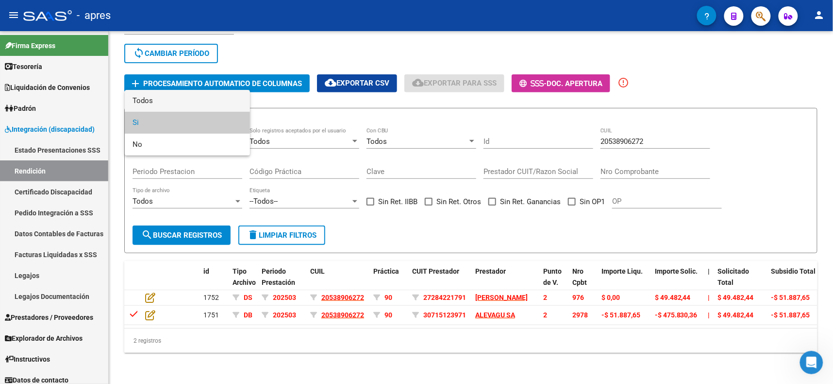
drag, startPoint x: 223, startPoint y: 117, endPoint x: 218, endPoint y: 95, distance: 23.0
click at [218, 95] on div "Todos Si No" at bounding box center [187, 123] width 125 height 66
click at [217, 95] on span "Todos" at bounding box center [188, 101] width 110 height 22
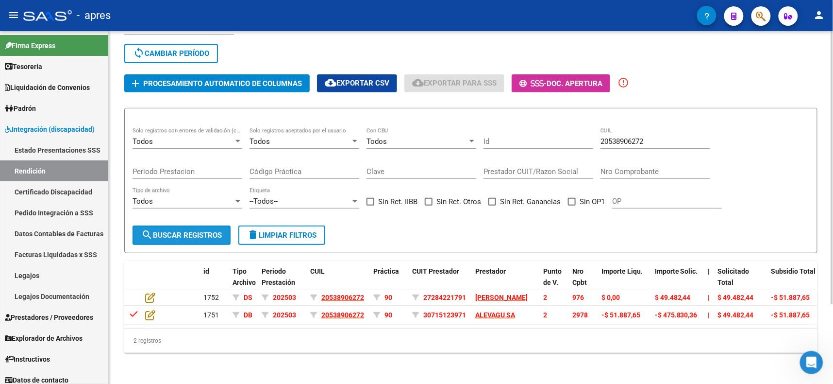
click at [180, 231] on span "search Buscar registros" at bounding box center [181, 235] width 81 height 9
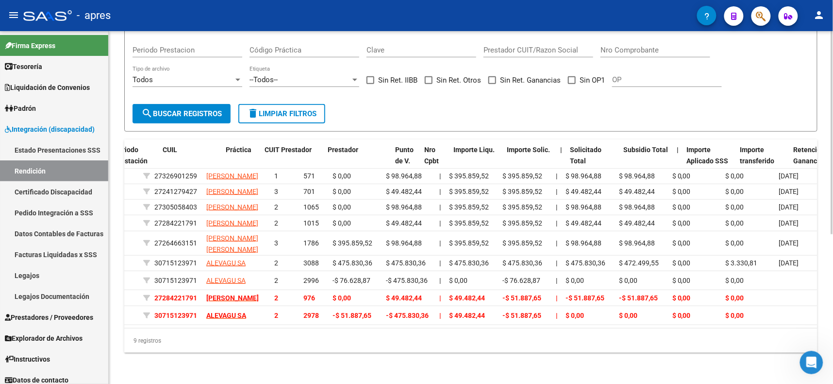
scroll to position [0, 0]
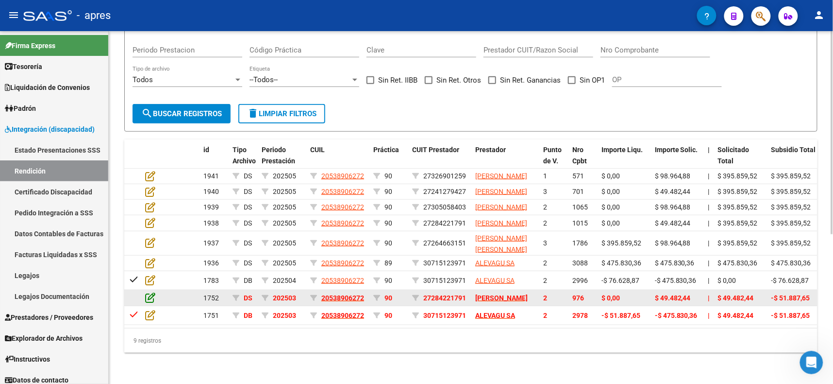
click at [151, 292] on icon at bounding box center [150, 297] width 10 height 11
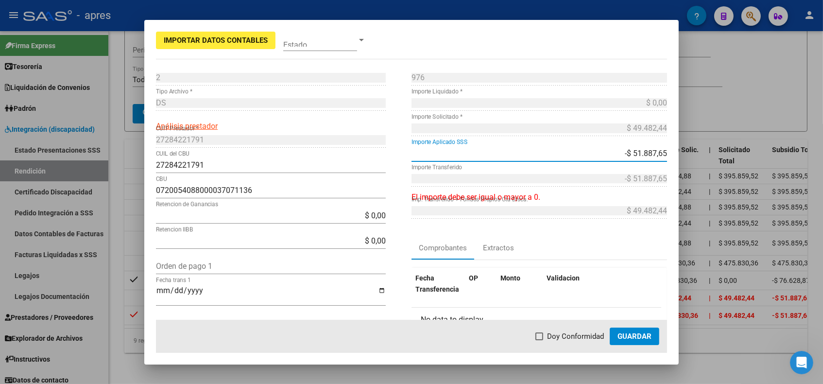
drag, startPoint x: 623, startPoint y: 156, endPoint x: 683, endPoint y: 156, distance: 60.2
click at [683, 156] on div "Importar Datos Contables Estado 2 Punto de Venta * DS Tipo Archivo * Análisis p…" at bounding box center [411, 192] width 823 height 384
type input "$ 0,00"
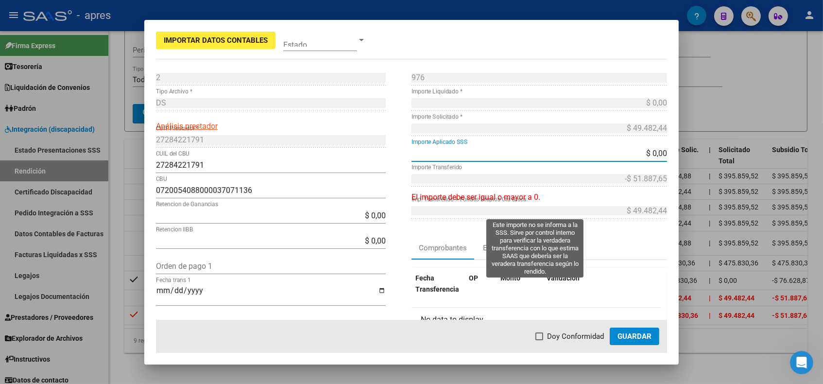
type input "$ 0,00"
type input "$ 49.482,44"
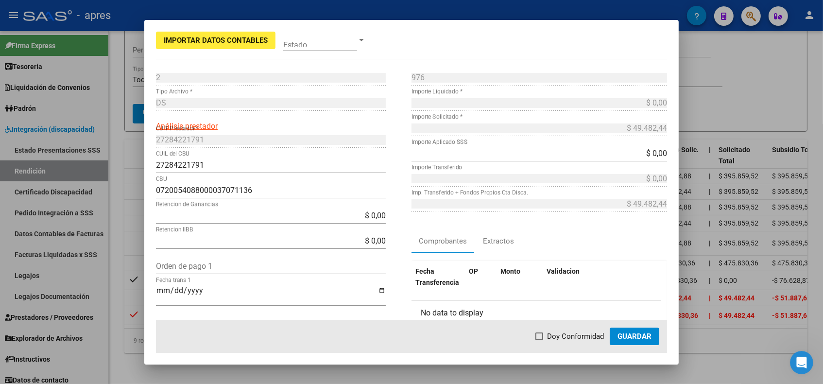
click at [585, 224] on div "976 Nro Comprobante * $ 0,00 Importe Liquidado * $ 49.482,44 Importe Solicitado…" at bounding box center [538, 259] width 255 height 378
click at [630, 336] on span "Guardar" at bounding box center [634, 336] width 34 height 9
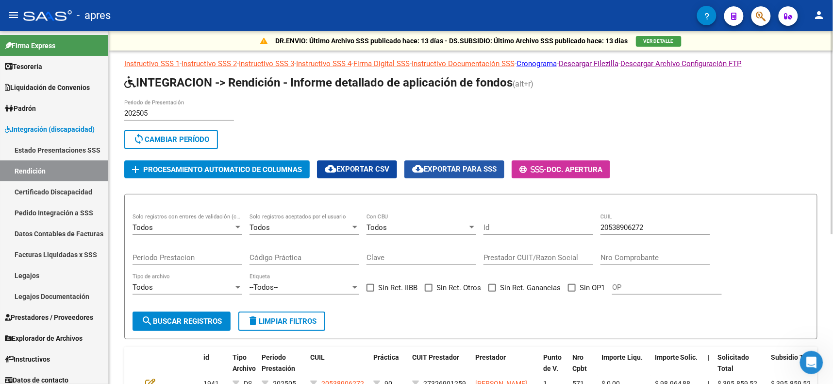
click at [466, 165] on span "cloud_download Exportar para SSS" at bounding box center [454, 169] width 84 height 9
click at [808, 360] on icon "Abrir Intercom Messenger" at bounding box center [812, 362] width 16 height 16
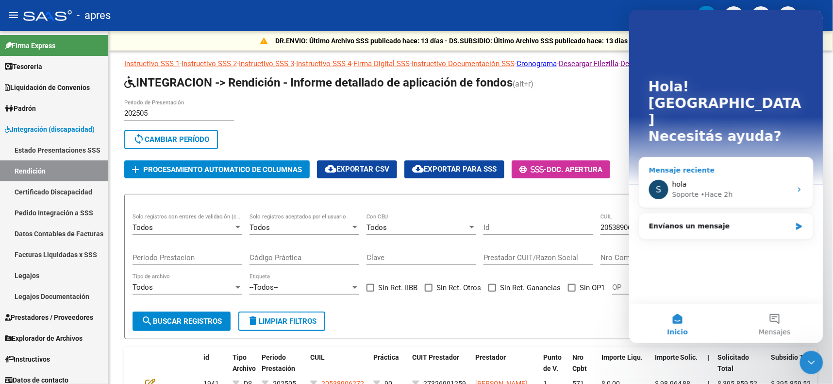
click at [733, 171] on div "S hola Soporte • Hace 2h" at bounding box center [726, 189] width 174 height 36
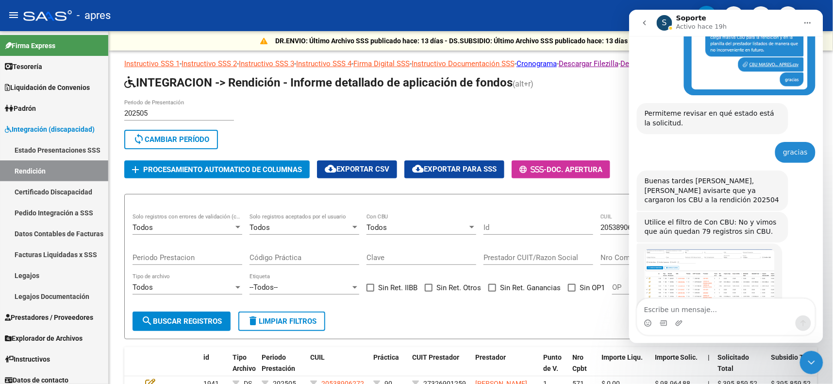
scroll to position [4387, 0]
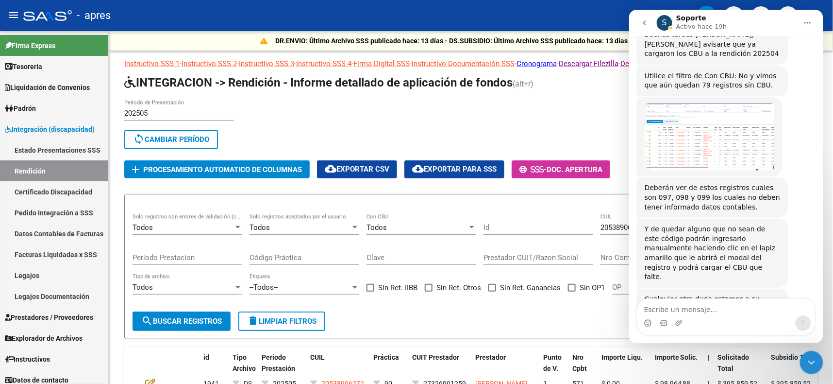
click at [673, 308] on textarea "Escribe un mensaje..." at bounding box center [726, 306] width 178 height 17
type textarea "Holaaaa"
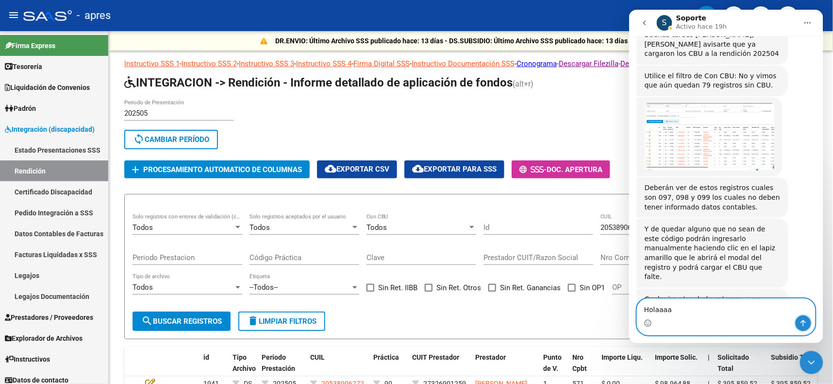
click at [801, 317] on button "Enviar un mensaje…" at bounding box center [803, 323] width 16 height 16
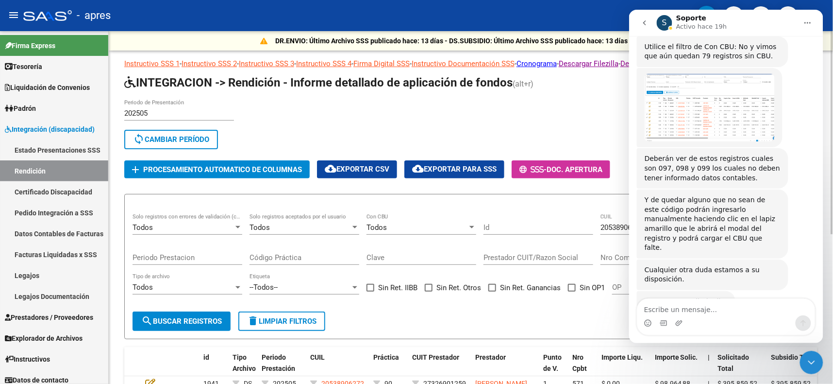
click at [529, 107] on div "202505 Periodo de Presentación search Buscar Período sync Cambiar Período" at bounding box center [438, 126] width 629 height 53
